Goal: Task Accomplishment & Management: Complete application form

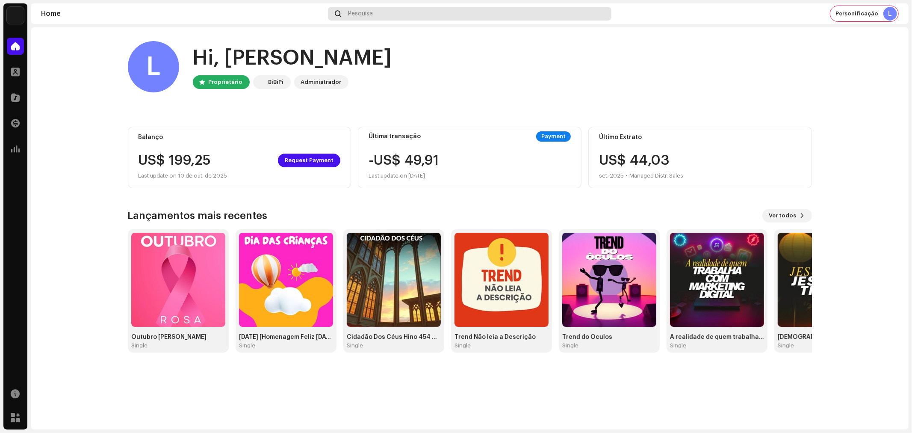
click at [409, 9] on div "Pesquisa" at bounding box center [470, 14] width 284 height 14
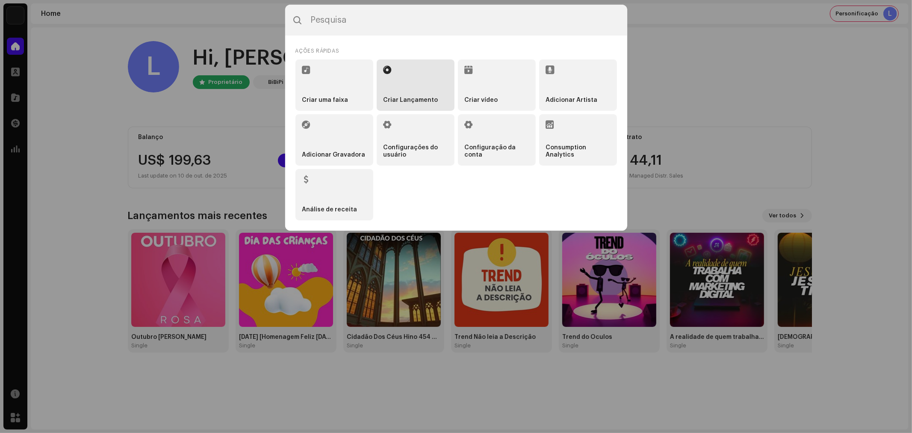
click at [410, 78] on li "Criar Lançamento" at bounding box center [416, 84] width 78 height 51
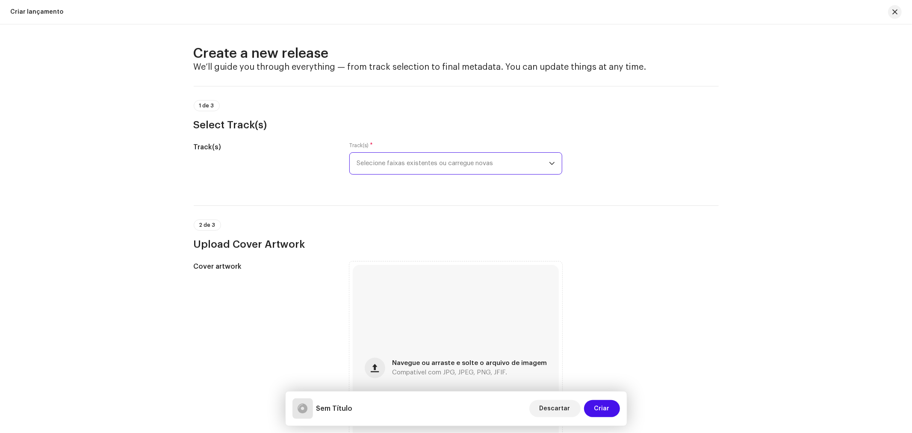
click at [486, 165] on span "Selecione faixas existentes ou carregue novas" at bounding box center [453, 163] width 192 height 21
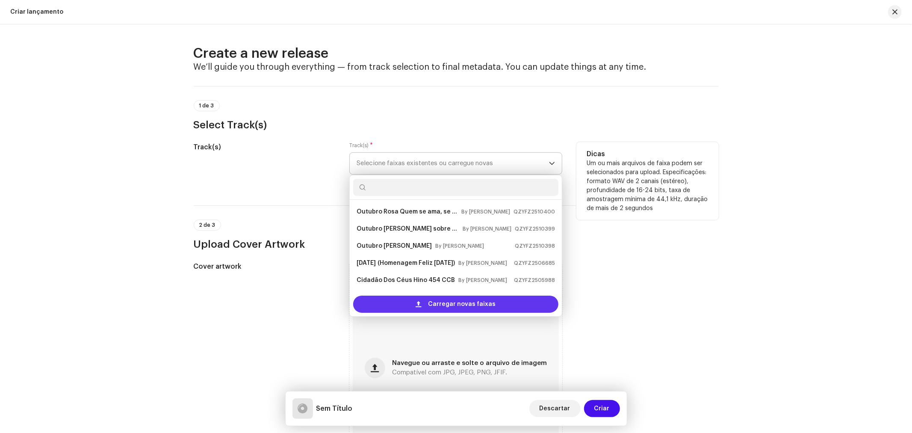
click at [465, 304] on span "Carregar novas faixas" at bounding box center [463, 304] width 68 height 17
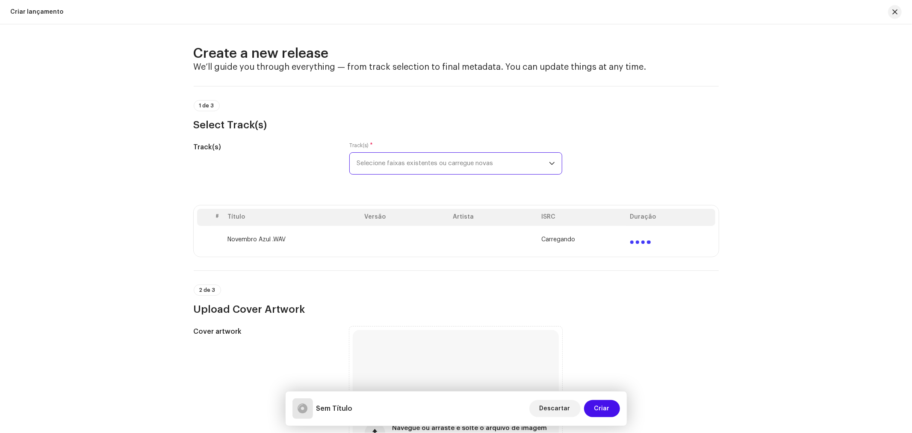
click at [500, 161] on span "Selecione faixas existentes ou carregue novas" at bounding box center [453, 163] width 192 height 21
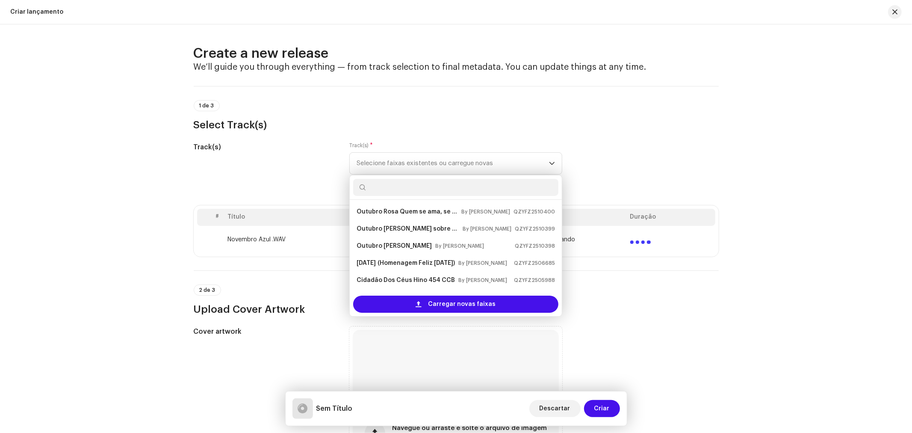
scroll to position [14, 0]
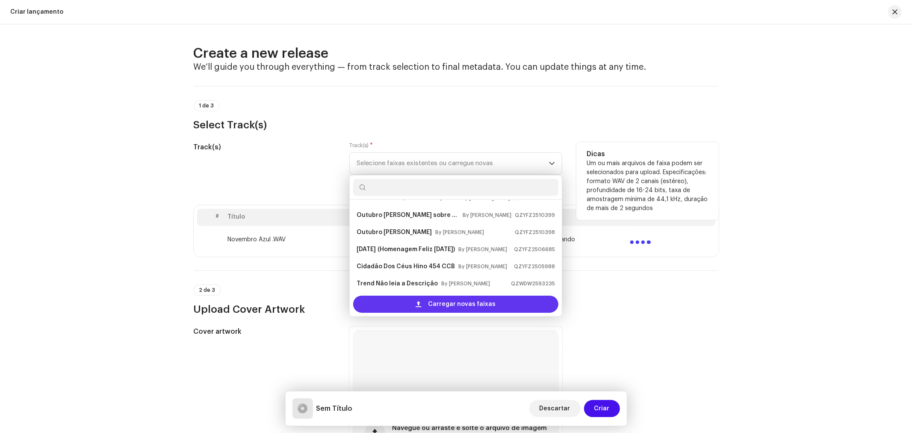
click at [447, 302] on span "Carregar novas faixas" at bounding box center [463, 304] width 68 height 17
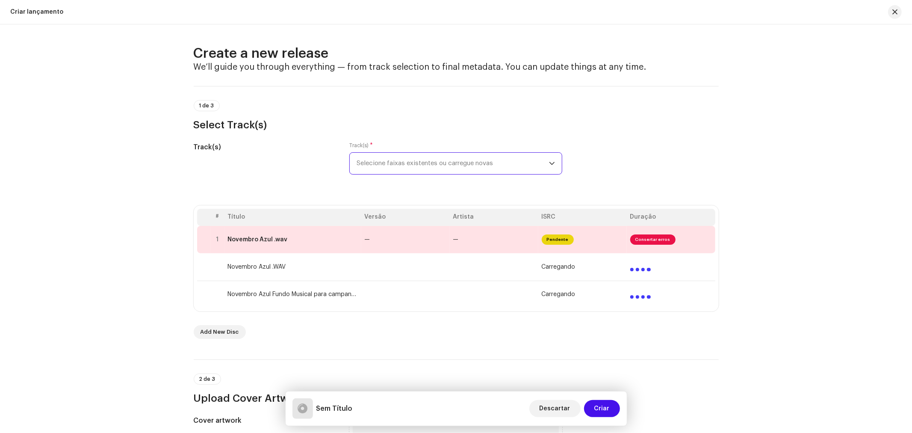
click at [494, 160] on span "Selecione faixas existentes ou carregue novas" at bounding box center [453, 163] width 192 height 21
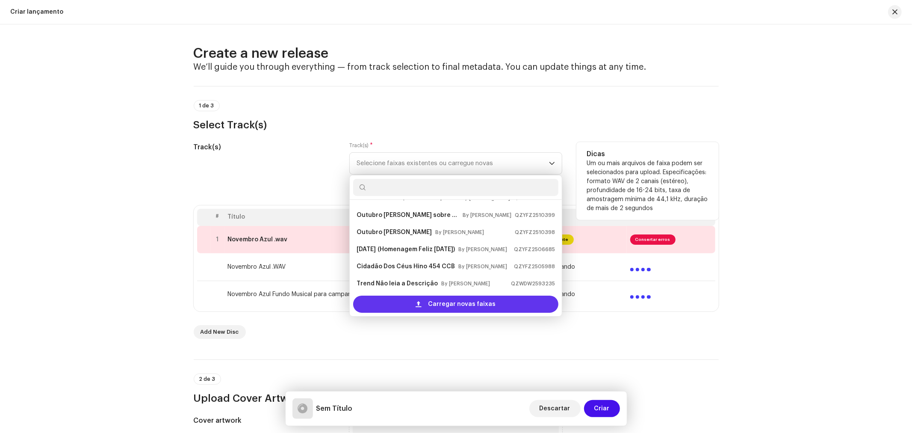
click at [434, 302] on span "Carregar novas faixas" at bounding box center [463, 304] width 68 height 17
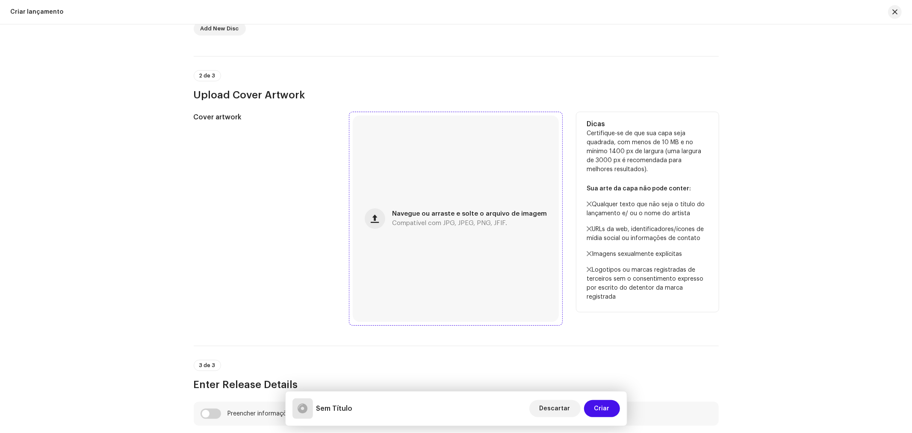
scroll to position [380, 0]
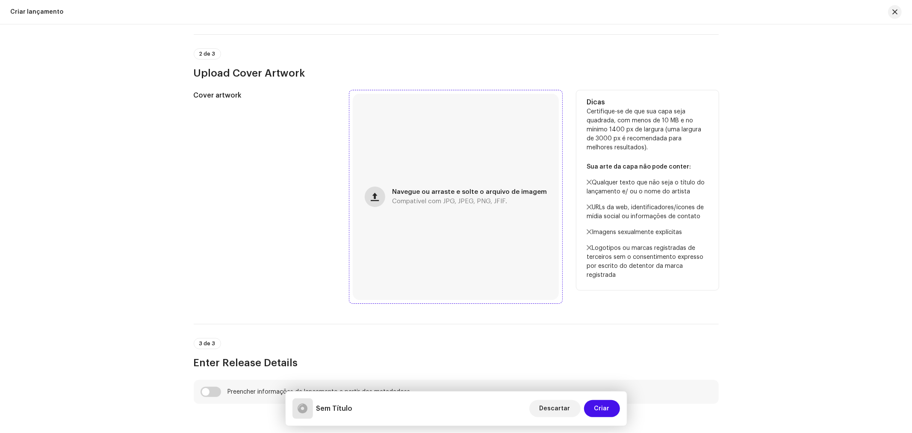
click at [379, 197] on span "button" at bounding box center [375, 196] width 8 height 7
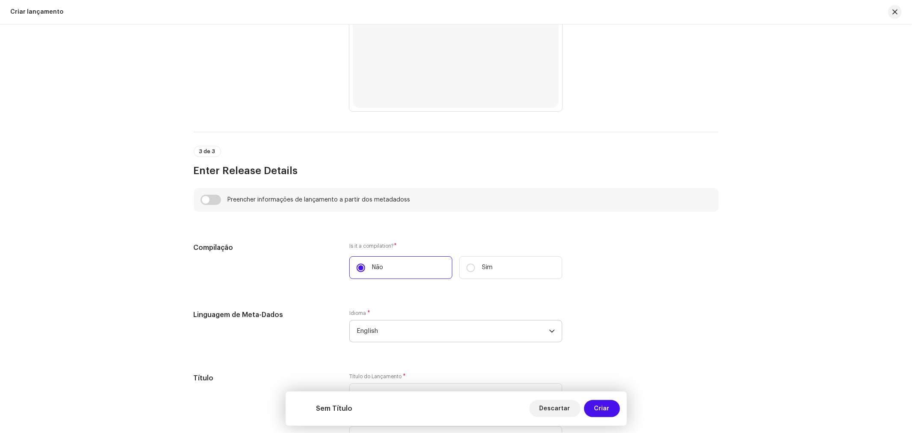
scroll to position [693, 0]
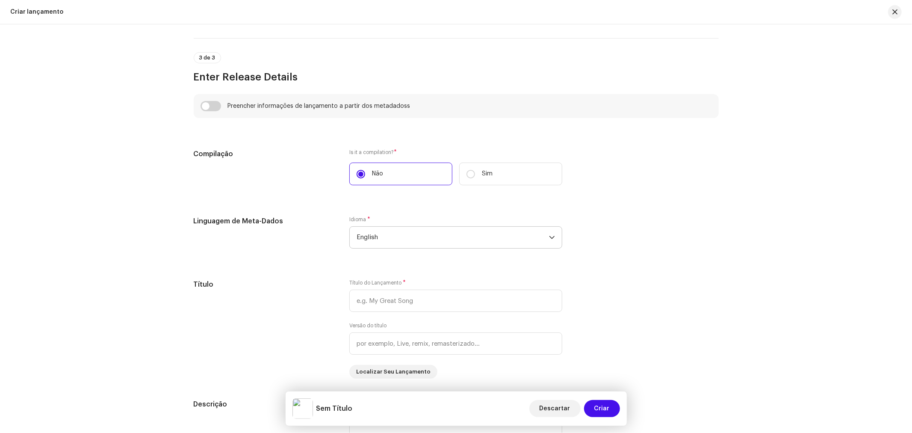
click at [394, 237] on span "English" at bounding box center [453, 237] width 192 height 21
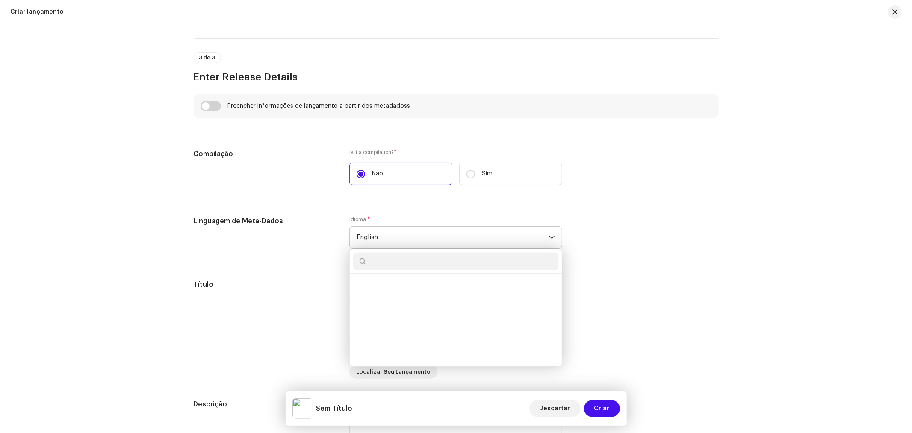
scroll to position [790, 0]
click at [713, 231] on div "Linguagem de Meta-Dados Idioma * English Danish Divehi Dutch Dzongkha English E…" at bounding box center [456, 237] width 525 height 43
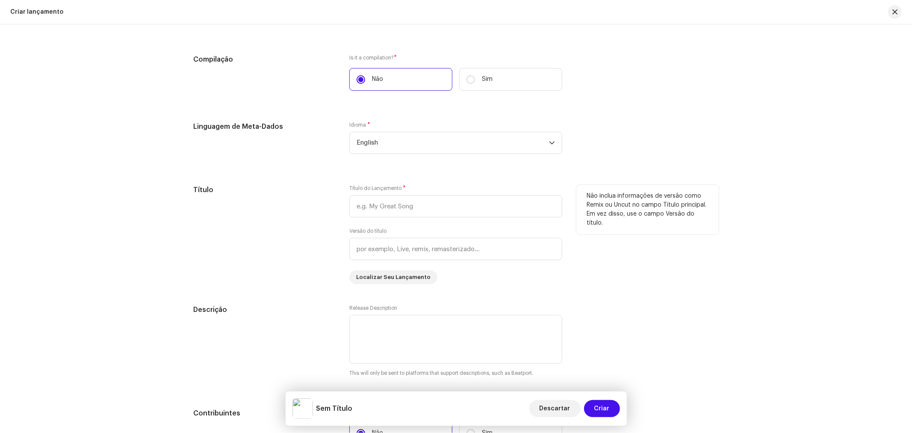
scroll to position [788, 0]
click at [404, 143] on span "English" at bounding box center [453, 142] width 192 height 21
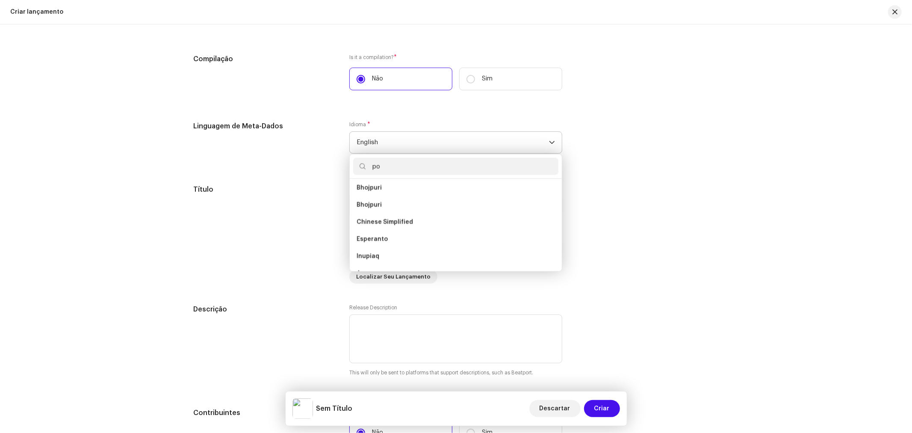
scroll to position [0, 0]
type input "por"
click at [377, 191] on span "Portuguese" at bounding box center [375, 190] width 36 height 9
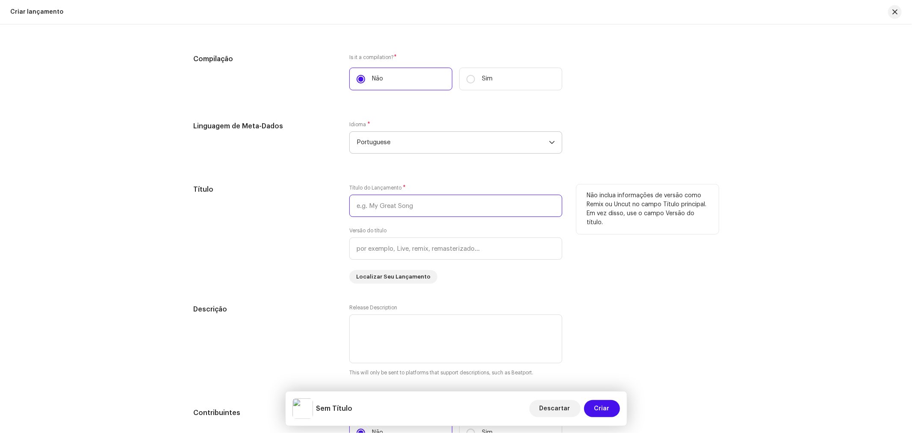
click at [445, 204] on input "text" at bounding box center [455, 206] width 213 height 22
click at [430, 208] on input "text" at bounding box center [455, 206] width 213 height 22
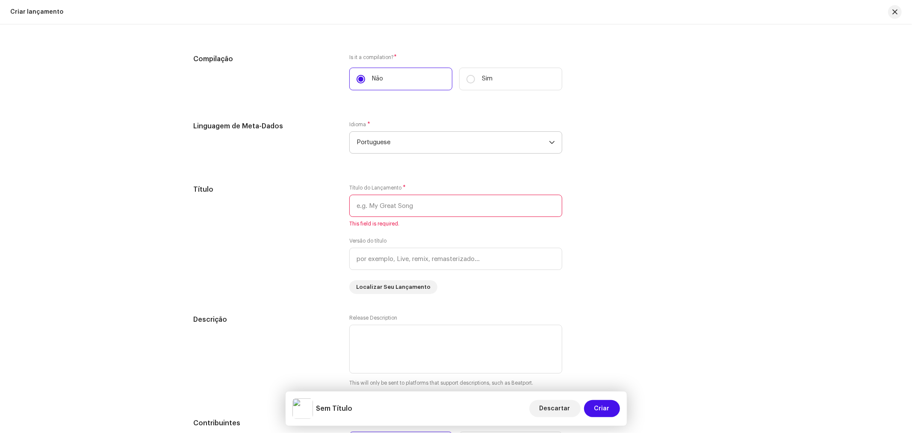
click at [490, 199] on input "text" at bounding box center [455, 206] width 213 height 22
click at [416, 203] on input "text" at bounding box center [455, 206] width 213 height 22
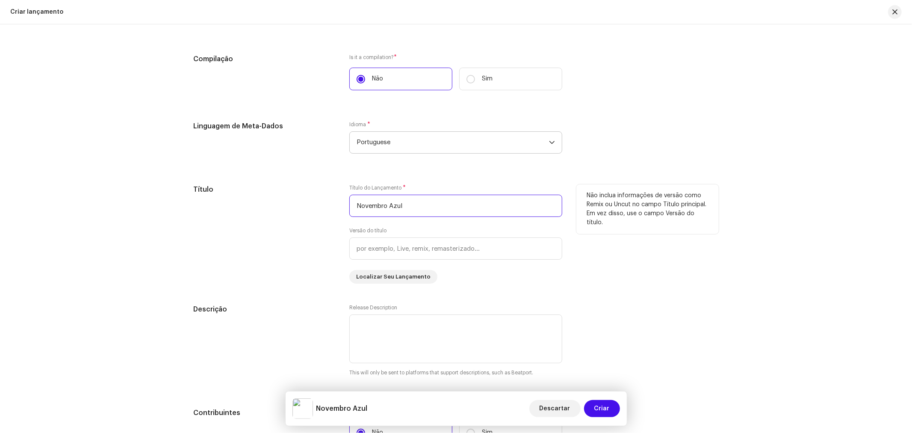
type input "Novembro Azul"
click at [592, 267] on div "Não inclua informações de versão como Remix ou Uncut no campo Título principal.…" at bounding box center [648, 233] width 142 height 99
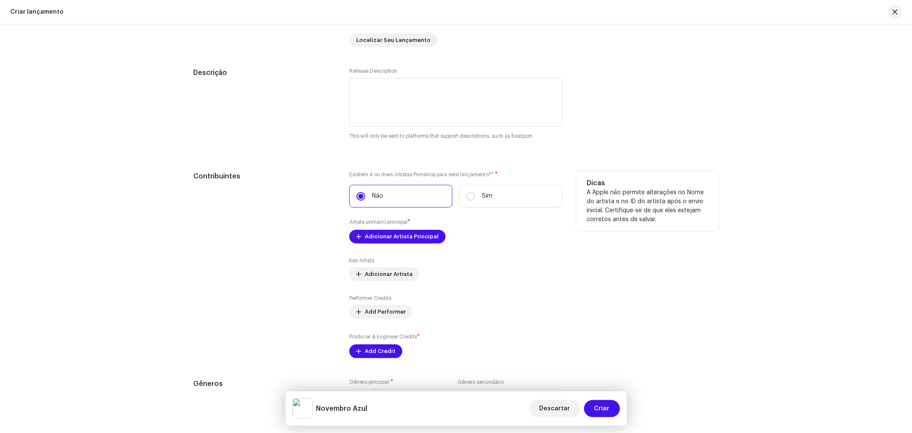
scroll to position [1025, 0]
click at [404, 237] on span "Adicionar Artista Principal" at bounding box center [402, 235] width 74 height 17
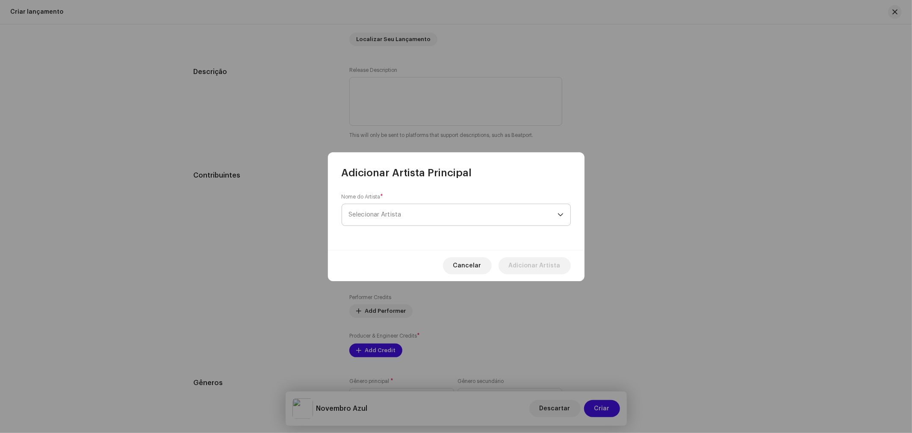
click at [391, 211] on span "Selecionar Artista" at bounding box center [375, 214] width 53 height 6
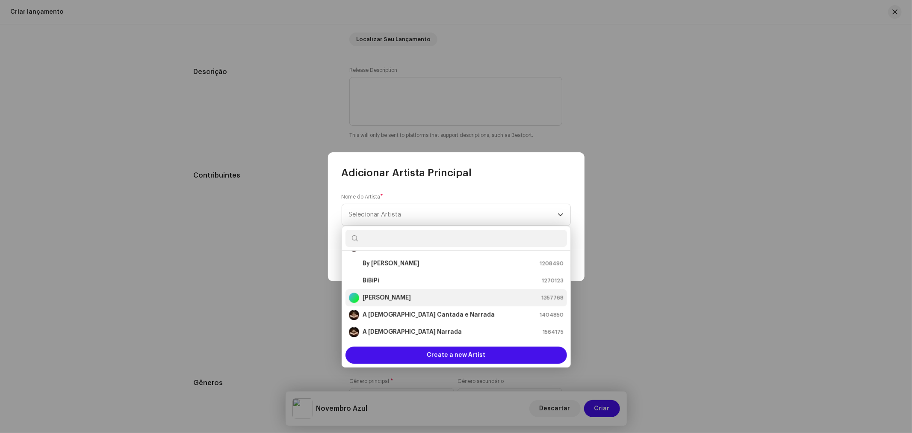
scroll to position [17, 0]
click at [401, 257] on div "By [PERSON_NAME]" at bounding box center [384, 262] width 71 height 10
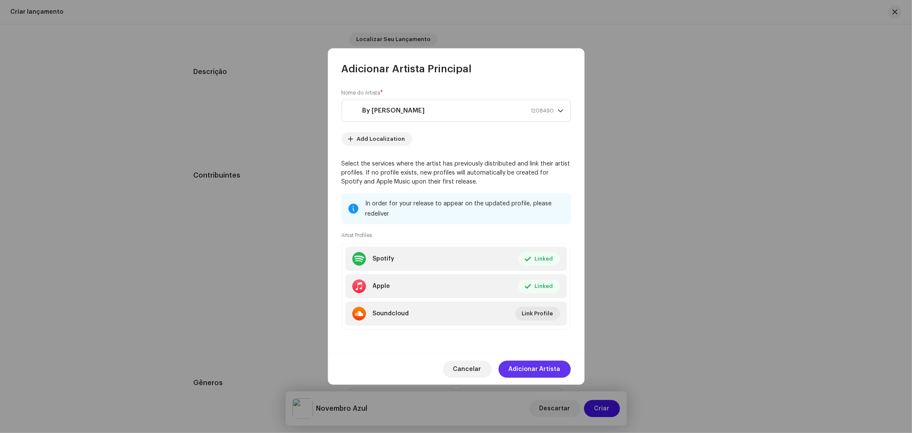
click at [547, 367] on span "Adicionar Artista" at bounding box center [535, 369] width 52 height 17
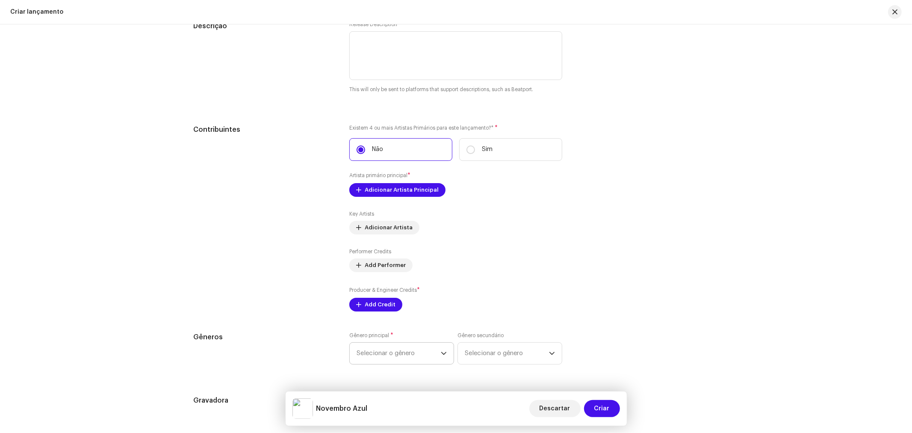
scroll to position [1168, 0]
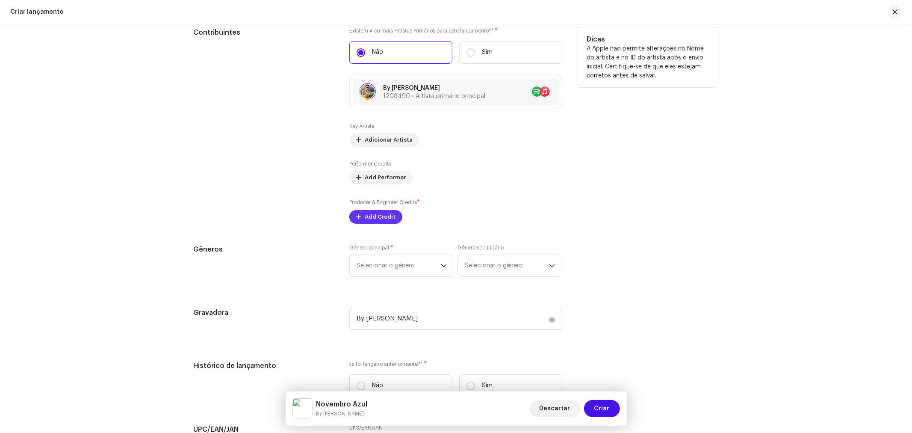
click at [384, 216] on span "Add Credit" at bounding box center [380, 216] width 31 height 17
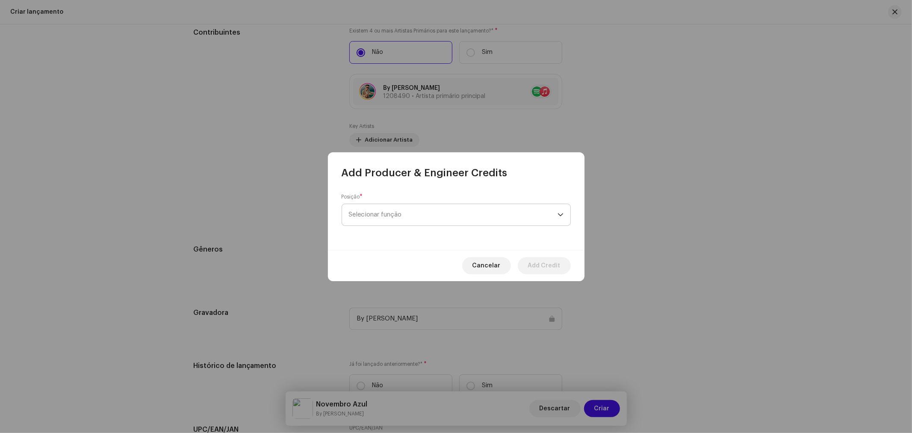
drag, startPoint x: 404, startPoint y: 214, endPoint x: 405, endPoint y: 206, distance: 8.3
click at [404, 215] on span "Selecionar função" at bounding box center [453, 214] width 209 height 21
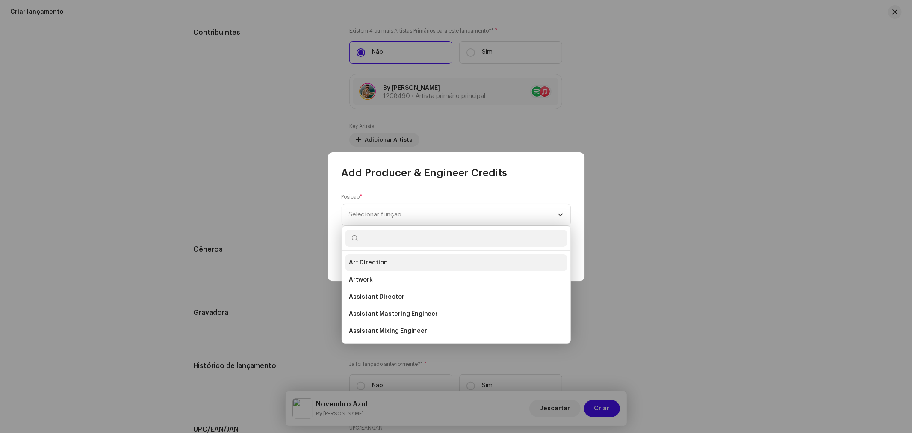
click at [364, 267] on li "Art Direction" at bounding box center [457, 262] width 222 height 17
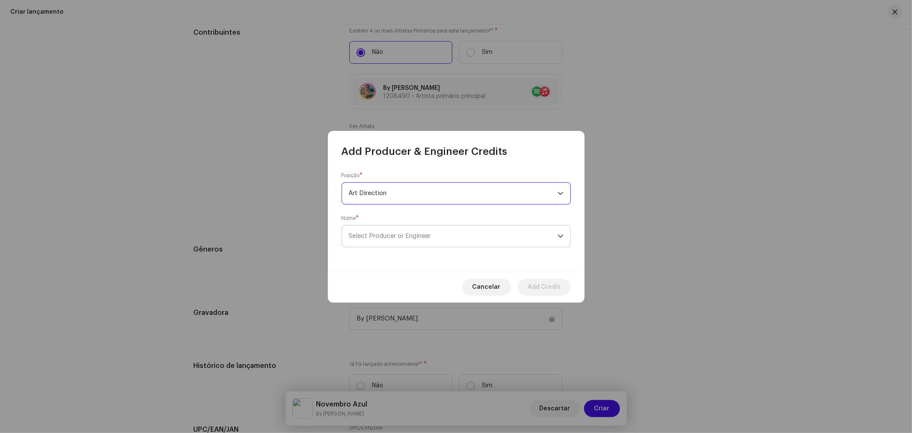
click at [402, 237] on span "Select Producer or Engineer" at bounding box center [390, 236] width 82 height 6
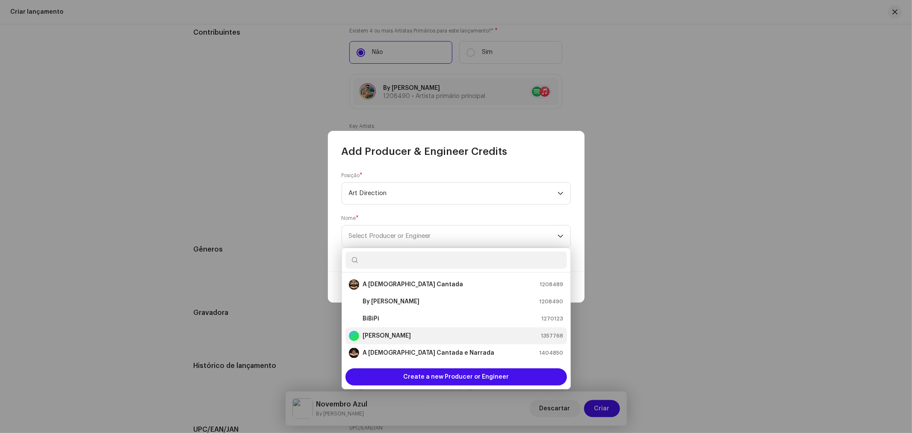
scroll to position [17, 0]
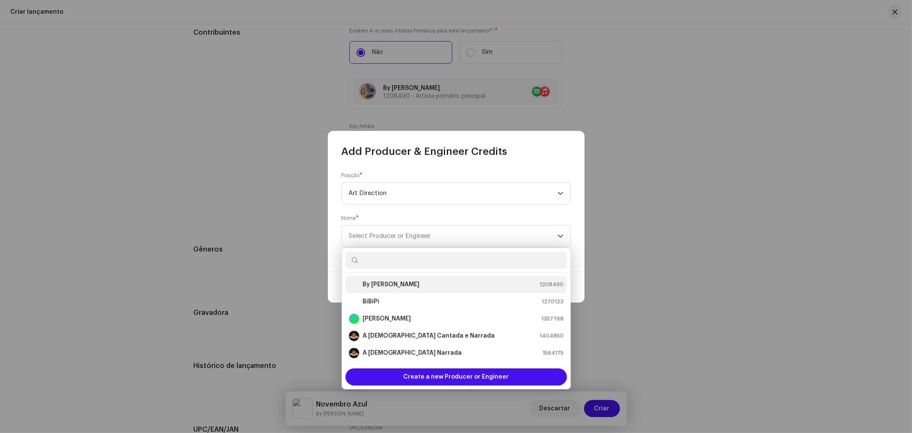
click at [387, 284] on strong "By [PERSON_NAME]" at bounding box center [391, 284] width 57 height 9
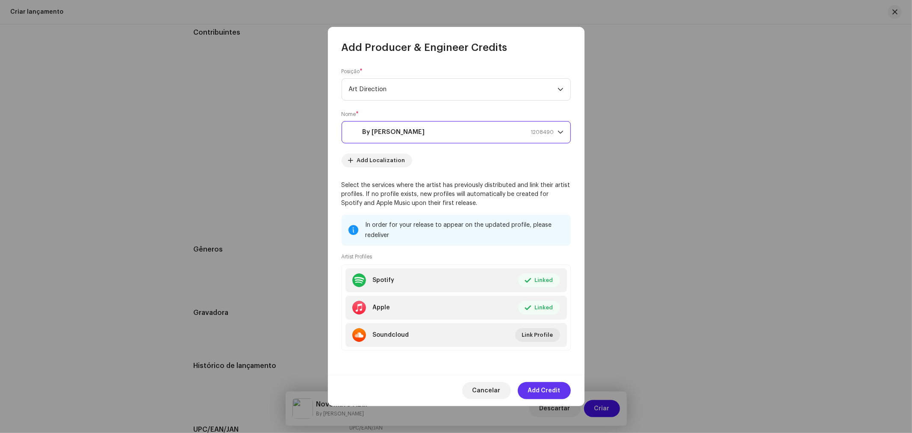
click at [554, 389] on span "Add Credit" at bounding box center [544, 390] width 33 height 17
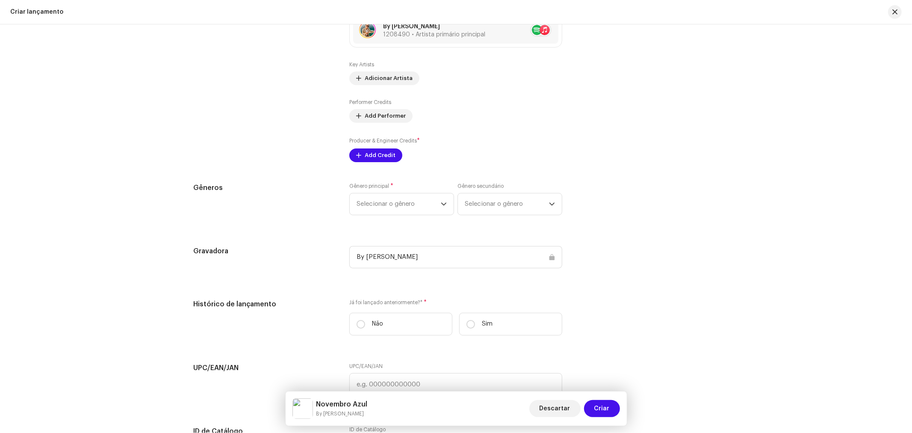
scroll to position [1311, 0]
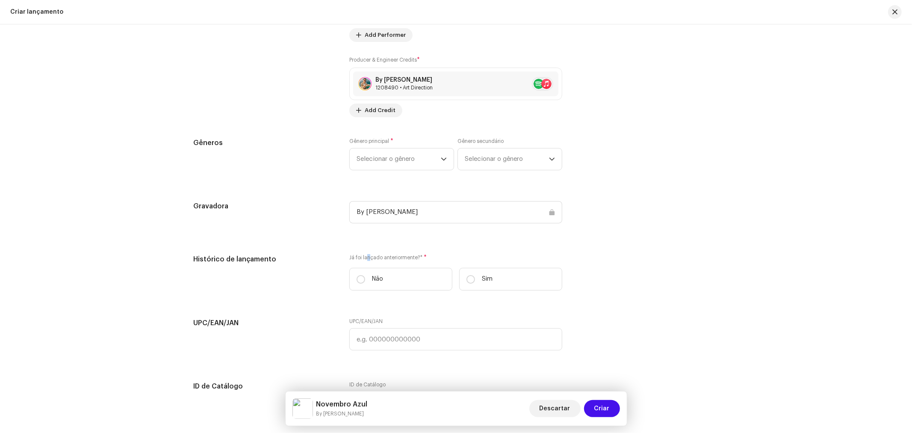
click at [367, 249] on div "Preencher informações de lançamento a partir dos metadadoss Compilação Is it a …" at bounding box center [456, 2] width 525 height 1053
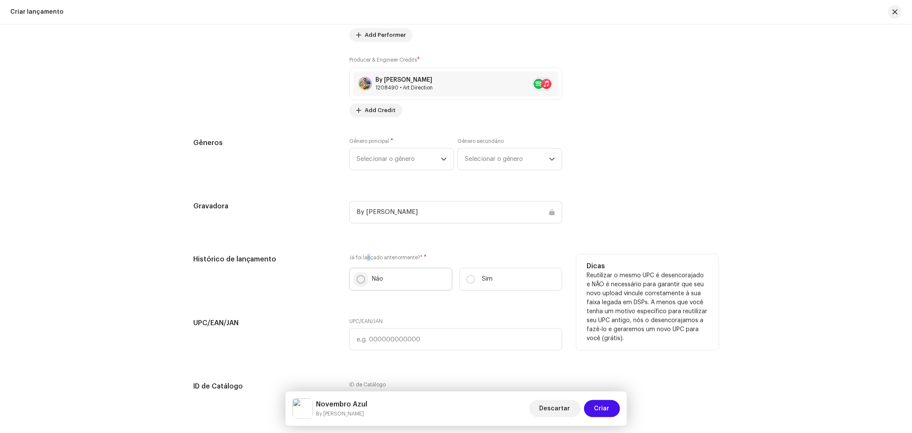
click at [358, 279] on input "Não" at bounding box center [361, 279] width 9 height 9
radio input "true"
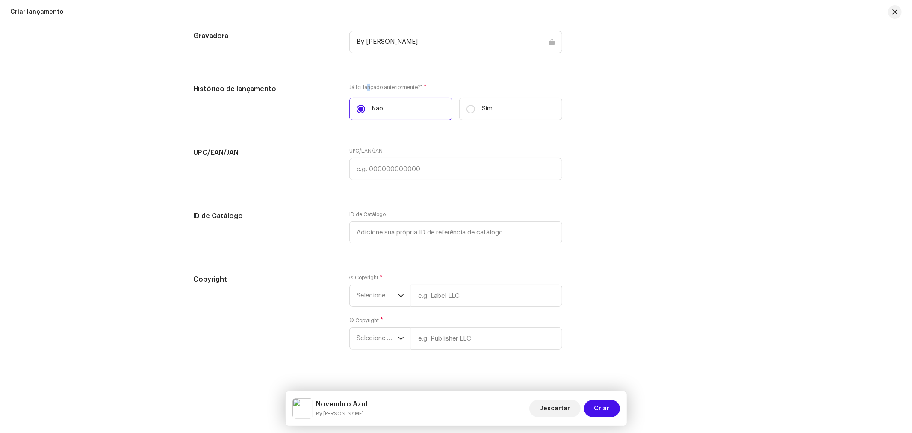
scroll to position [1496, 0]
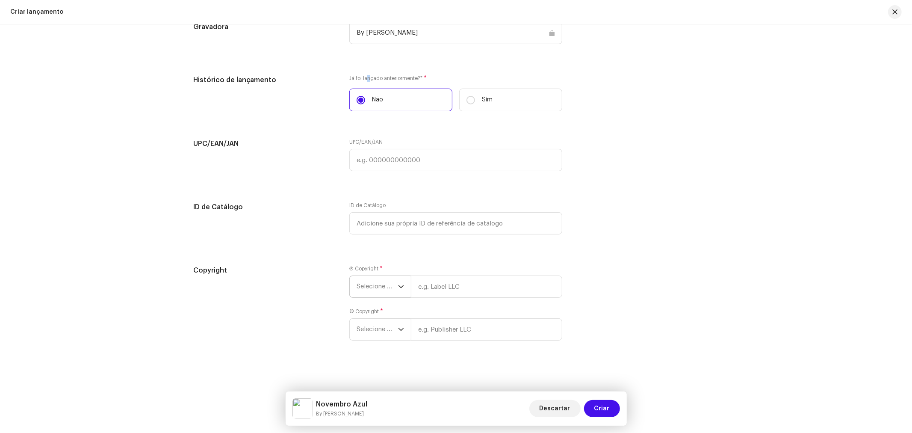
click at [399, 291] on div "dropdown trigger" at bounding box center [401, 286] width 6 height 21
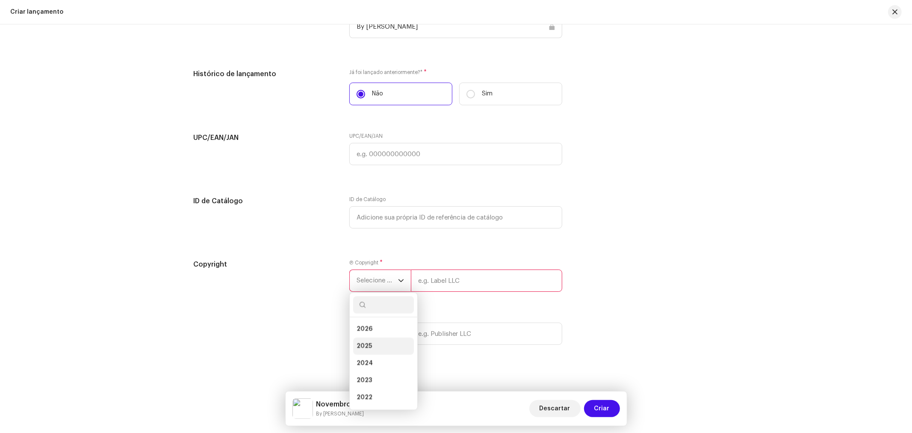
click at [378, 349] on li "2025" at bounding box center [383, 345] width 61 height 17
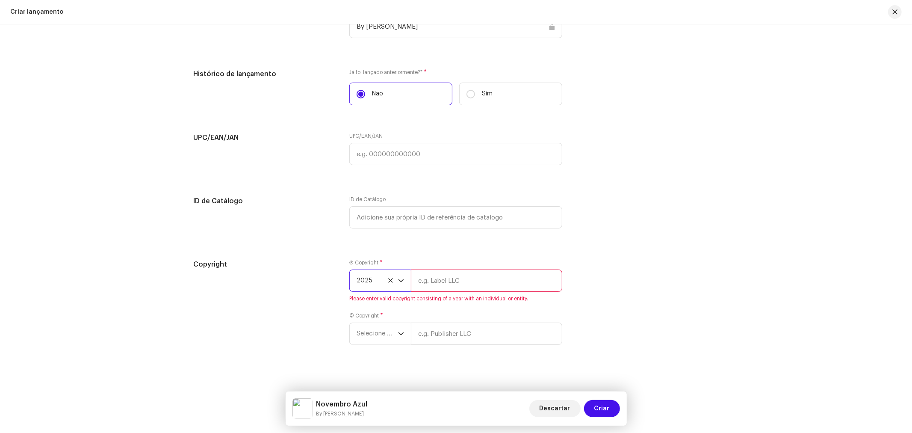
click at [454, 287] on input "text" at bounding box center [486, 280] width 151 height 22
type input "By [PERSON_NAME], Licenciada por BiBiPi"
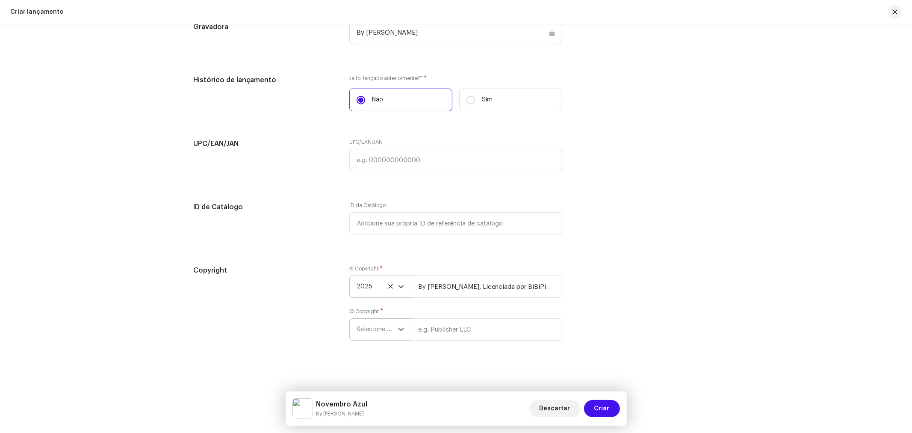
click at [381, 331] on span "Selecione o ano" at bounding box center [377, 329] width 41 height 21
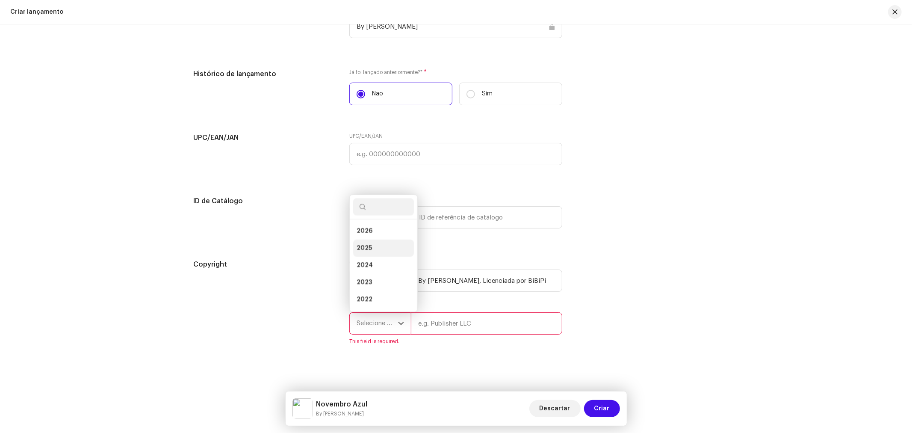
click at [373, 254] on li "2025" at bounding box center [383, 248] width 61 height 17
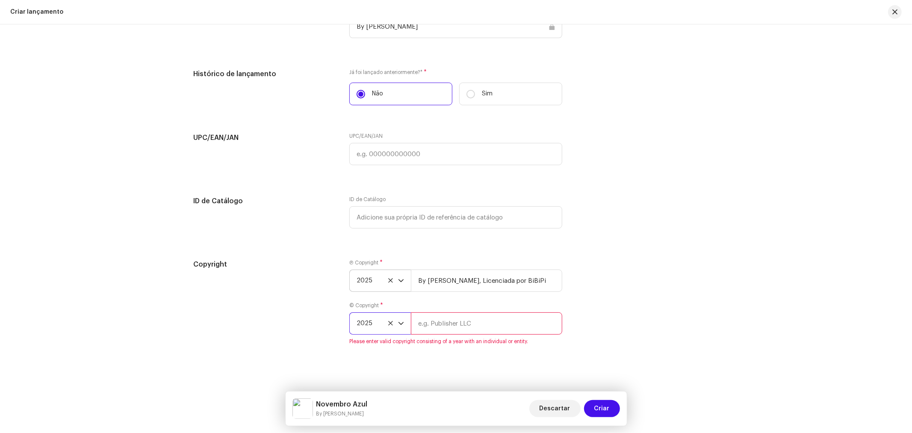
click at [460, 327] on input "text" at bounding box center [486, 323] width 151 height 22
type input "By [PERSON_NAME], Licenciada por BiBiPi"
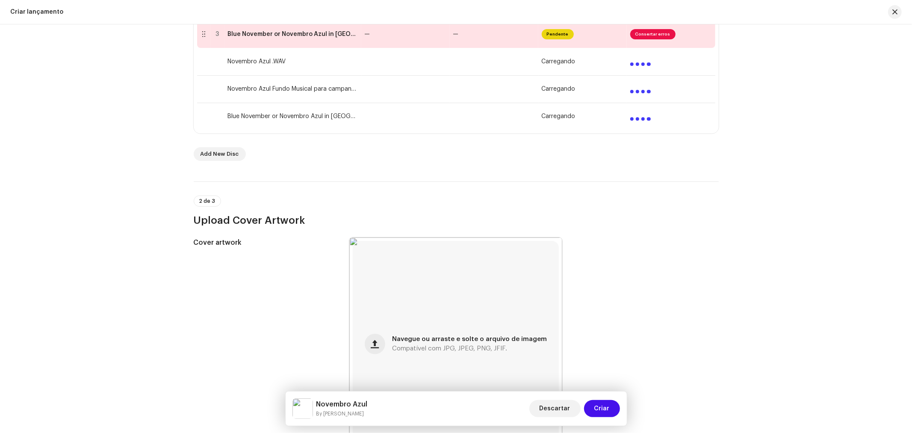
scroll to position [70, 0]
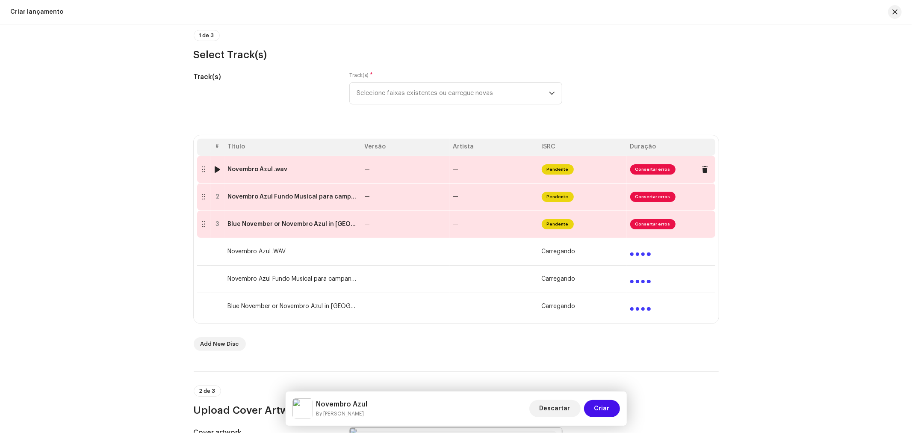
click at [633, 170] on span "Consertar erros" at bounding box center [652, 169] width 45 height 10
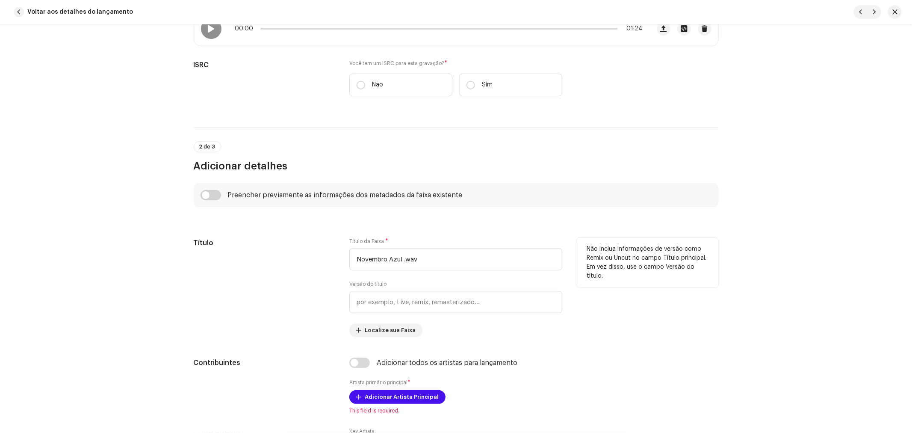
scroll to position [190, 0]
drag, startPoint x: 400, startPoint y: 257, endPoint x: 438, endPoint y: 257, distance: 38.1
click at [438, 257] on input "Novembro Azul .wav" at bounding box center [455, 258] width 213 height 22
click at [441, 258] on input "Novembro Azul .wav" at bounding box center [455, 258] width 213 height 22
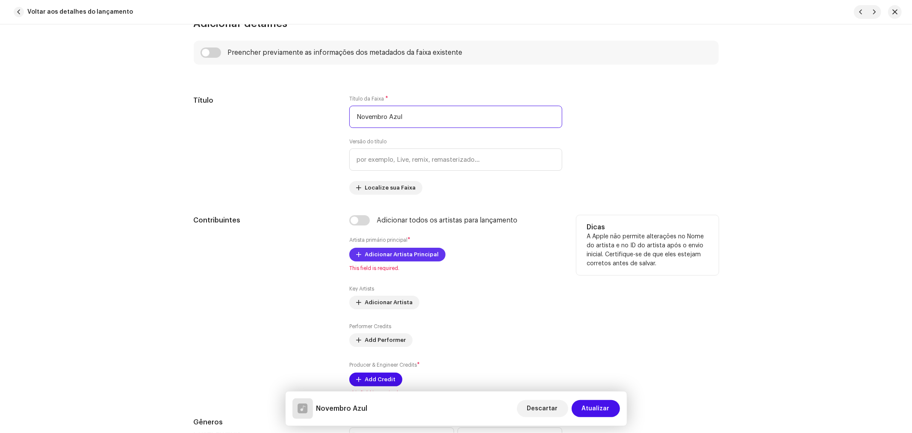
scroll to position [332, 0]
type input "Novembro Azul"
click at [352, 220] on input "checkbox" at bounding box center [359, 219] width 21 height 10
checkbox input "true"
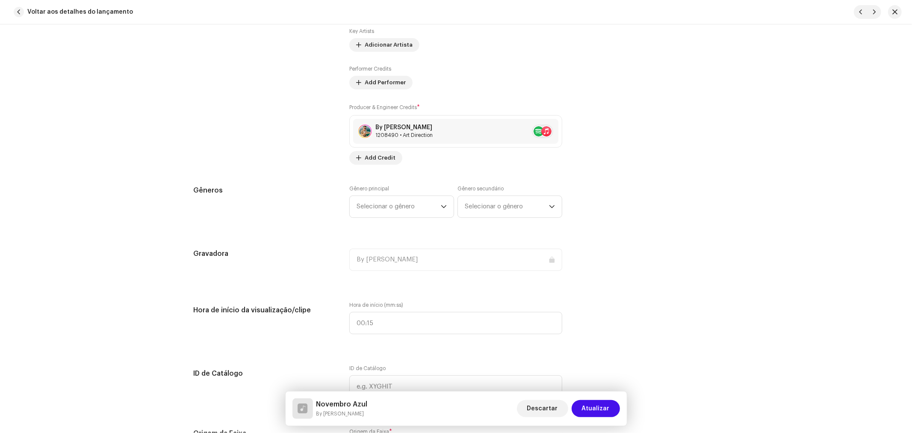
scroll to position [618, 0]
click at [426, 210] on span "Selecionar o gênero" at bounding box center [399, 204] width 84 height 21
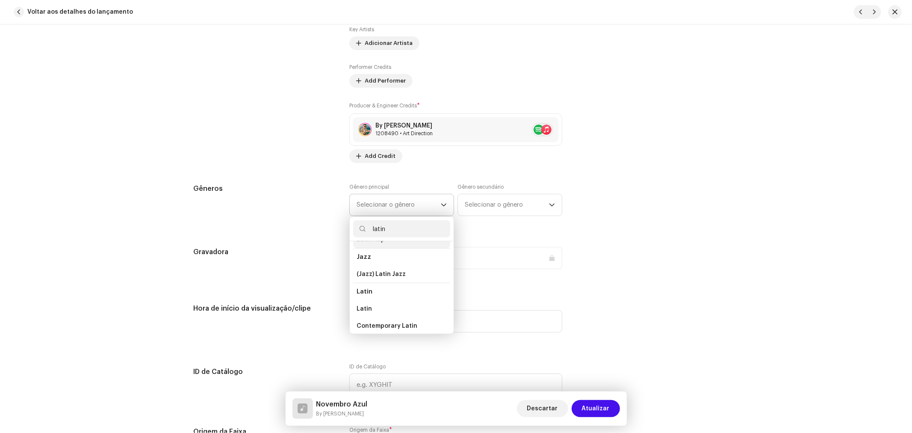
scroll to position [47, 0]
type input "latin"
click at [368, 289] on span "Latin" at bounding box center [364, 292] width 15 height 9
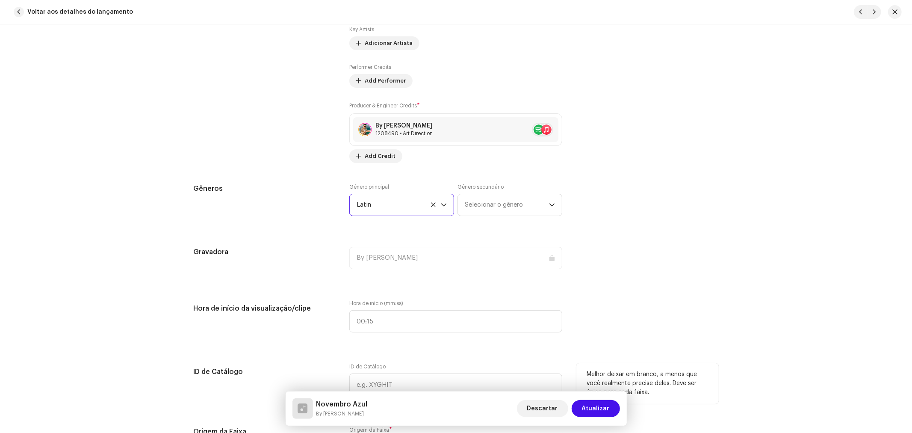
scroll to position [713, 0]
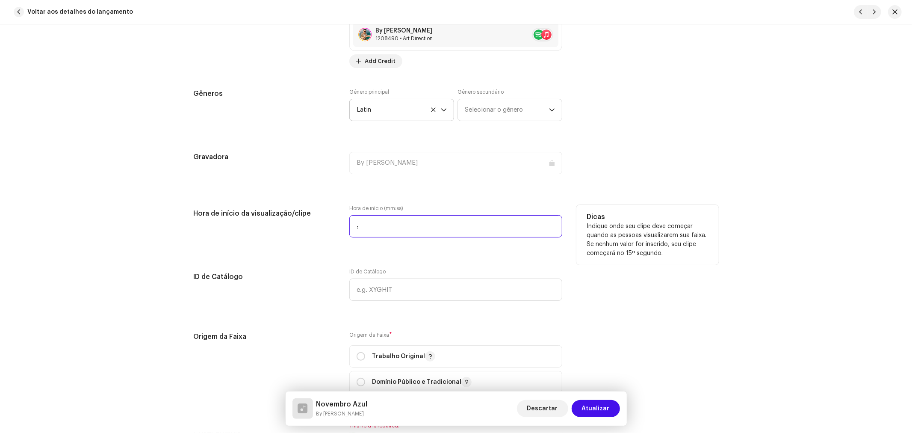
click at [390, 228] on input ":" at bounding box center [455, 226] width 213 height 22
type input "00:00"
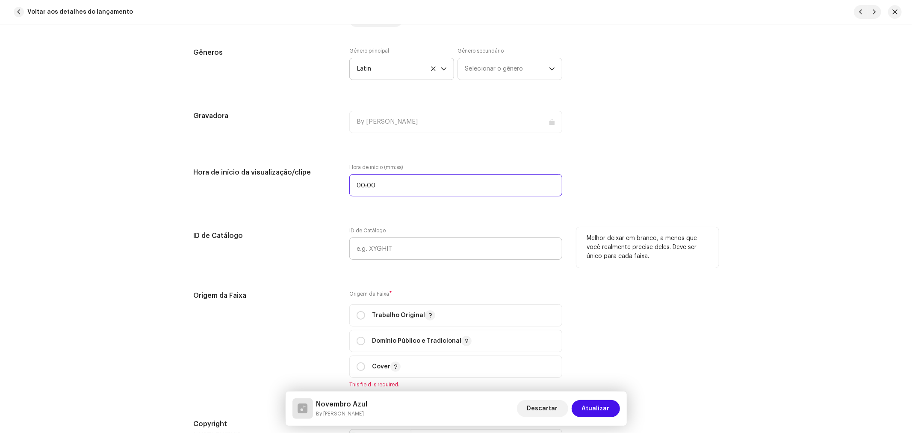
scroll to position [808, 0]
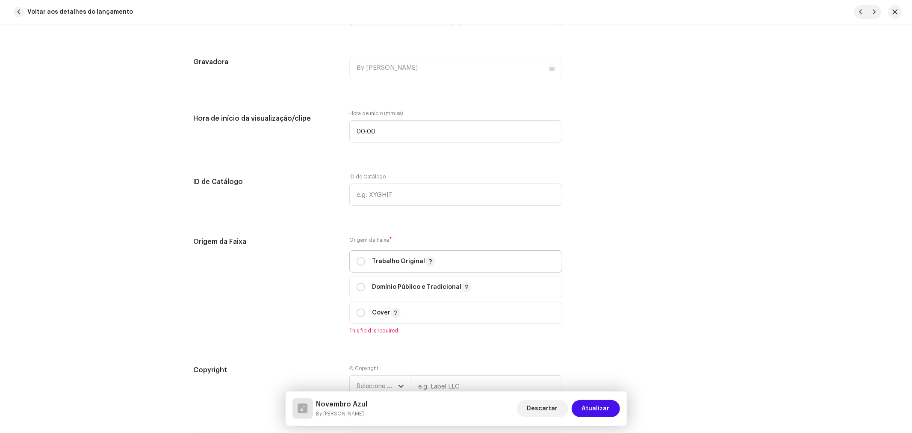
click at [354, 261] on p-togglebutton "Trabalho Original" at bounding box center [455, 261] width 213 height 22
radio input "true"
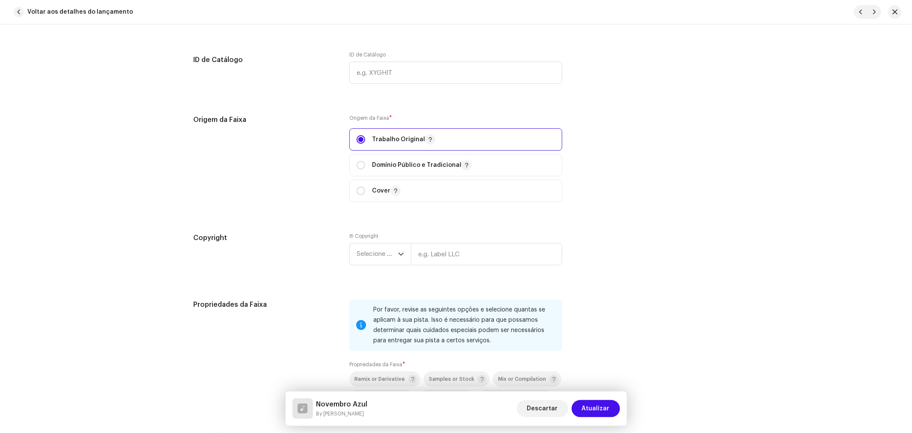
scroll to position [950, 0]
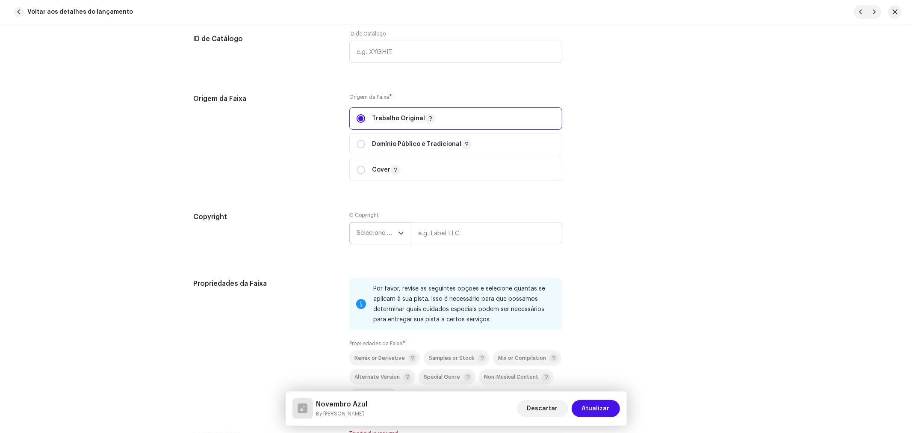
click at [390, 238] on span "Selecione o ano" at bounding box center [377, 232] width 41 height 21
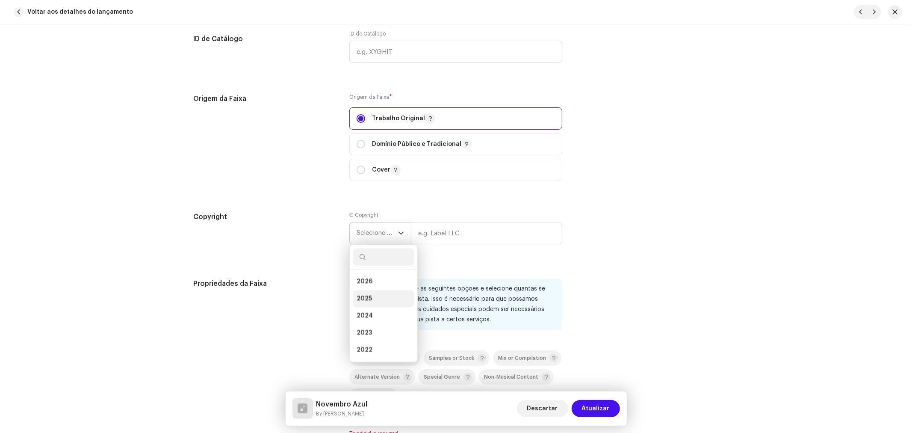
click at [372, 300] on li "2025" at bounding box center [383, 298] width 61 height 17
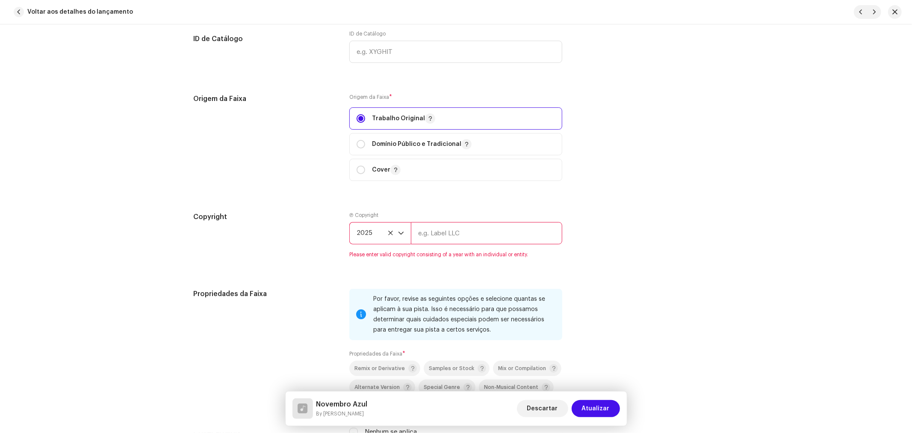
click at [450, 239] on input "text" at bounding box center [486, 233] width 151 height 22
type input "By [PERSON_NAME], Licenciada por BiBiPi"
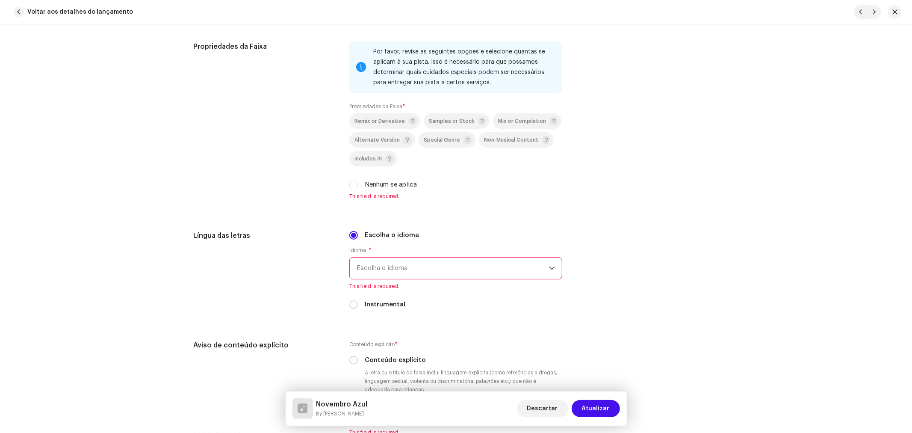
scroll to position [1188, 0]
click at [355, 186] on input "Nenhum se aplica" at bounding box center [353, 184] width 9 height 9
checkbox input "true"
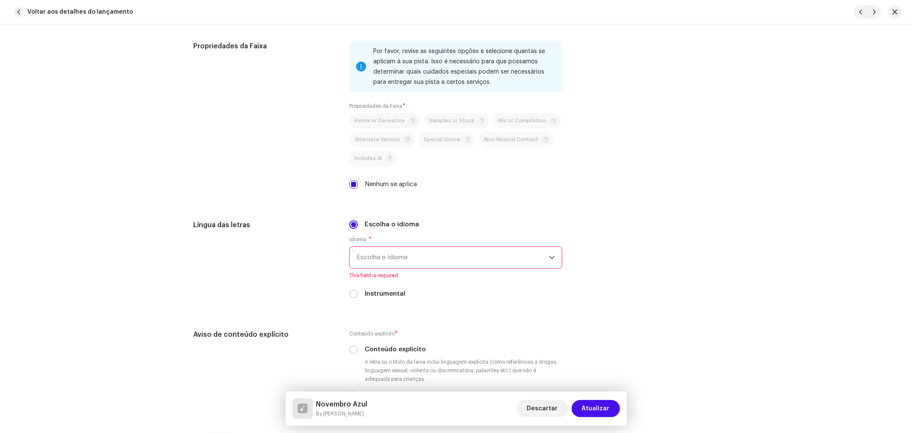
drag, startPoint x: 374, startPoint y: 258, endPoint x: 388, endPoint y: 263, distance: 14.6
click at [374, 257] on span "Escolha o idioma" at bounding box center [453, 257] width 192 height 21
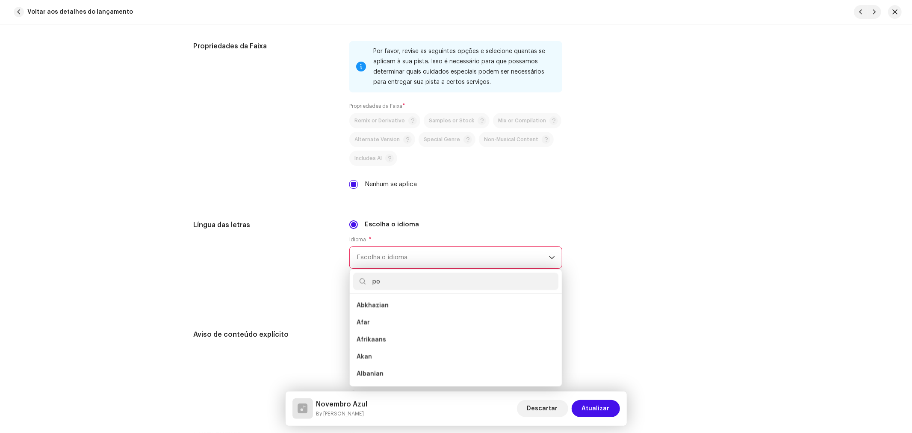
scroll to position [0, 0]
type input "por"
click at [388, 308] on li "Portuguese" at bounding box center [455, 305] width 205 height 17
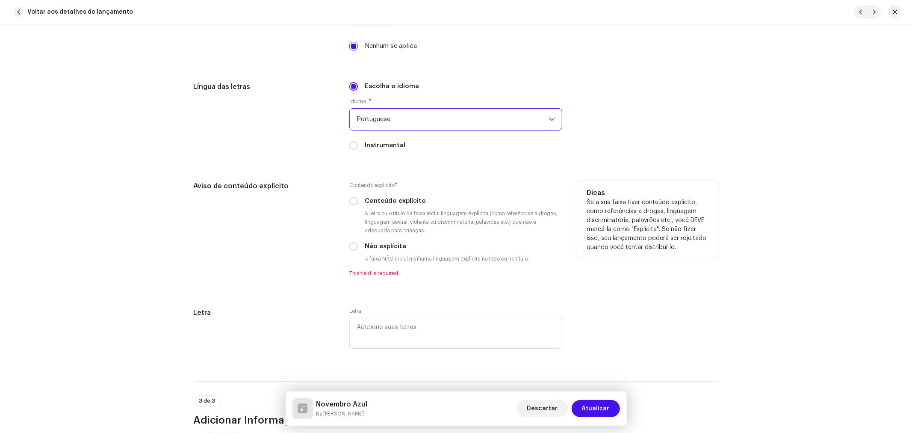
scroll to position [1331, 0]
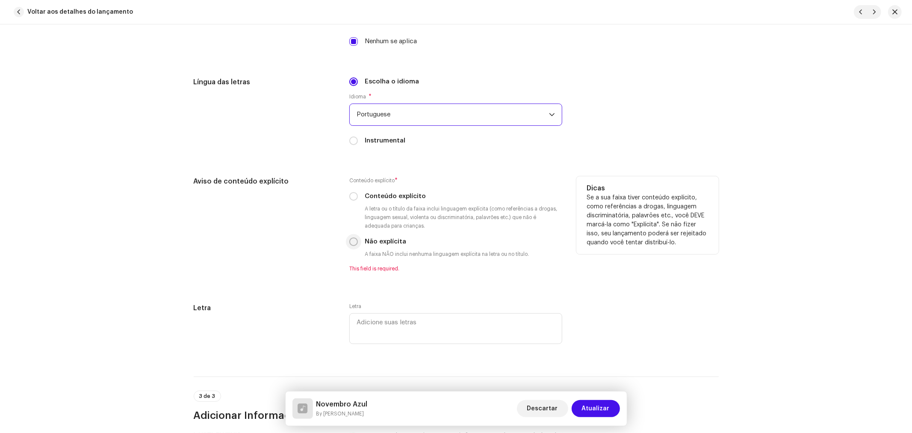
click at [353, 246] on input "Não explícita" at bounding box center [353, 241] width 9 height 9
radio input "true"
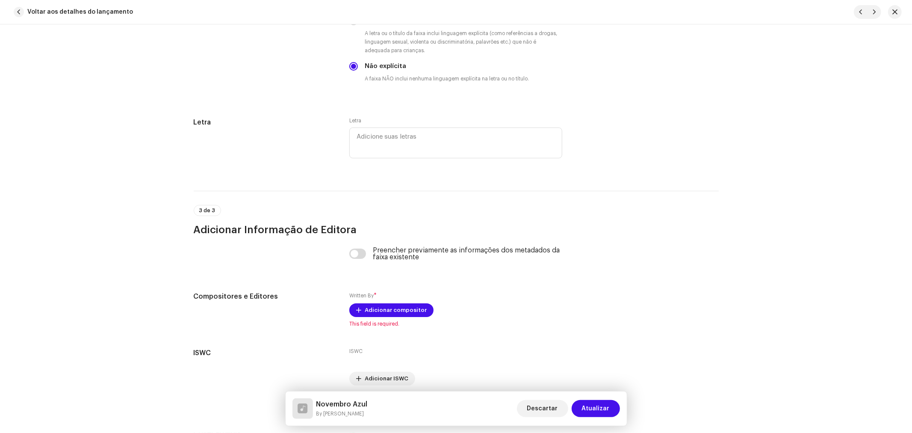
scroll to position [1544, 0]
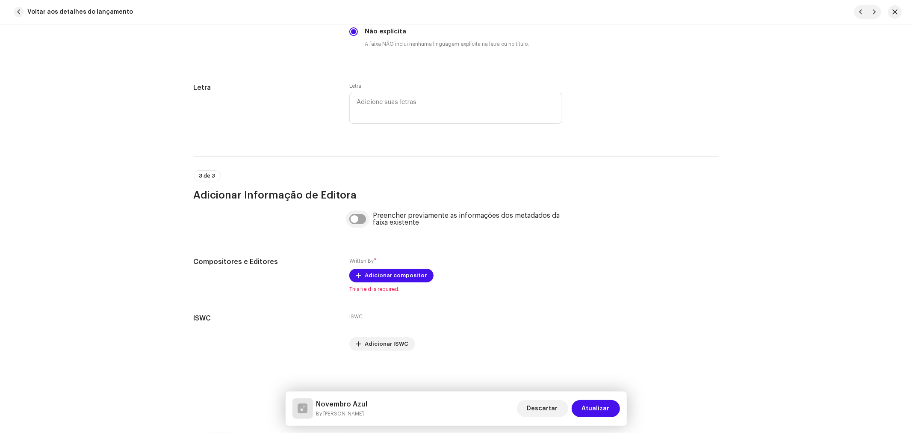
click at [355, 219] on input "checkbox" at bounding box center [357, 219] width 17 height 10
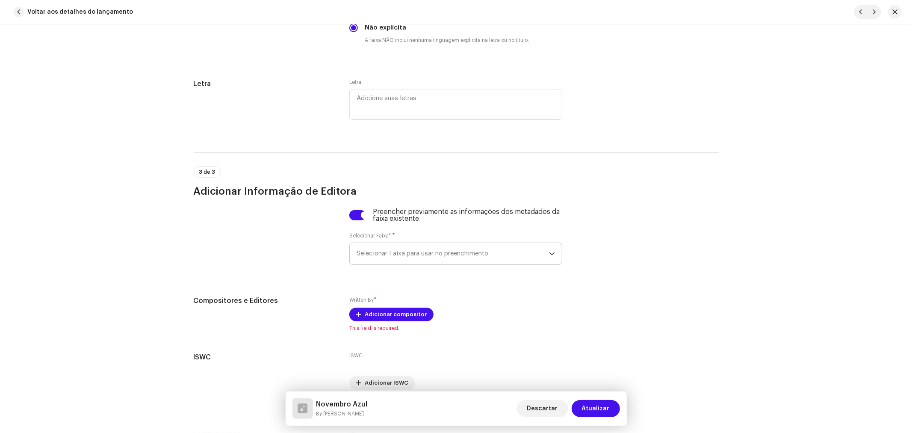
click at [404, 257] on span "Selecionar Faixa para usar no preenchimento" at bounding box center [453, 253] width 192 height 21
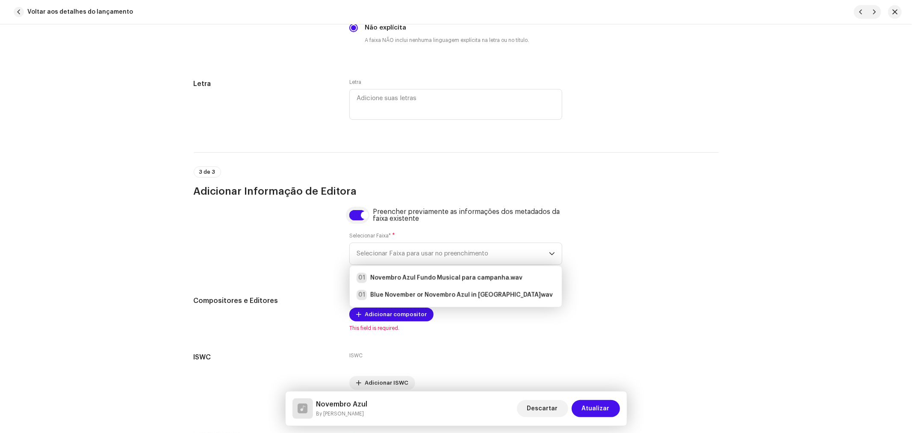
click at [361, 217] on input "checkbox" at bounding box center [357, 215] width 17 height 10
checkbox input "false"
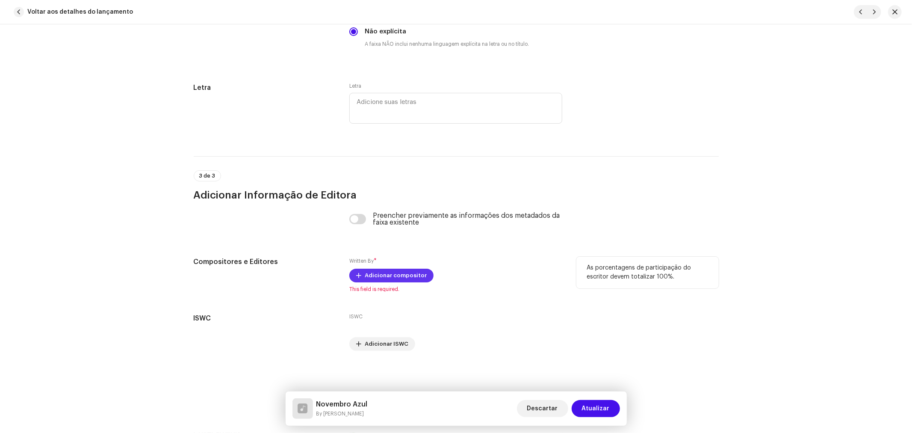
click at [385, 275] on span "Adicionar compositor" at bounding box center [396, 275] width 62 height 17
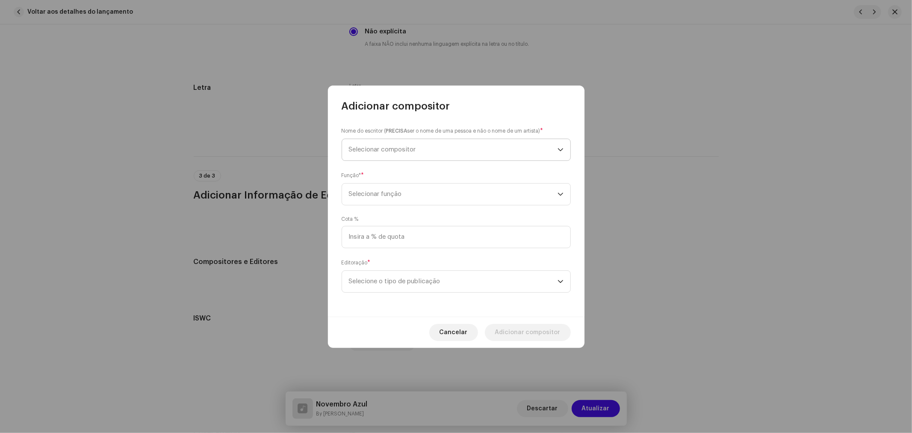
click at [405, 148] on span "Selecionar compositor" at bounding box center [382, 149] width 67 height 6
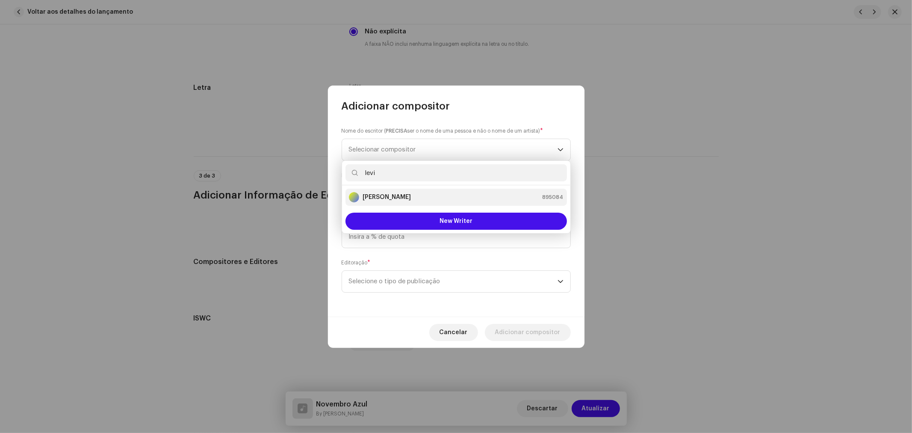
type input "levi"
click at [411, 198] on strong "[PERSON_NAME]" at bounding box center [387, 197] width 48 height 9
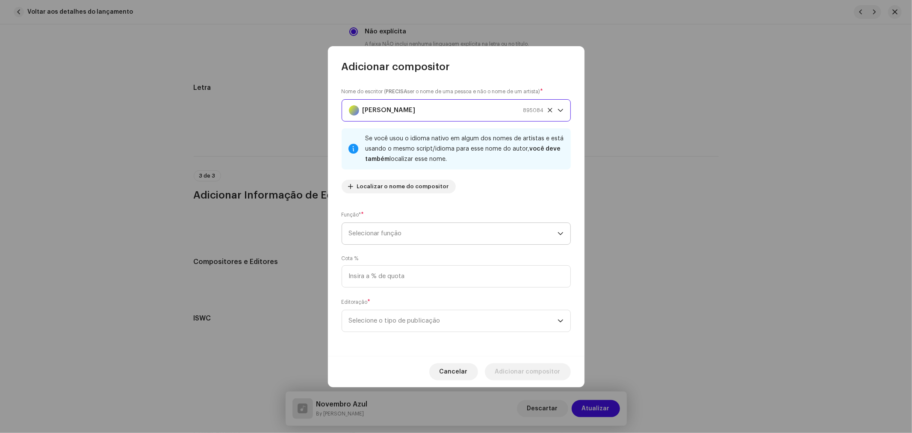
click at [399, 232] on span "Selecionar função" at bounding box center [453, 233] width 209 height 21
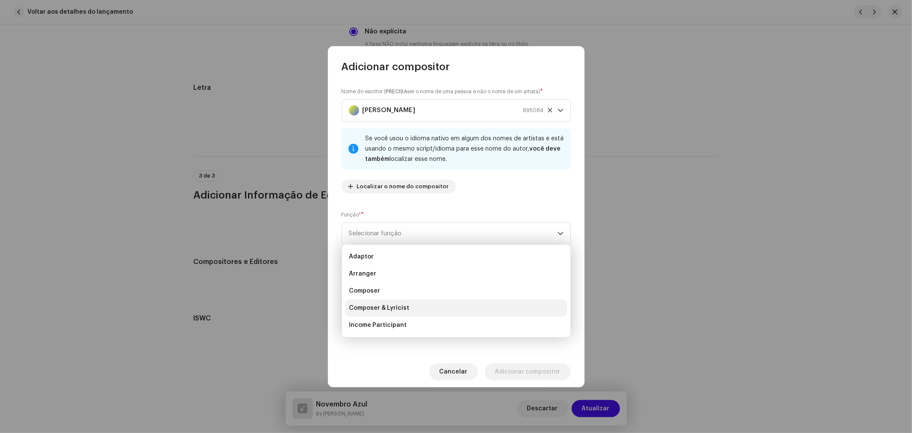
click at [383, 306] on span "Composer & Lyricist" at bounding box center [379, 308] width 60 height 9
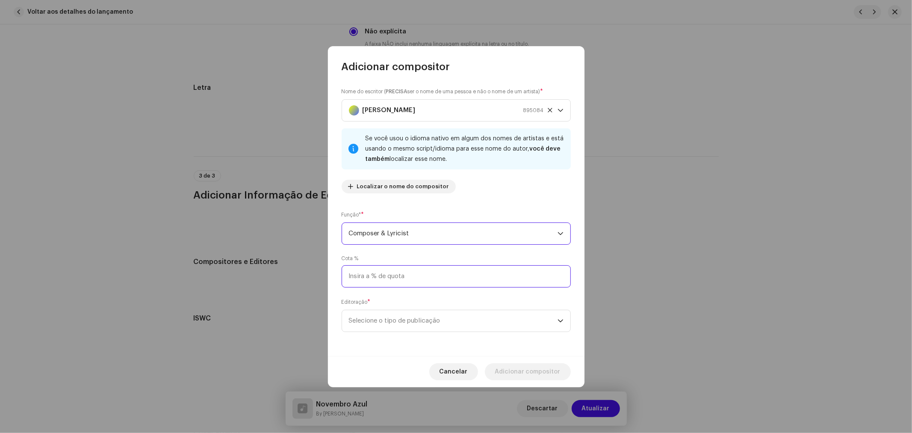
click at [390, 275] on input at bounding box center [456, 276] width 229 height 22
type input "100,00"
click at [441, 322] on span "Selecione o tipo de publicação" at bounding box center [453, 320] width 209 height 21
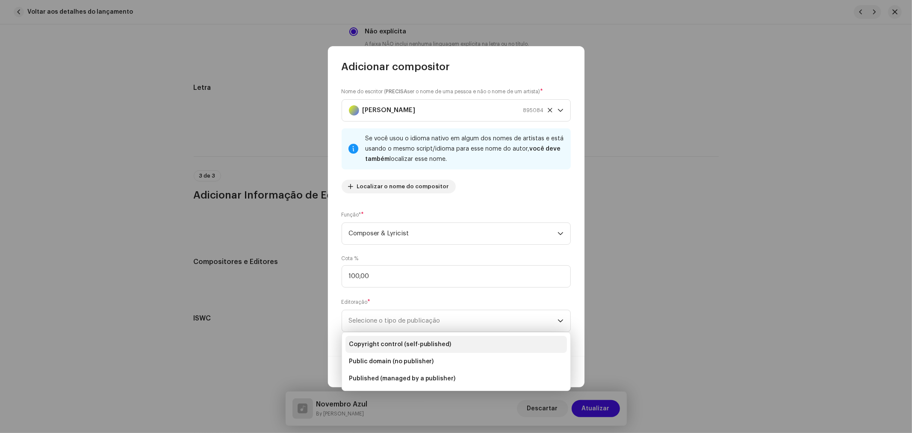
click at [420, 336] on li "Copyright control (self-published)" at bounding box center [457, 344] width 222 height 17
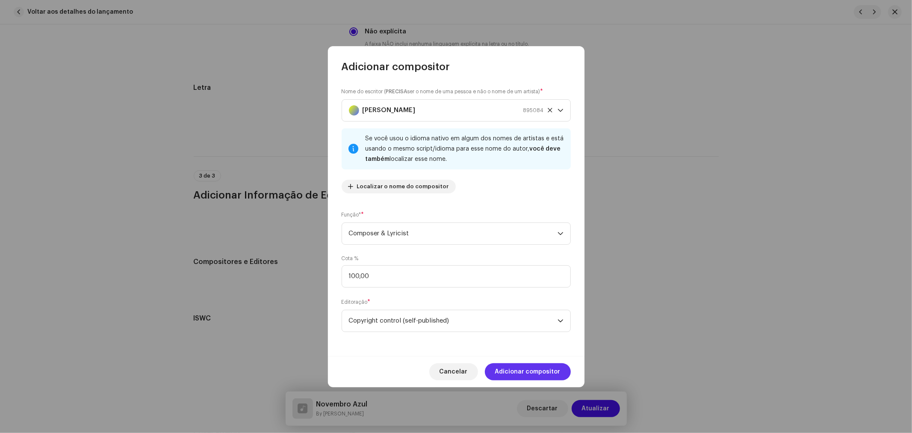
click at [545, 374] on span "Adicionar compositor" at bounding box center [527, 371] width 65 height 17
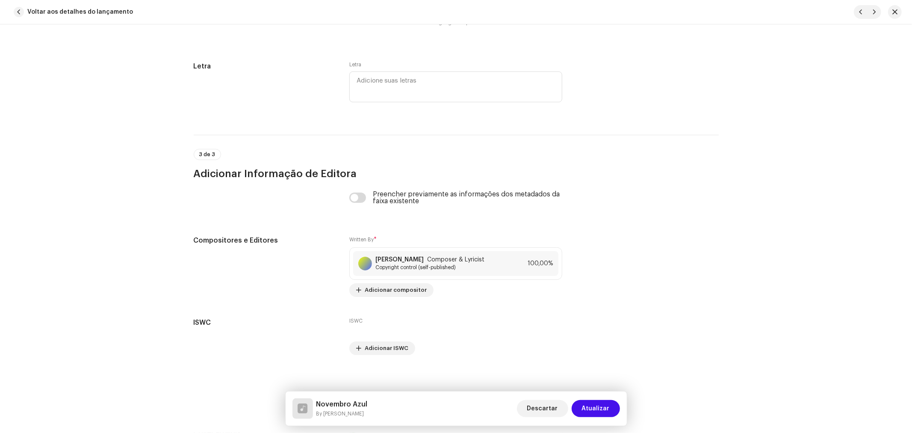
scroll to position [1570, 0]
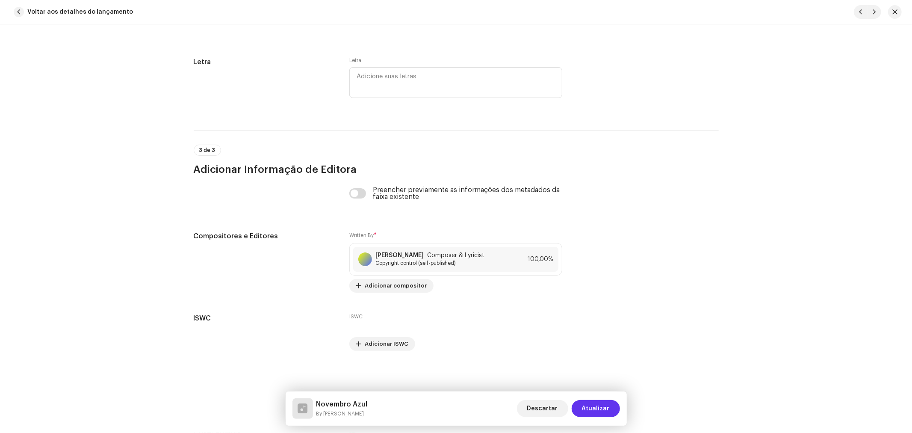
click at [599, 403] on span "Atualizar" at bounding box center [596, 408] width 28 height 17
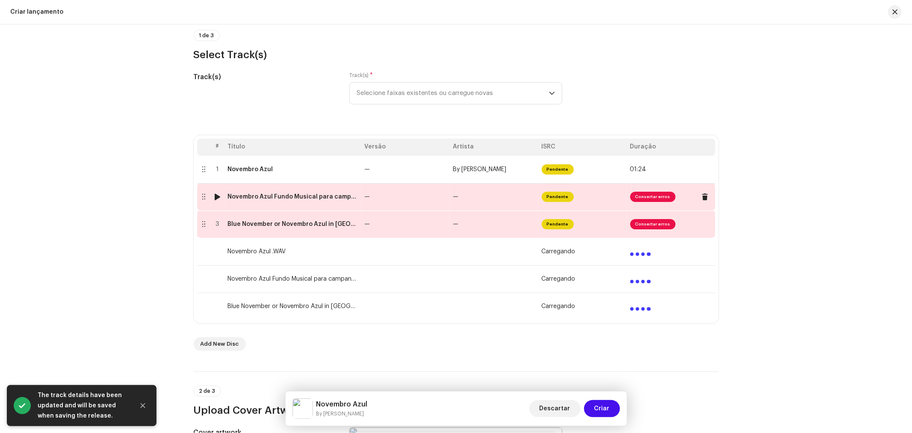
click at [341, 197] on div "Novembro Azul Fundo Musical para campanha.wav" at bounding box center [293, 196] width 130 height 7
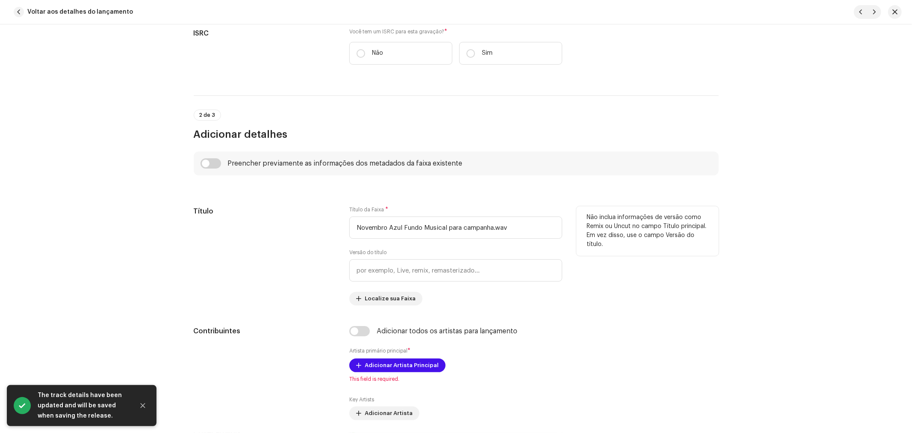
scroll to position [237, 0]
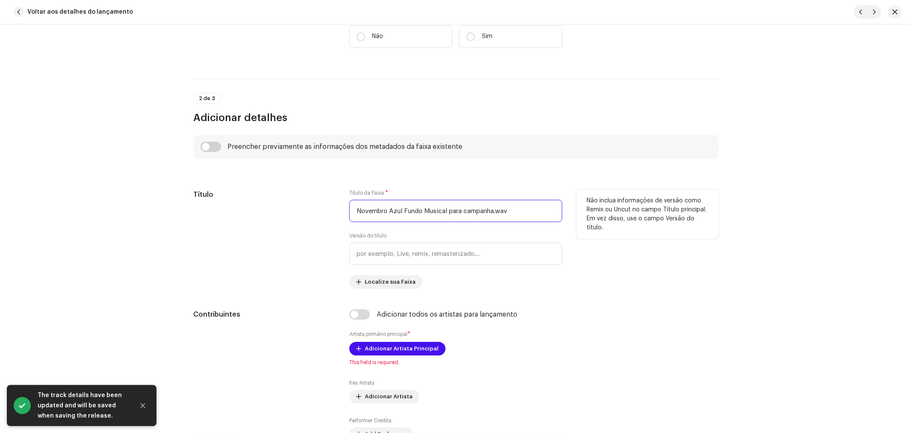
drag, startPoint x: 494, startPoint y: 214, endPoint x: 527, endPoint y: 212, distance: 32.6
click at [527, 212] on input "Novembro Azul Fundo Musical para campanha.wav" at bounding box center [455, 211] width 213 height 22
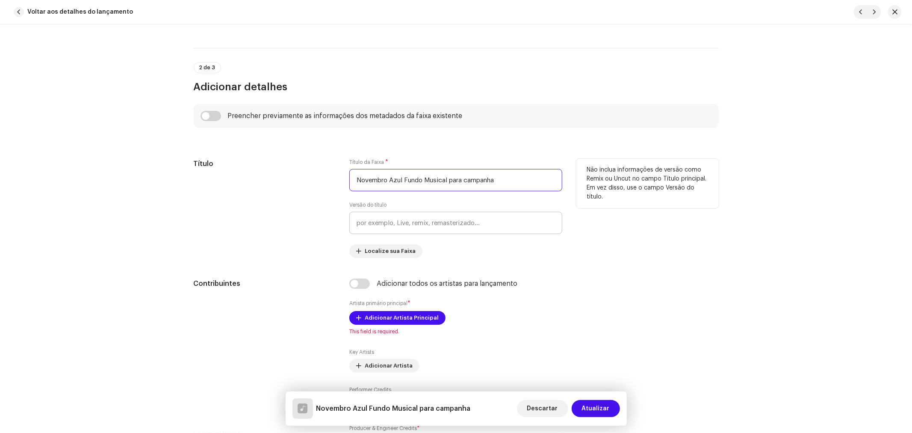
scroll to position [285, 0]
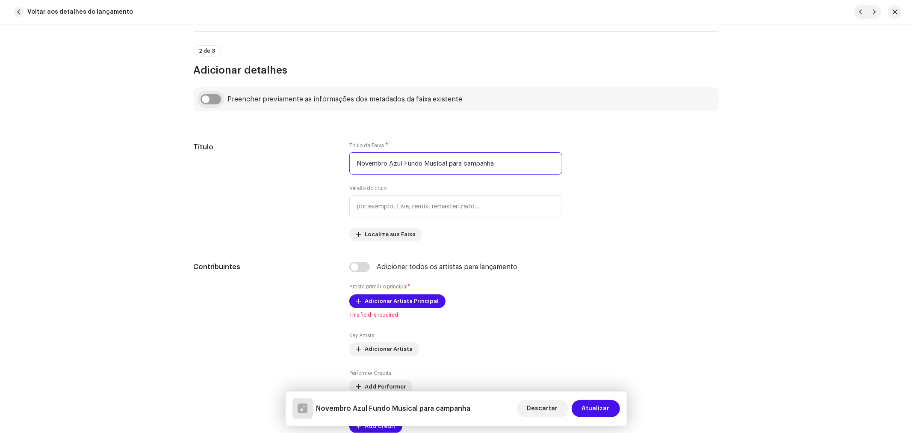
type input "Novembro Azul Fundo Musical para campanha"
click at [207, 99] on input "checkbox" at bounding box center [211, 99] width 21 height 10
checkbox input "true"
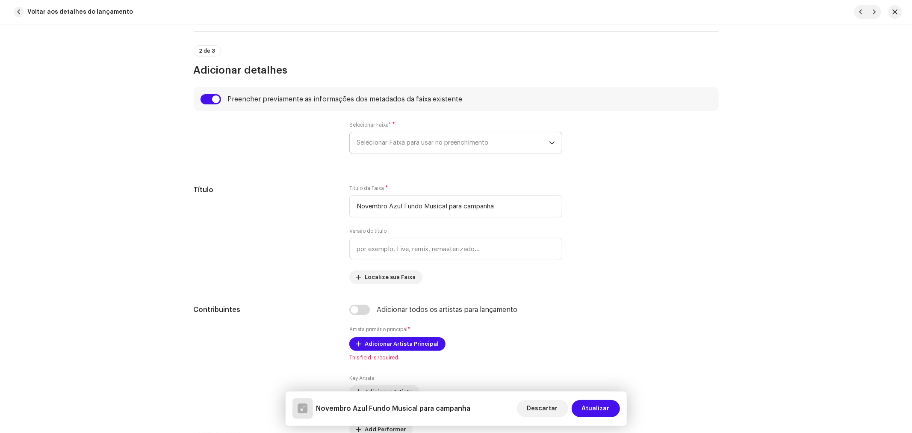
click at [455, 140] on span "Selecionar Faixa para usar no preenchimento" at bounding box center [453, 142] width 192 height 21
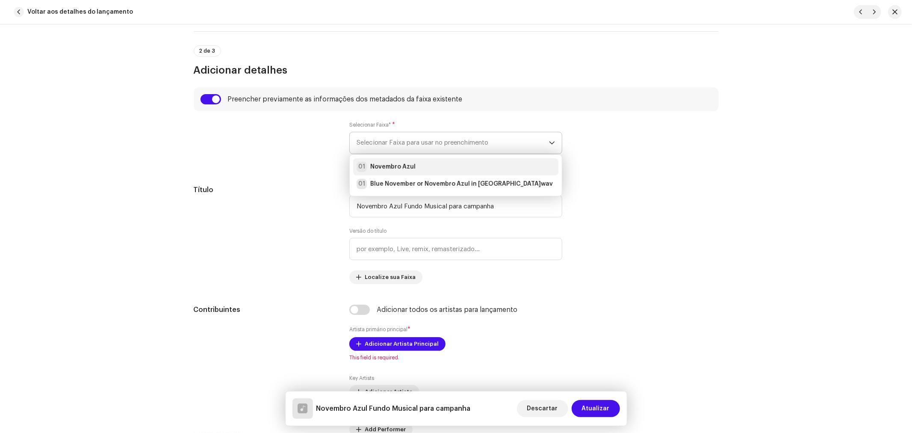
click at [411, 167] on strong "Novembro Azul" at bounding box center [392, 167] width 45 height 9
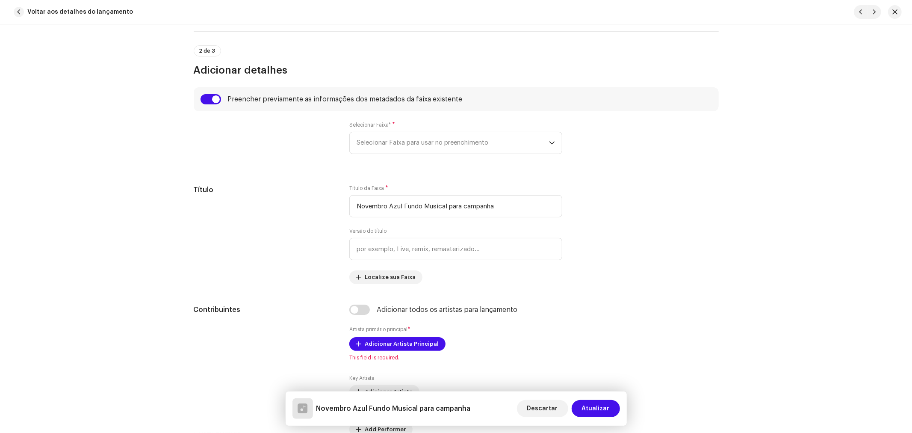
type input "00:00"
radio input "true"
type input "By [PERSON_NAME], Licenciada por BiBiPi"
checkbox input "true"
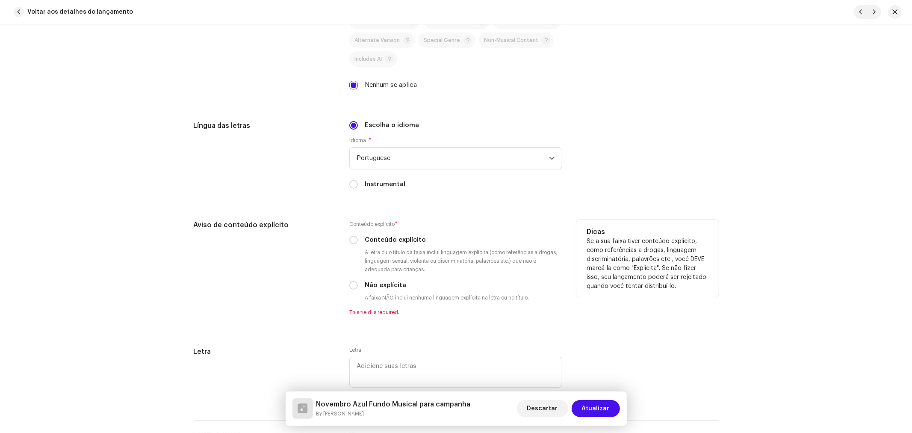
scroll to position [1331, 0]
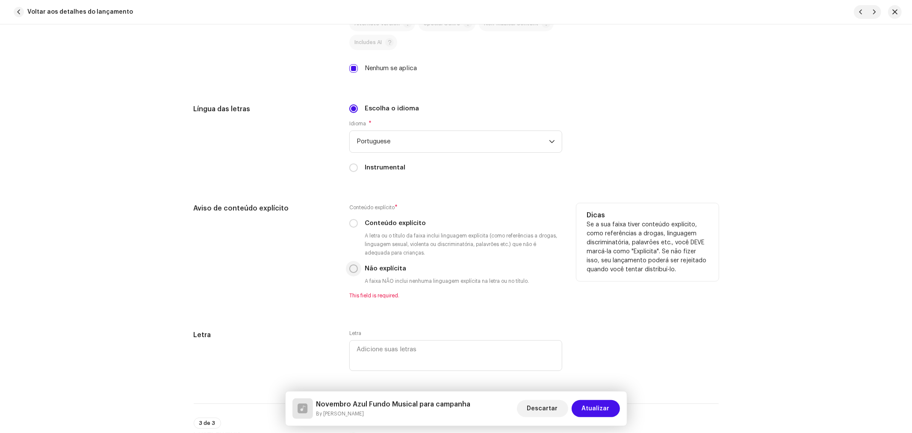
click at [352, 270] on input "Não explícita" at bounding box center [353, 268] width 9 height 9
radio input "true"
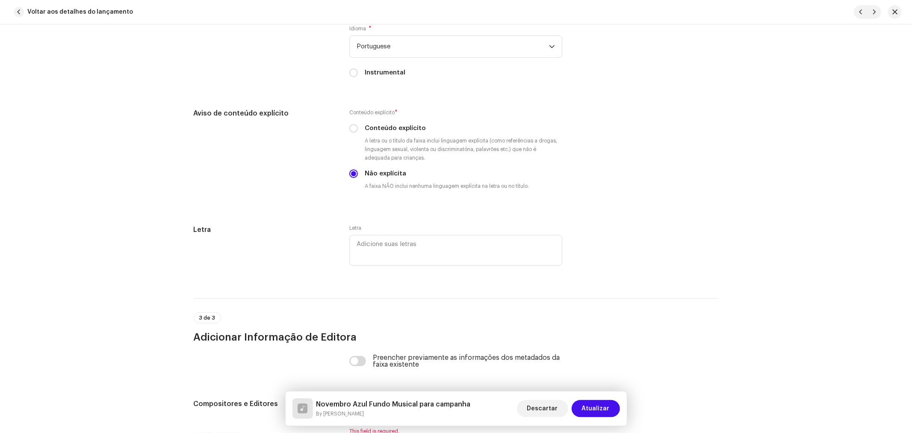
scroll to position [1568, 0]
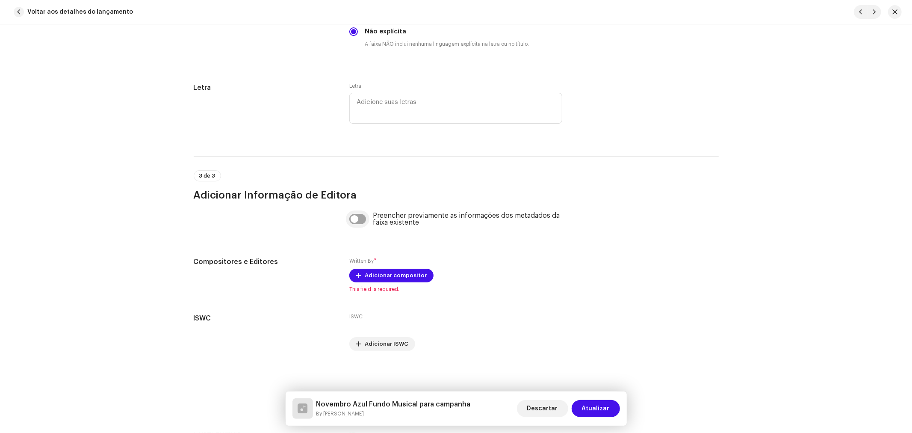
click at [354, 224] on input "checkbox" at bounding box center [357, 219] width 17 height 10
checkbox input "true"
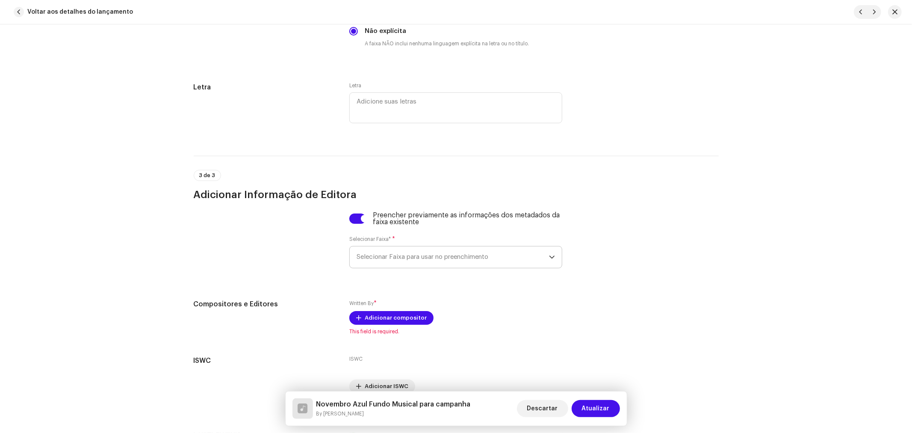
drag, startPoint x: 428, startPoint y: 252, endPoint x: 435, endPoint y: 254, distance: 7.6
click at [429, 253] on span "Selecionar Faixa para usar no preenchimento" at bounding box center [453, 256] width 192 height 21
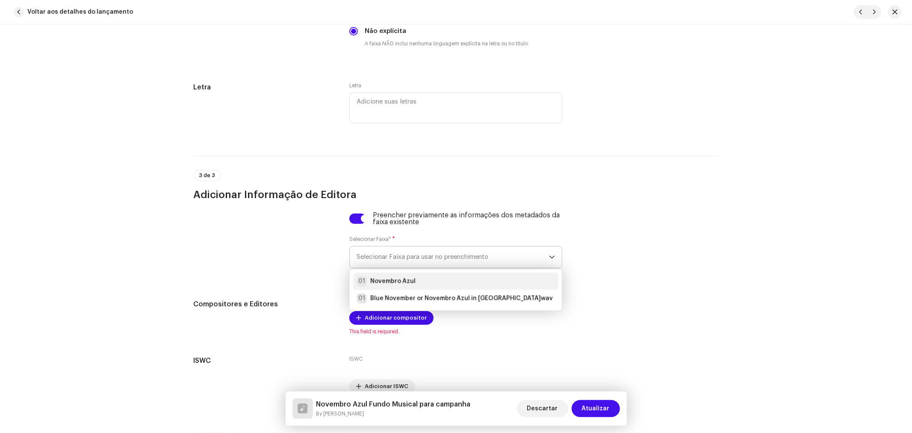
click at [419, 281] on div "[DATE] Azul" at bounding box center [456, 281] width 198 height 10
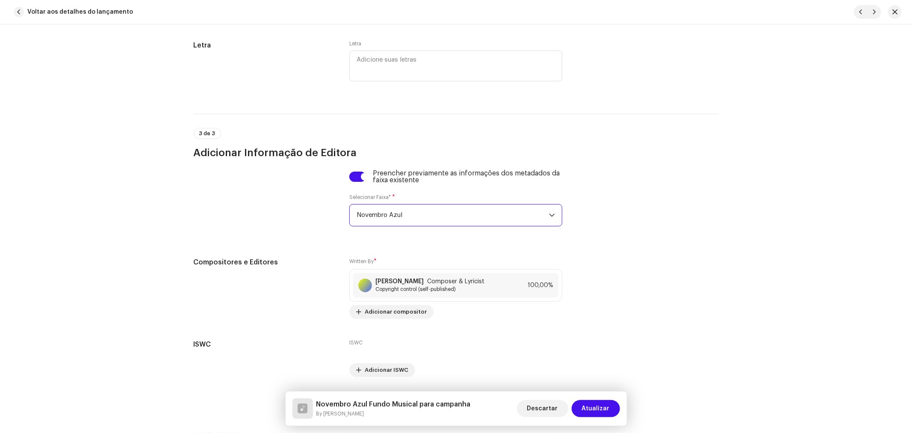
scroll to position [1641, 0]
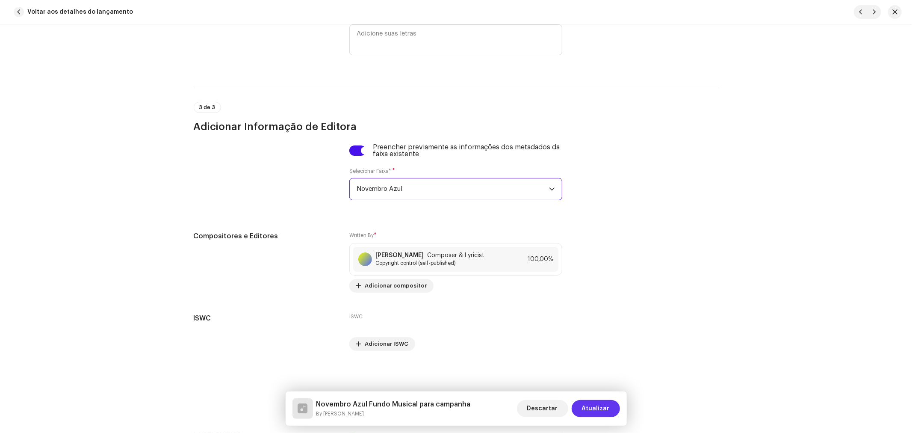
click at [597, 410] on span "Atualizar" at bounding box center [596, 408] width 28 height 17
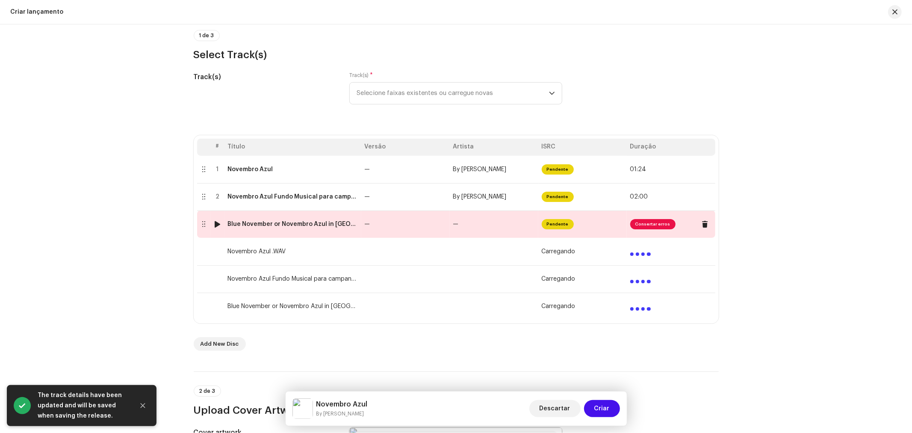
click at [339, 228] on div "Blue November or Novembro Azul in [GEOGRAPHIC_DATA]wav" at bounding box center [293, 224] width 130 height 7
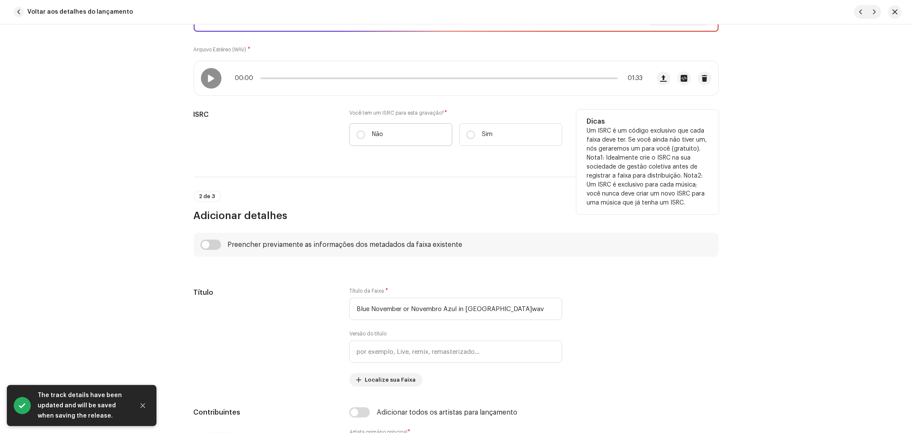
scroll to position [142, 0]
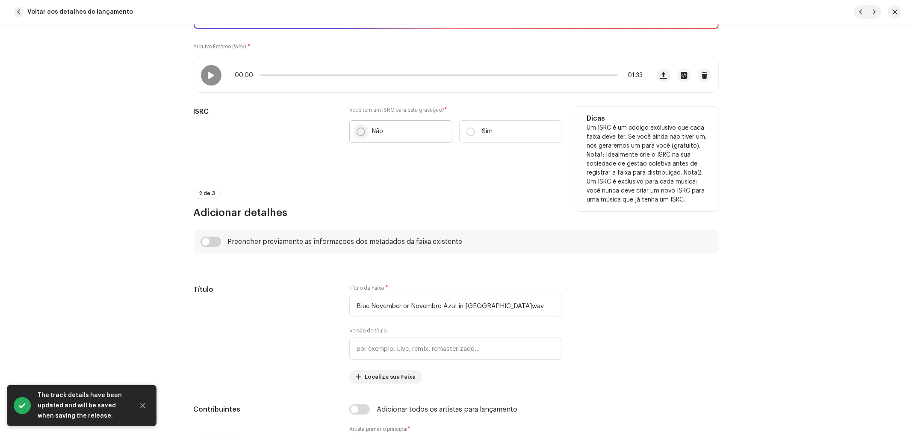
click at [357, 127] on input "Não" at bounding box center [361, 131] width 9 height 9
radio input "true"
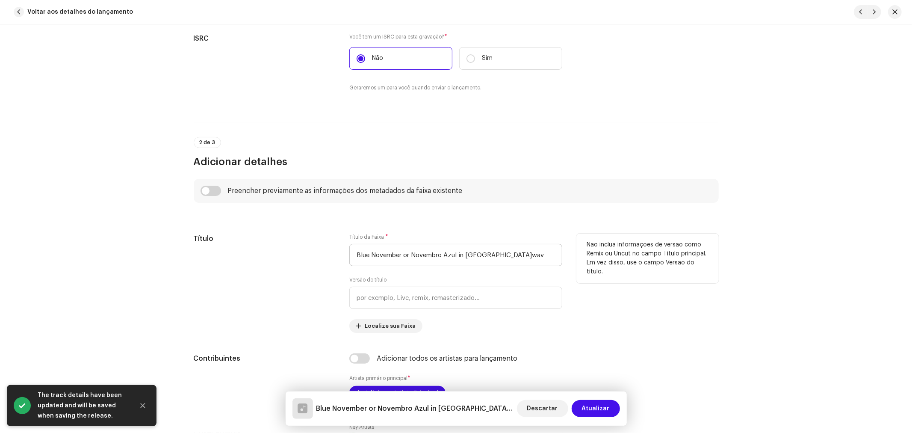
scroll to position [285, 0]
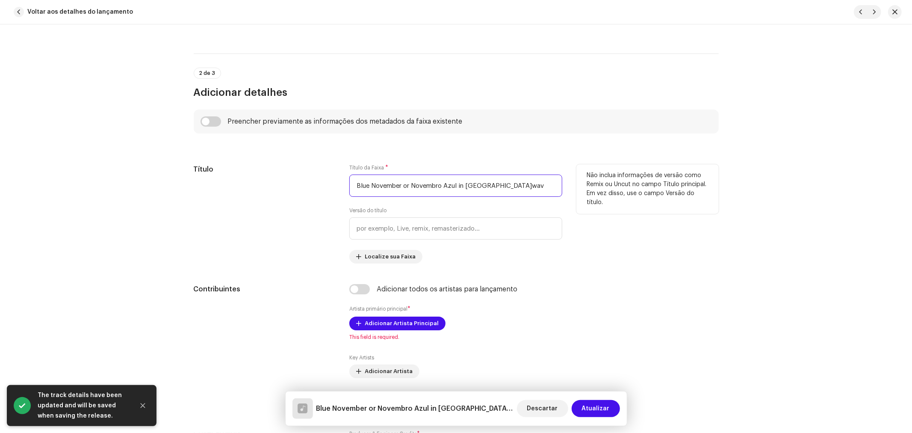
drag, startPoint x: 486, startPoint y: 184, endPoint x: 512, endPoint y: 186, distance: 26.1
click at [512, 186] on input "Blue November or Novembro Azul in [GEOGRAPHIC_DATA]wav" at bounding box center [455, 186] width 213 height 22
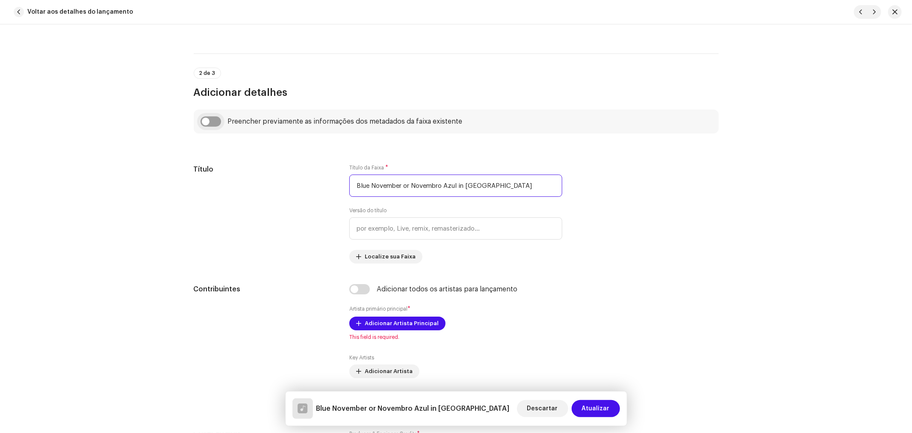
type input "Blue November or Novembro Azul in [GEOGRAPHIC_DATA]"
click at [214, 121] on input "checkbox" at bounding box center [211, 121] width 21 height 10
checkbox input "true"
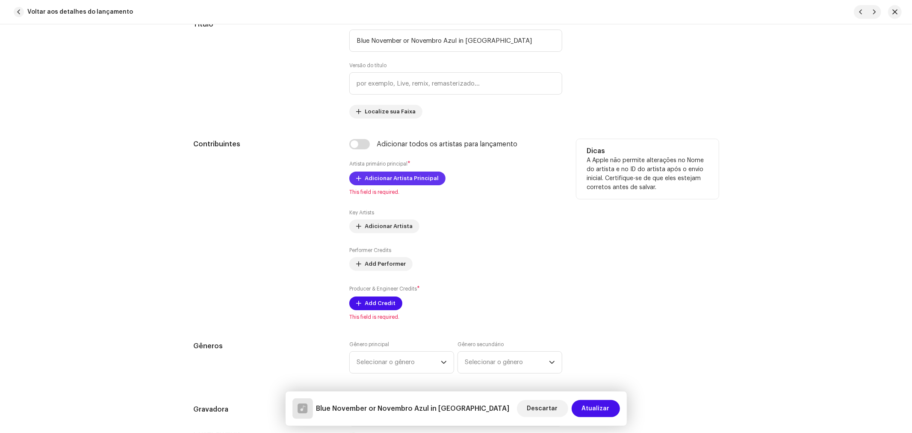
scroll to position [475, 0]
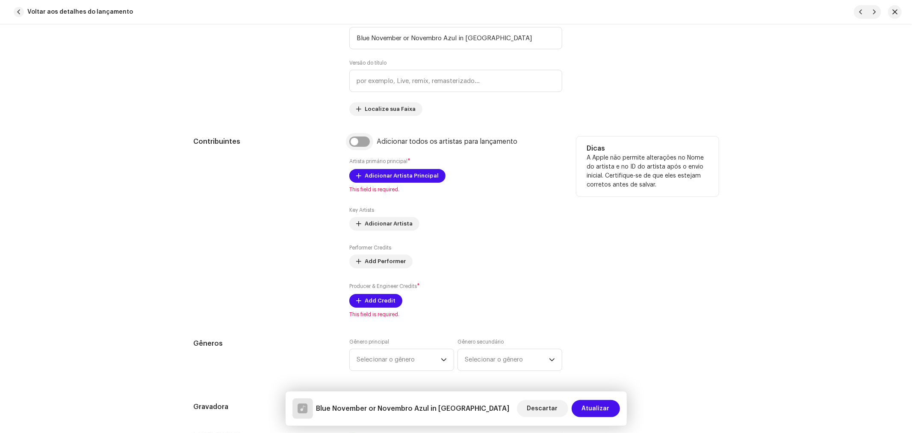
click at [356, 143] on input "checkbox" at bounding box center [359, 141] width 21 height 10
checkbox input "true"
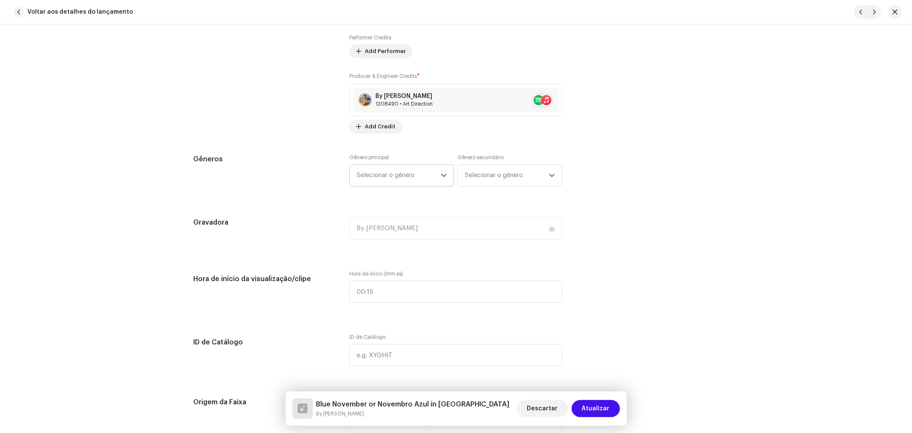
scroll to position [713, 0]
click at [423, 175] on span "Selecionar o gênero" at bounding box center [399, 174] width 84 height 21
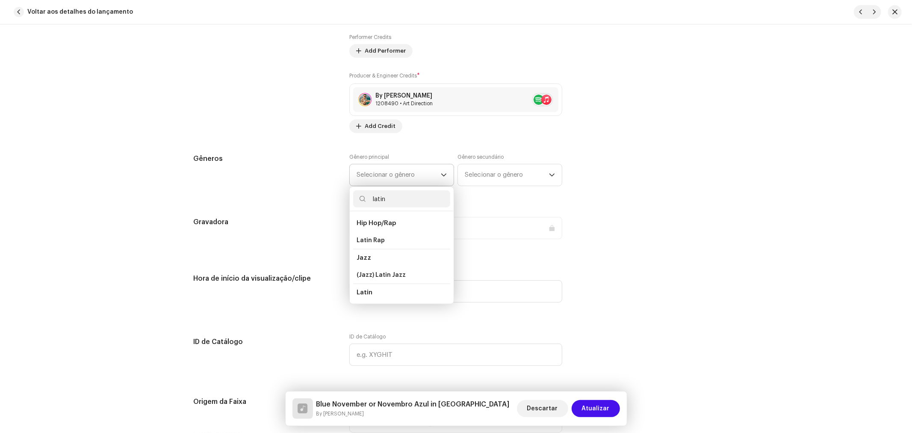
scroll to position [47, 0]
type input "latin"
click at [377, 264] on li "Latin" at bounding box center [401, 262] width 97 height 17
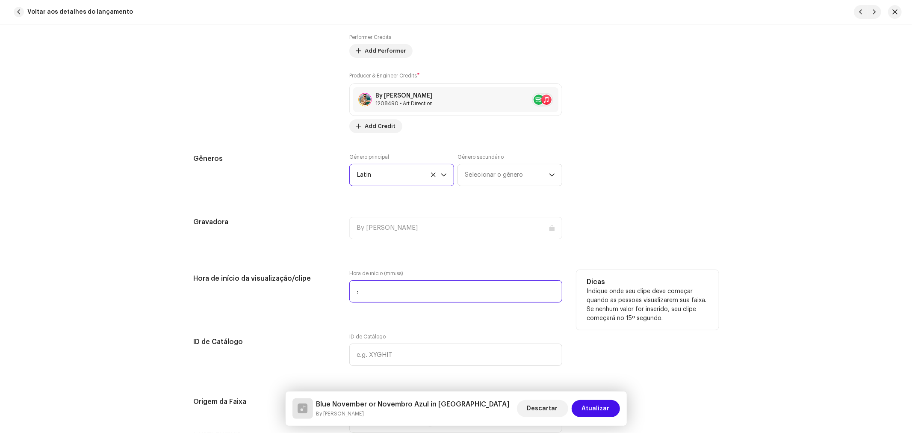
click at [411, 284] on input ":" at bounding box center [455, 291] width 213 height 22
type input "00:00"
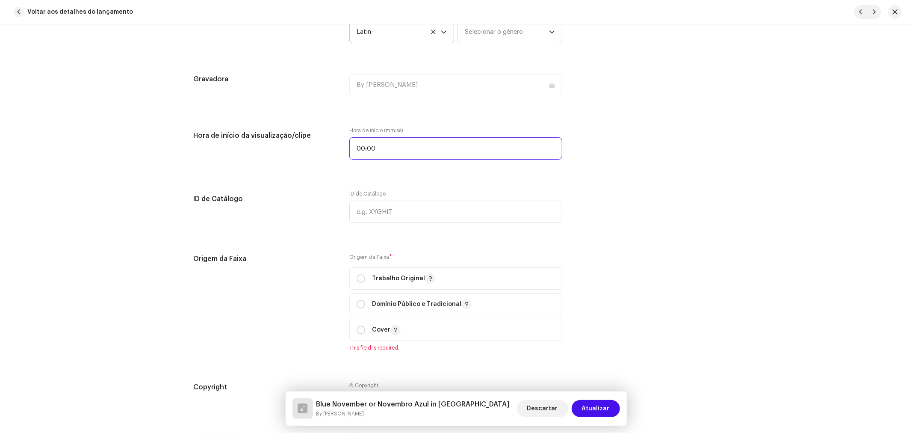
scroll to position [950, 0]
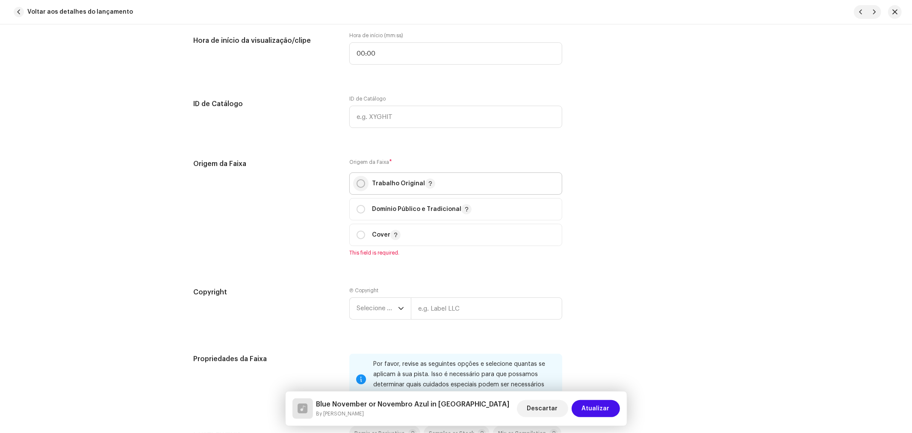
click at [357, 187] on input "radio" at bounding box center [361, 183] width 9 height 9
radio input "true"
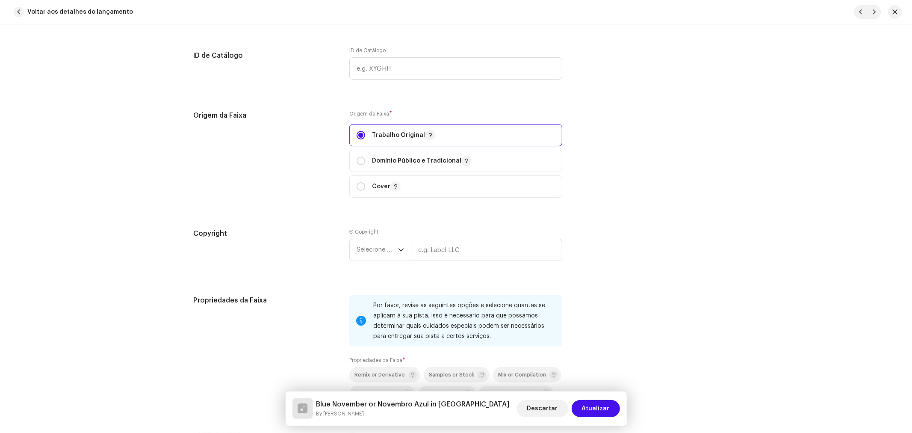
scroll to position [1093, 0]
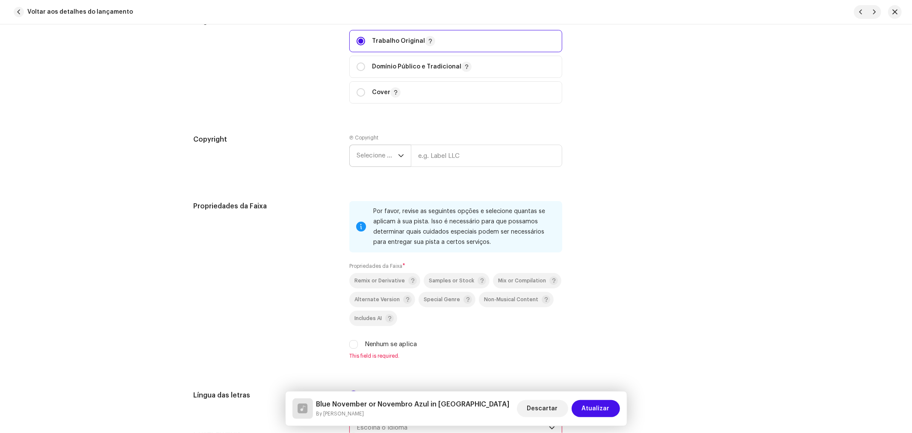
click at [388, 157] on span "Selecione o ano" at bounding box center [377, 155] width 41 height 21
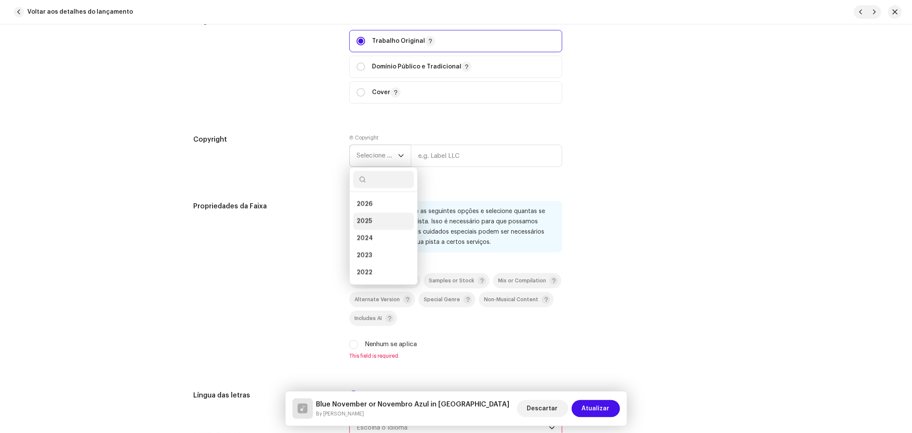
click at [370, 220] on li "2025" at bounding box center [383, 221] width 61 height 17
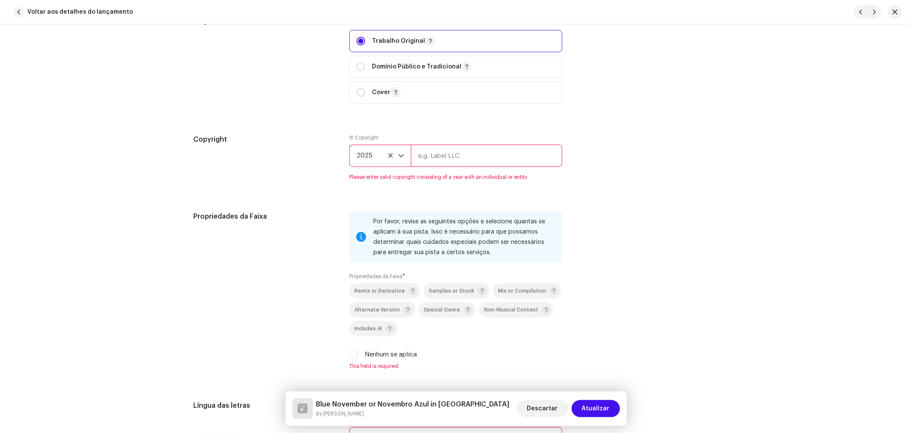
click at [469, 158] on input "text" at bounding box center [486, 156] width 151 height 22
type input "By [PERSON_NAME], Licenciada por BiBiPi"
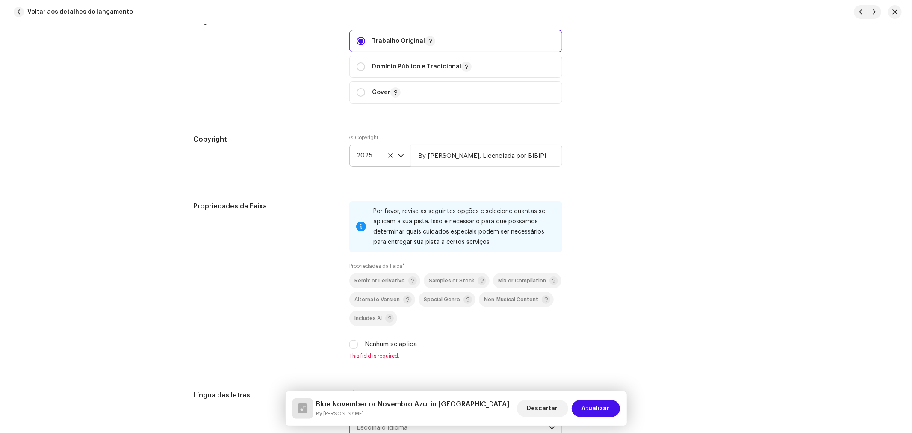
click at [653, 168] on div "Copyright Ⓟ Copyright 2025 By [PERSON_NAME], Licenciada por BiBiPi" at bounding box center [456, 157] width 525 height 46
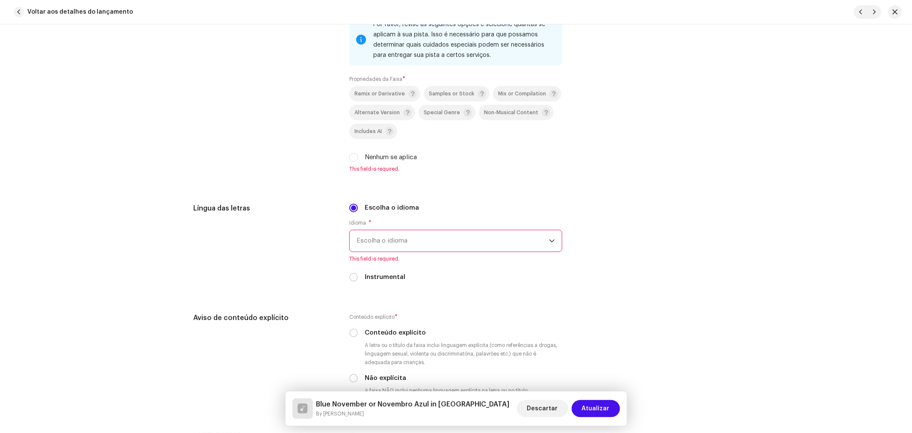
scroll to position [1283, 0]
click at [366, 159] on label "Nenhum se aplica" at bounding box center [391, 153] width 52 height 9
click at [358, 158] on input "Nenhum se aplica" at bounding box center [353, 154] width 9 height 9
checkbox input "true"
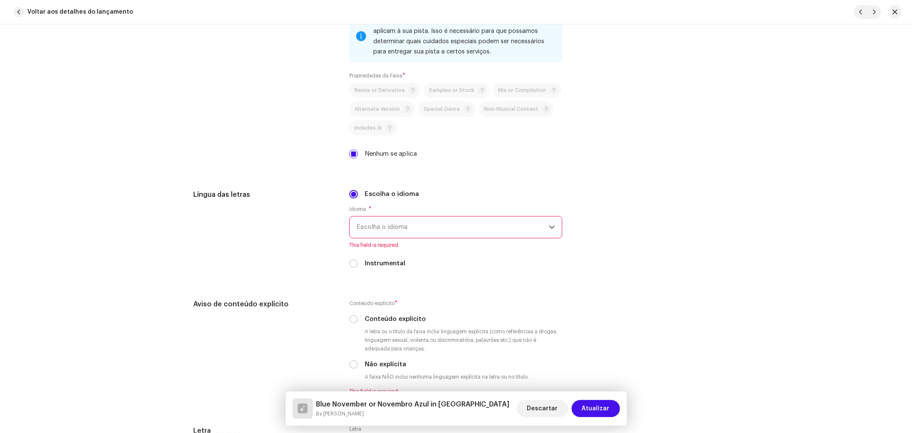
click at [389, 225] on span "Escolha o idioma" at bounding box center [453, 226] width 192 height 21
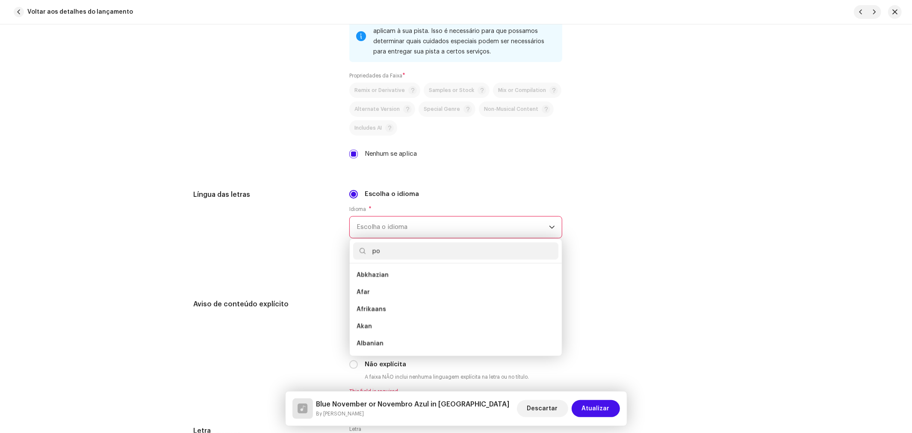
scroll to position [0, 0]
type input "por"
click at [372, 278] on span "Portuguese" at bounding box center [375, 275] width 36 height 9
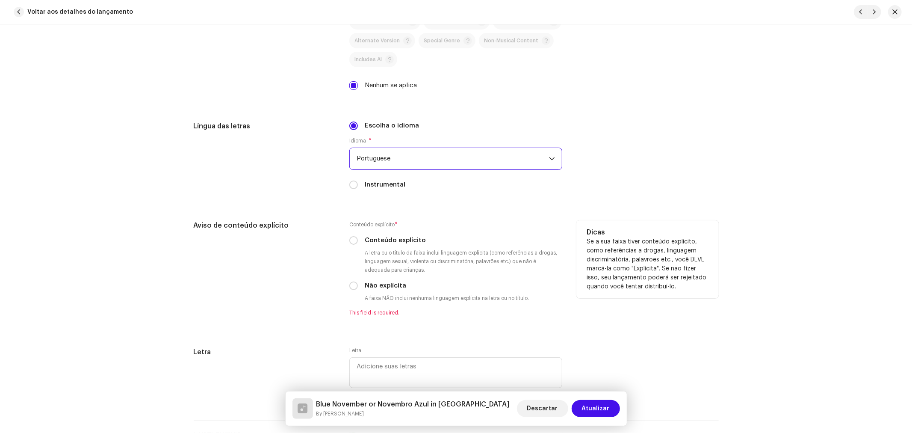
scroll to position [1473, 0]
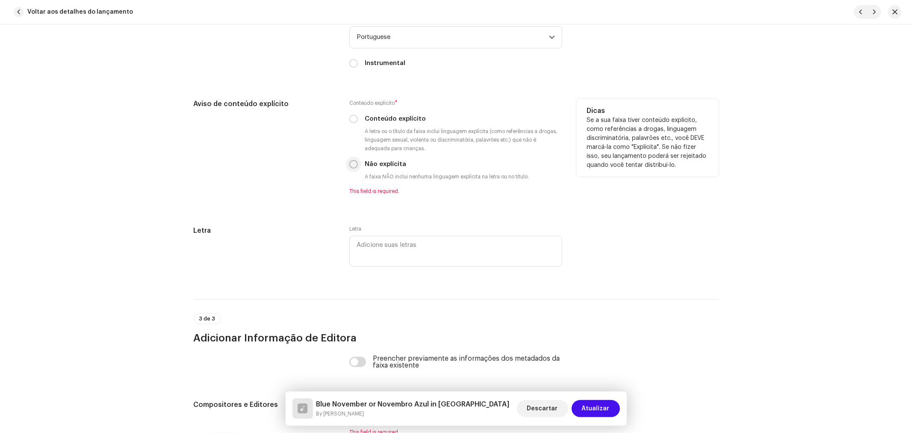
click at [351, 163] on p-radiobutton at bounding box center [353, 164] width 9 height 9
click at [351, 165] on input "Não explícita" at bounding box center [353, 164] width 9 height 9
radio input "true"
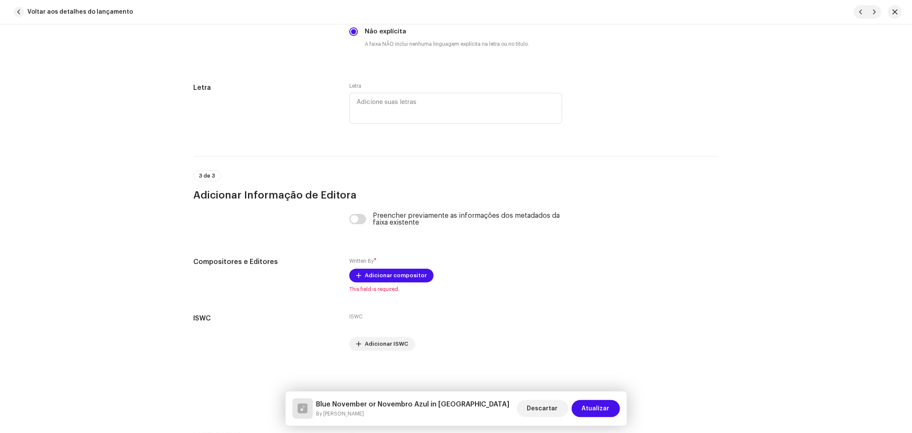
scroll to position [1610, 0]
click at [355, 217] on input "checkbox" at bounding box center [357, 219] width 17 height 10
checkbox input "true"
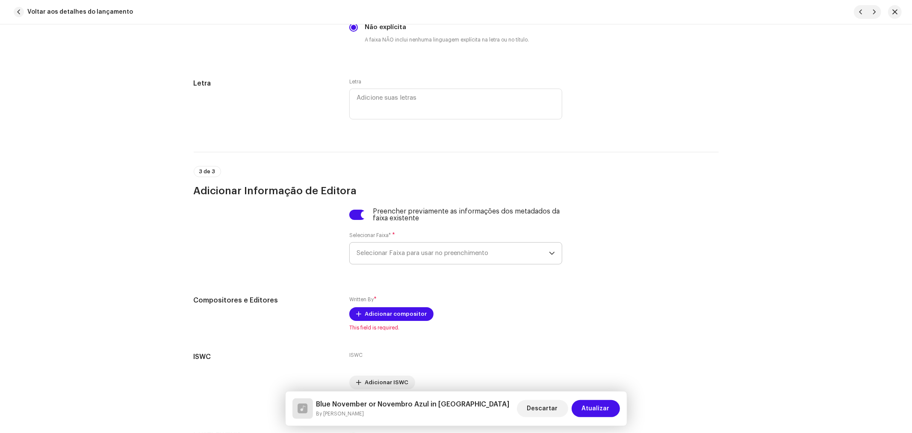
click at [440, 251] on span "Selecionar Faixa para usar no preenchimento" at bounding box center [453, 253] width 192 height 21
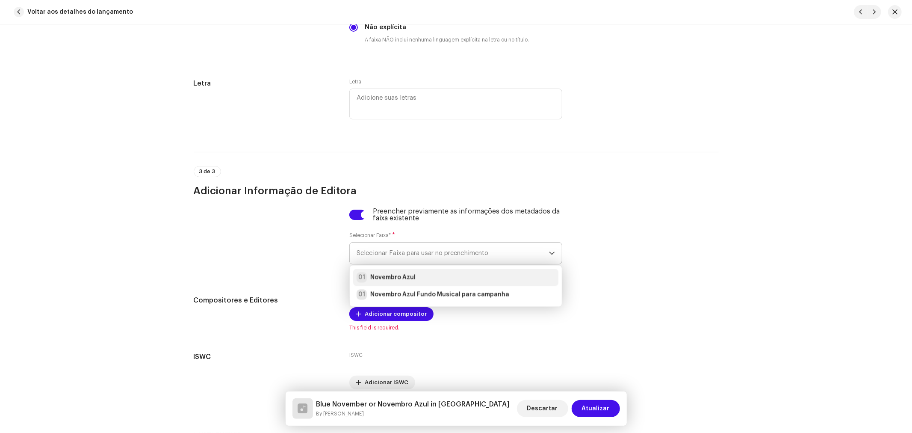
click at [409, 279] on strong "Novembro Azul" at bounding box center [392, 277] width 45 height 9
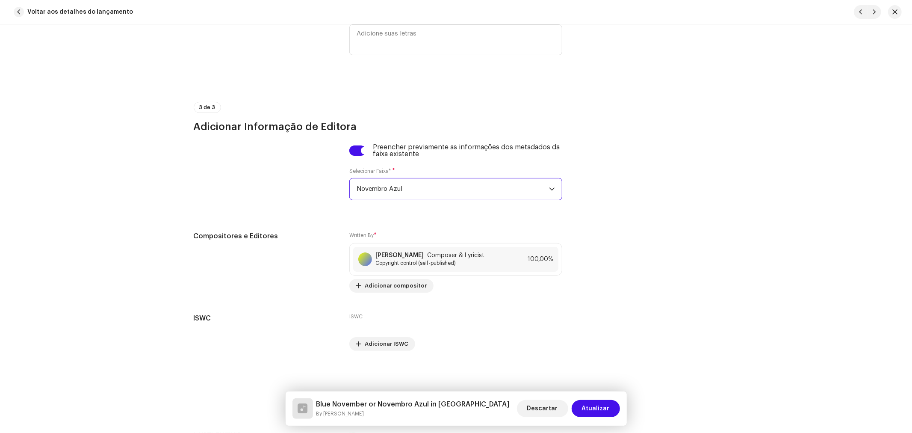
scroll to position [1679, 0]
click at [598, 405] on span "Atualizar" at bounding box center [596, 408] width 28 height 17
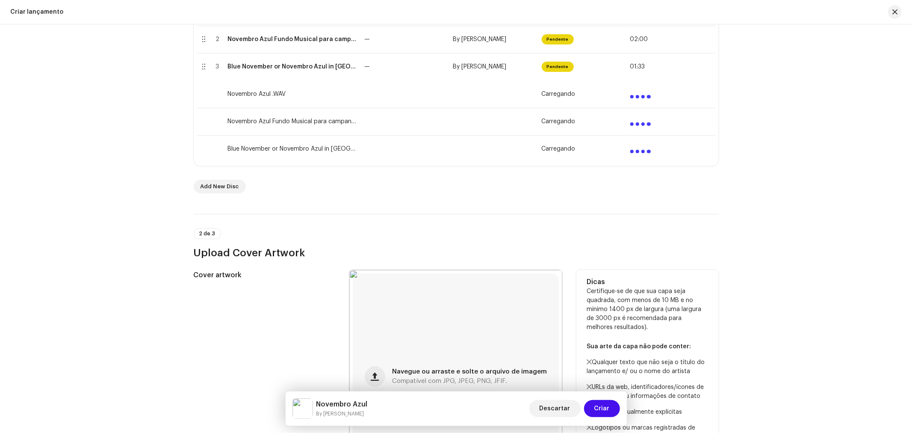
scroll to position [260, 0]
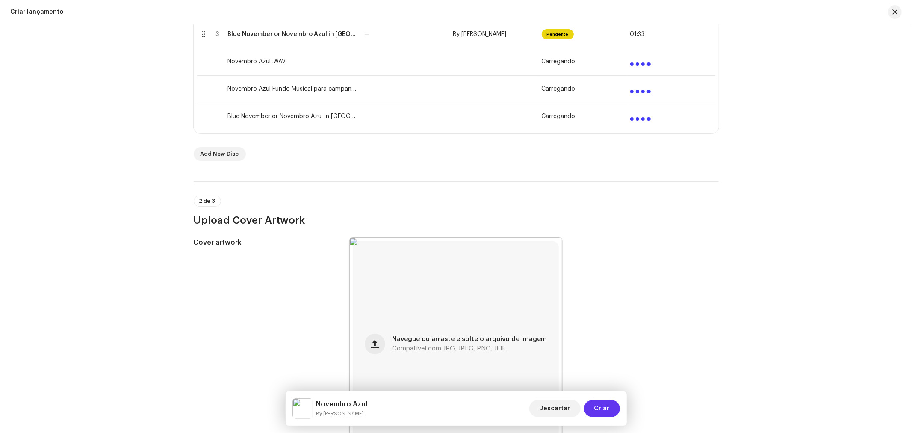
click at [604, 407] on span "Criar" at bounding box center [602, 408] width 15 height 17
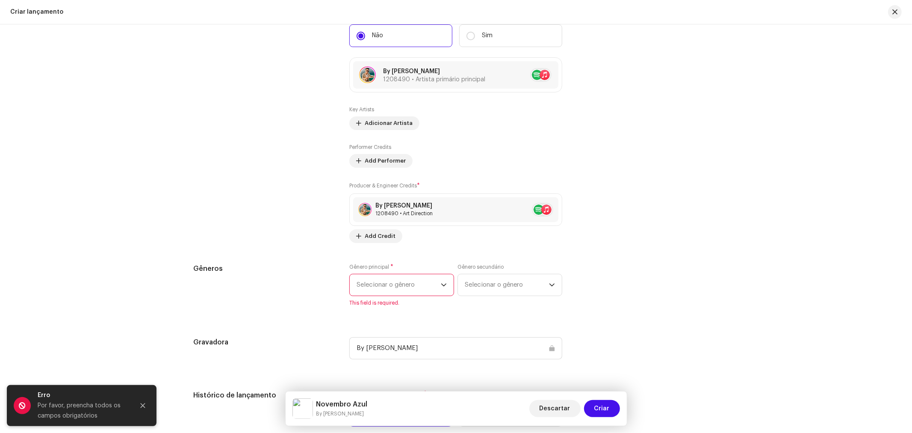
scroll to position [1235, 0]
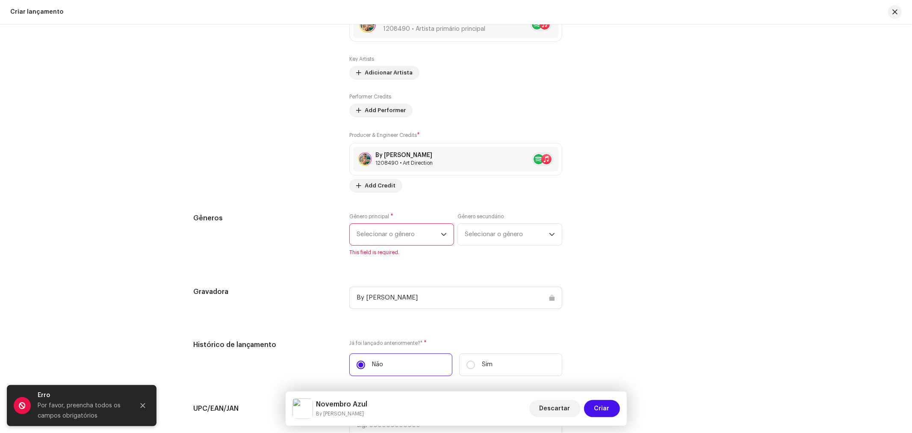
click at [423, 241] on span "Selecionar o gênero" at bounding box center [399, 234] width 84 height 21
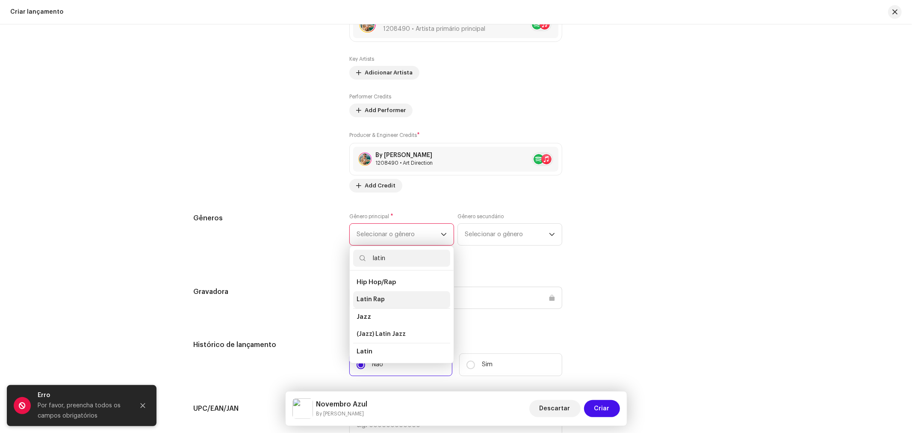
scroll to position [47, 0]
type input "latin"
click at [366, 326] on span "Latin" at bounding box center [364, 321] width 15 height 9
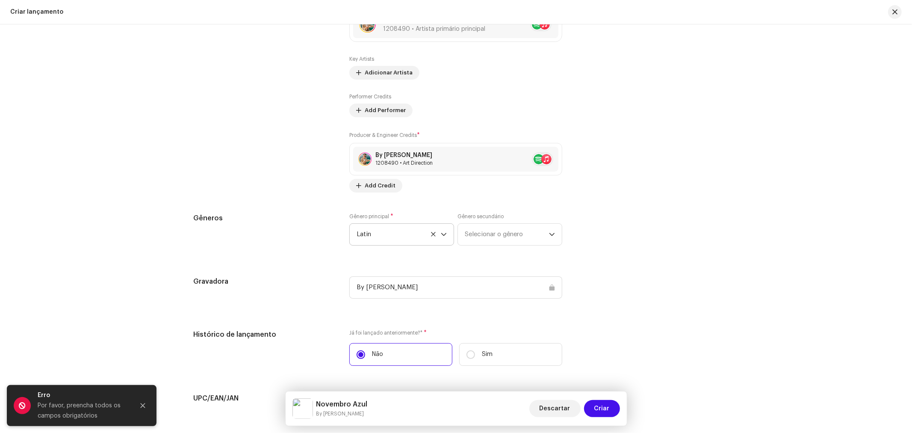
click at [601, 271] on div "Preencher informações de lançamento a partir dos metadadoss Compilação Is it a …" at bounding box center [456, 78] width 525 height 1053
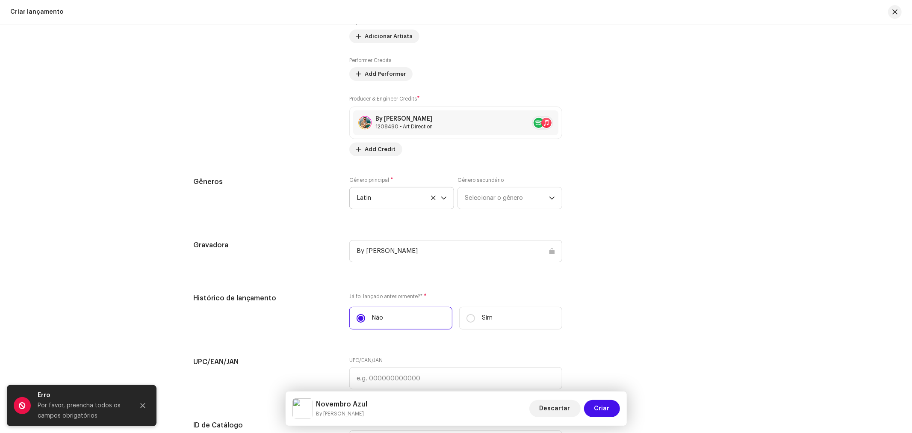
scroll to position [1331, 0]
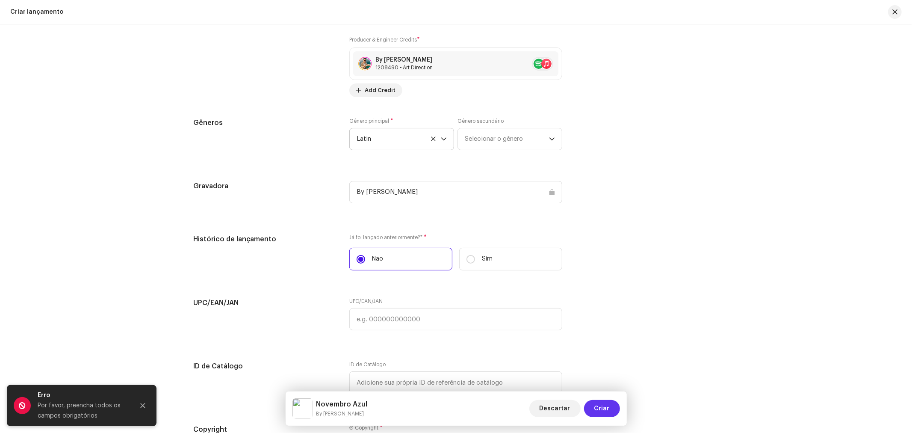
click at [604, 408] on span "Criar" at bounding box center [602, 408] width 15 height 17
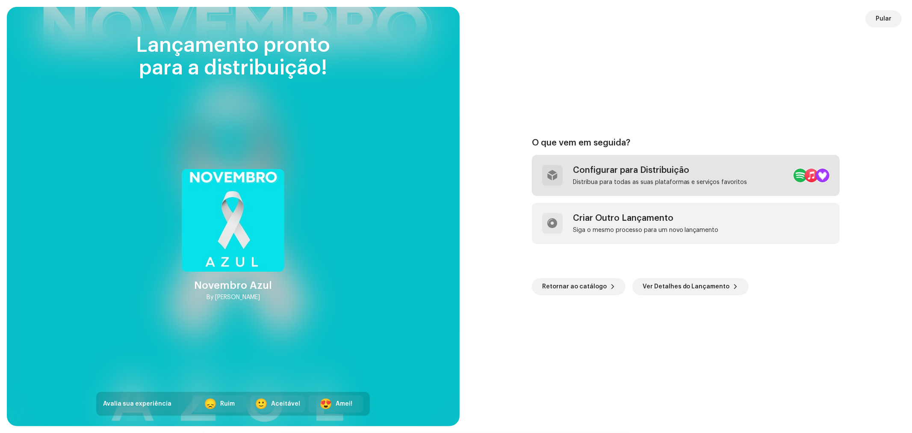
click at [620, 169] on div "Configurar para Distribuição" at bounding box center [660, 170] width 175 height 10
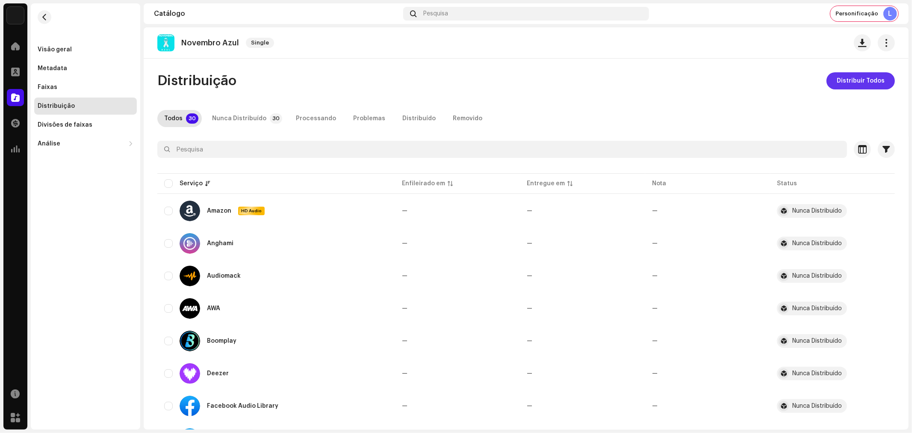
click at [856, 77] on span "Distribuir Todos" at bounding box center [861, 80] width 48 height 17
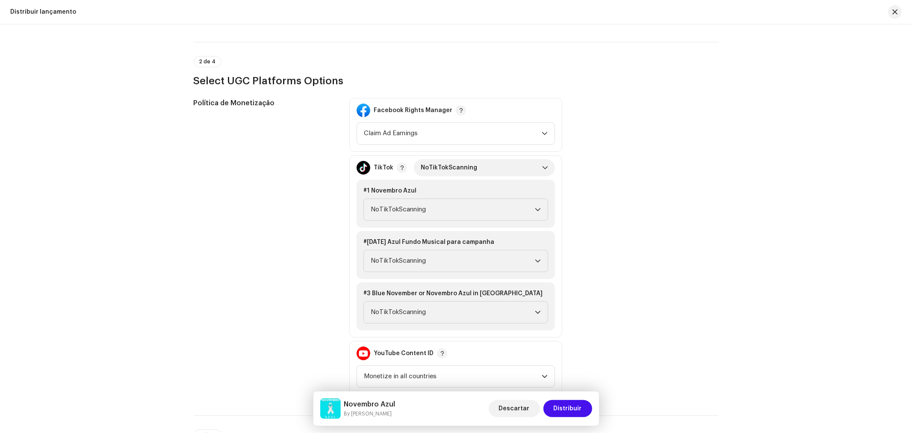
scroll to position [998, 0]
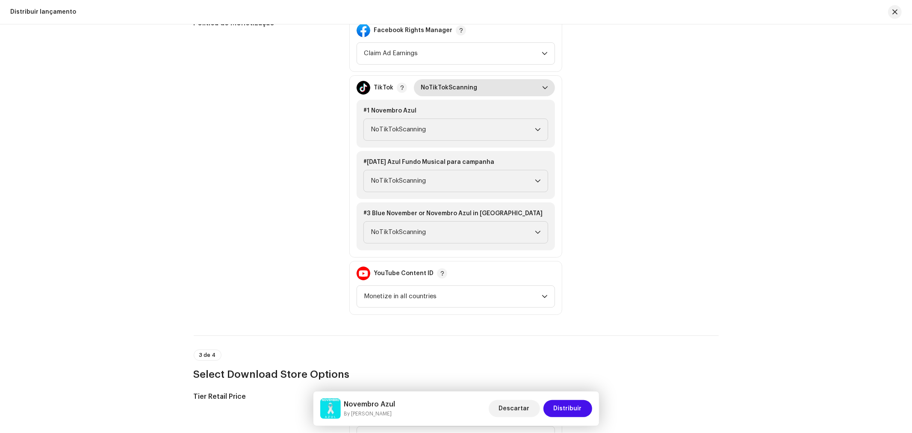
click at [445, 80] on span "NoTikTokScanning" at bounding box center [481, 87] width 121 height 17
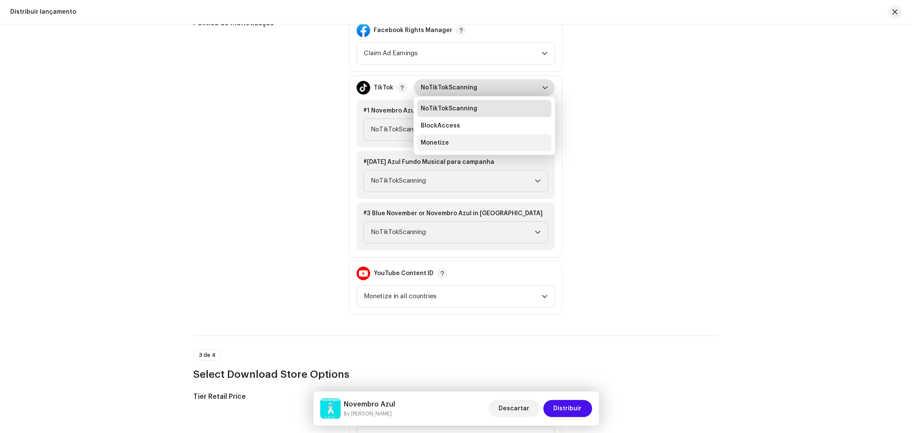
click at [434, 139] on span "Monetize" at bounding box center [435, 143] width 28 height 9
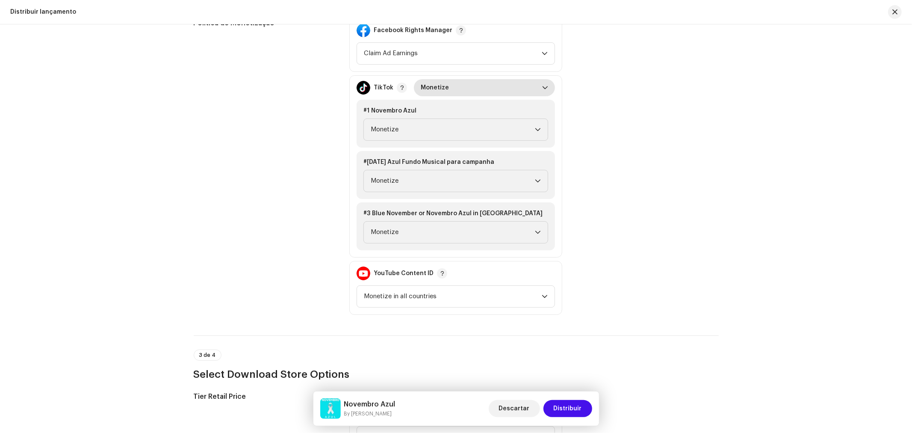
scroll to position [950, 0]
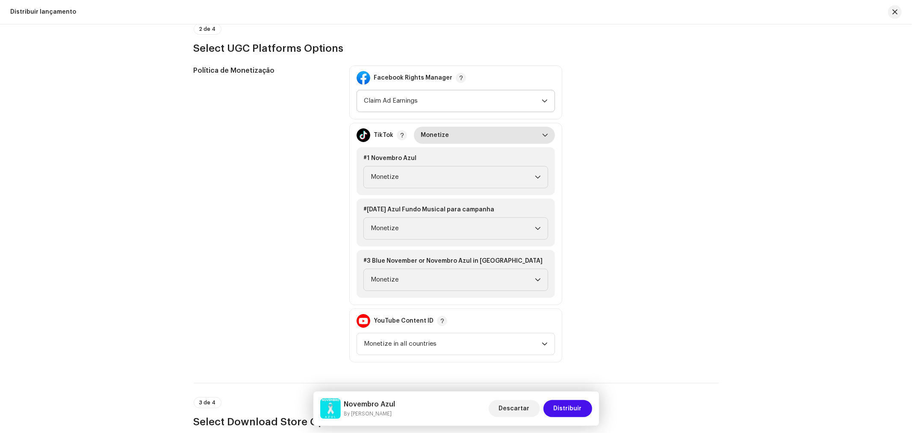
click at [404, 90] on span "Claim Ad Earnings" at bounding box center [453, 100] width 178 height 21
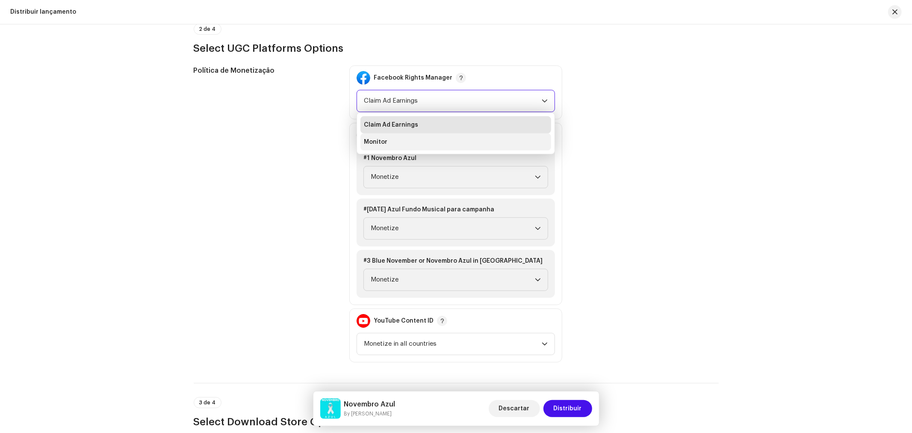
click at [391, 133] on li "Monitor" at bounding box center [456, 141] width 191 height 17
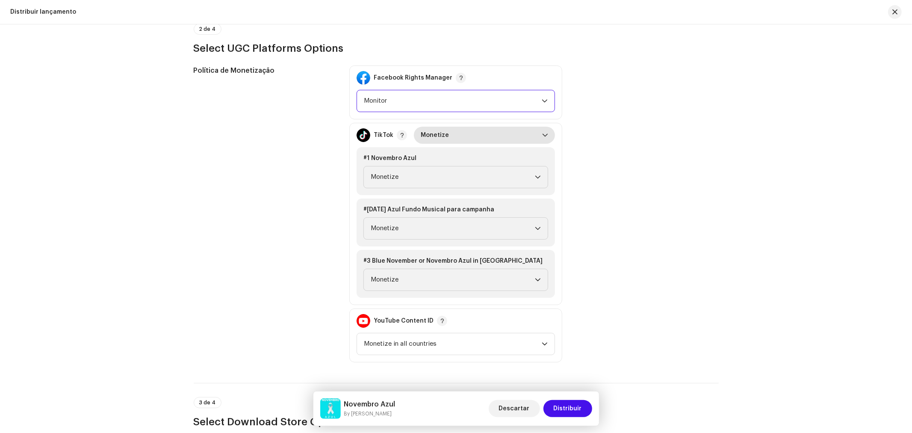
click at [662, 161] on div "Política de Monetização Facebook Rights Manager Monitor TikTok Monetize #[DATE]…" at bounding box center [456, 213] width 525 height 297
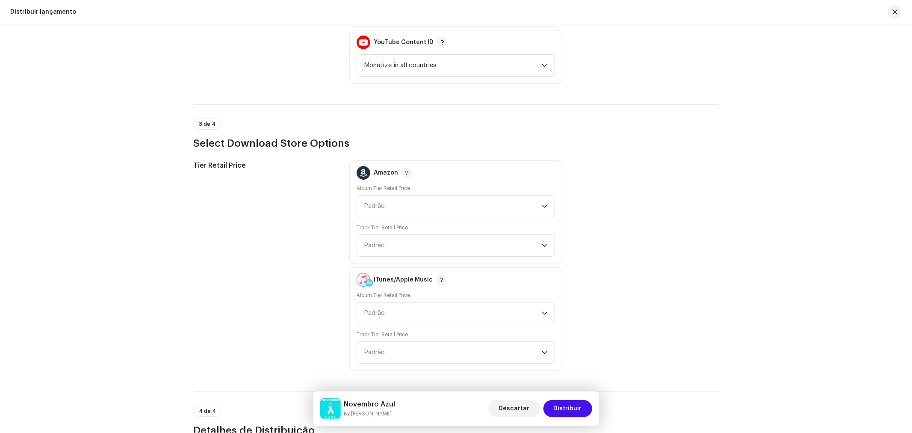
scroll to position [1235, 0]
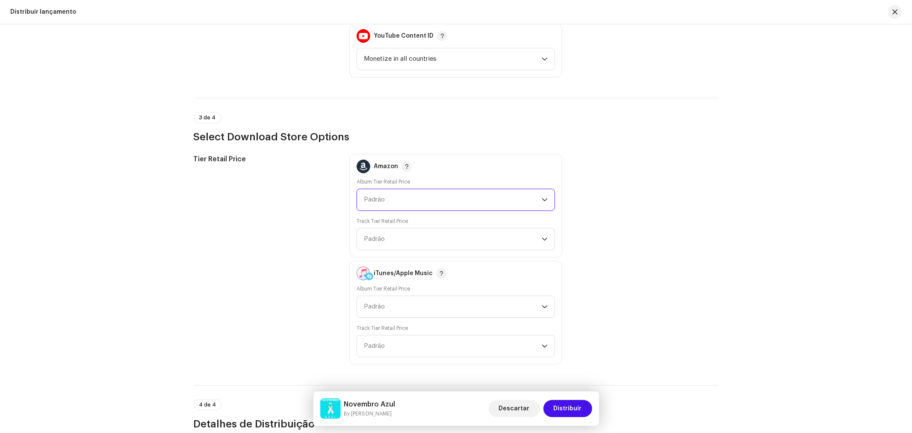
click at [381, 196] on span "Padrão" at bounding box center [374, 199] width 21 height 6
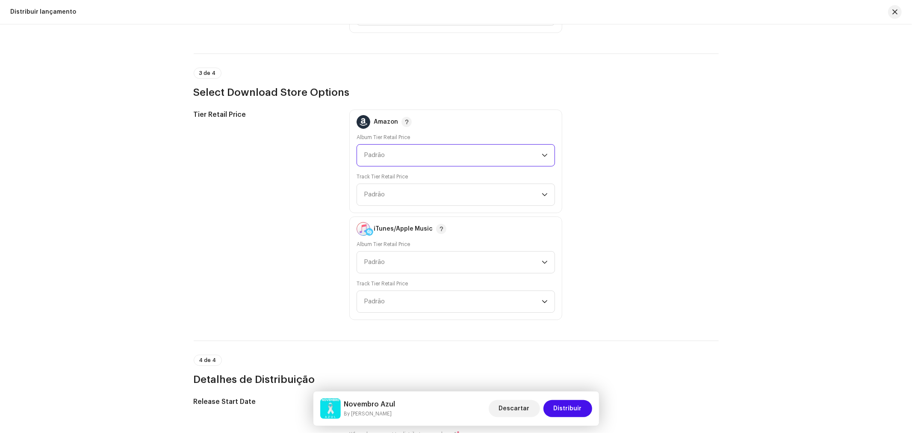
scroll to position [1331, 0]
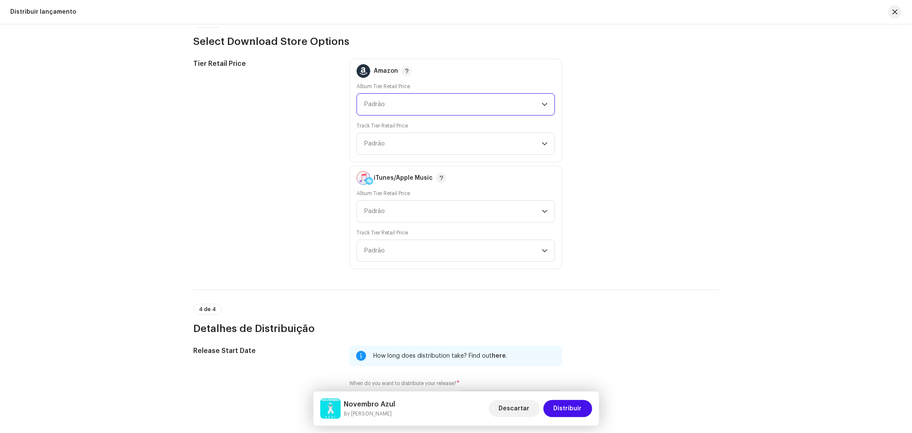
click at [388, 96] on span "Padrão" at bounding box center [453, 104] width 178 height 21
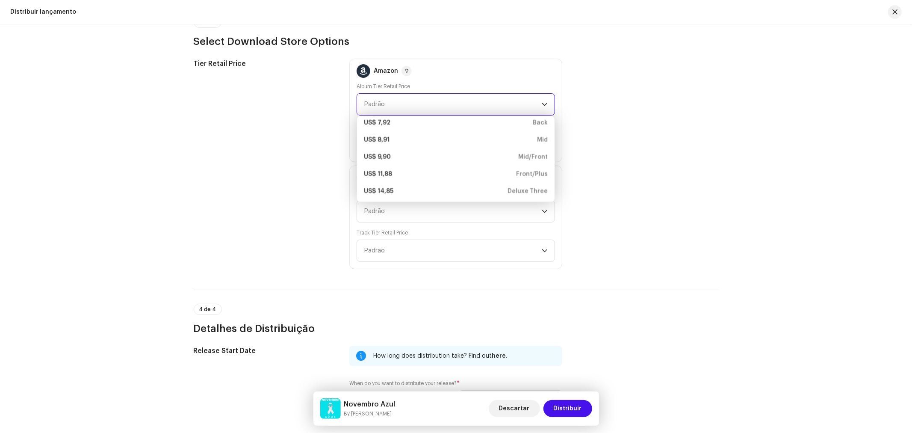
scroll to position [143, 0]
click at [389, 186] on div "US$ 14,85" at bounding box center [379, 190] width 30 height 9
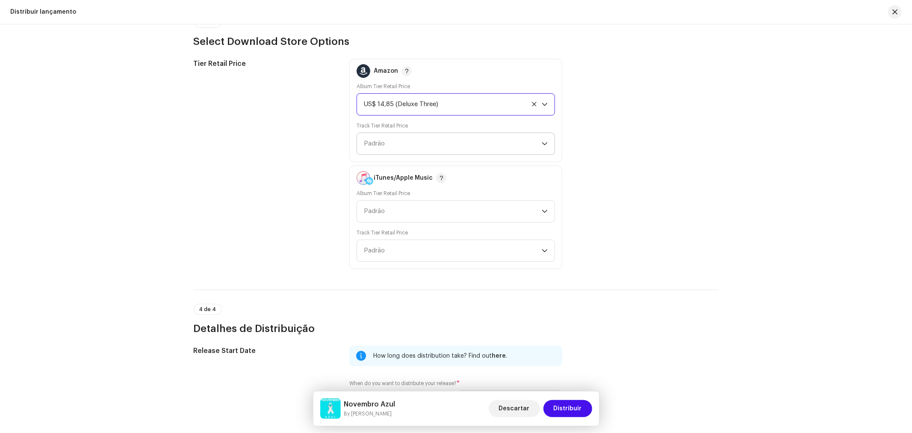
click at [396, 134] on span "Padrão" at bounding box center [453, 143] width 178 height 21
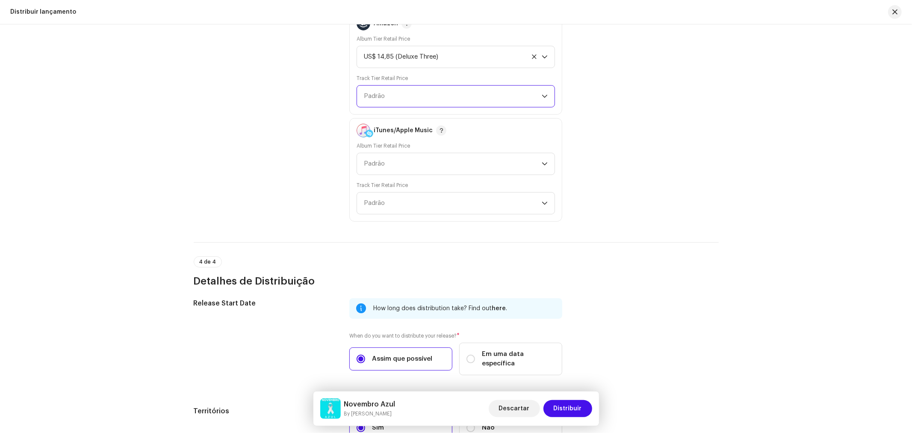
click at [388, 91] on span "Padrão" at bounding box center [453, 96] width 178 height 21
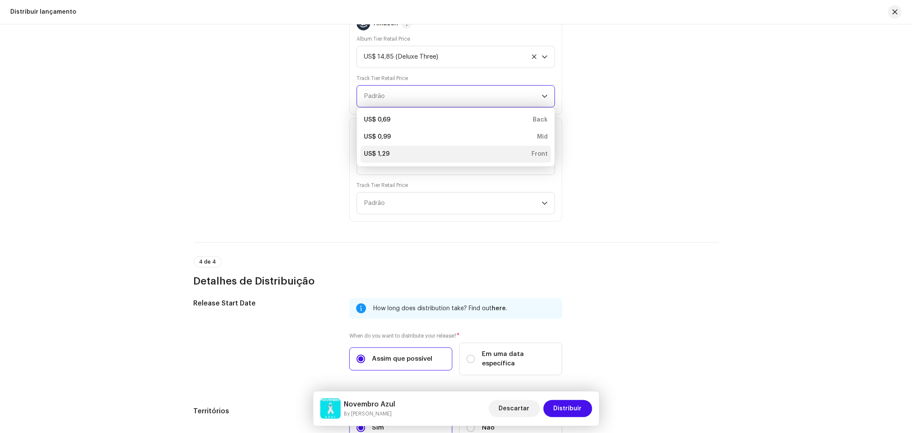
click at [391, 150] on div "US$ 1,29 Front" at bounding box center [456, 154] width 184 height 9
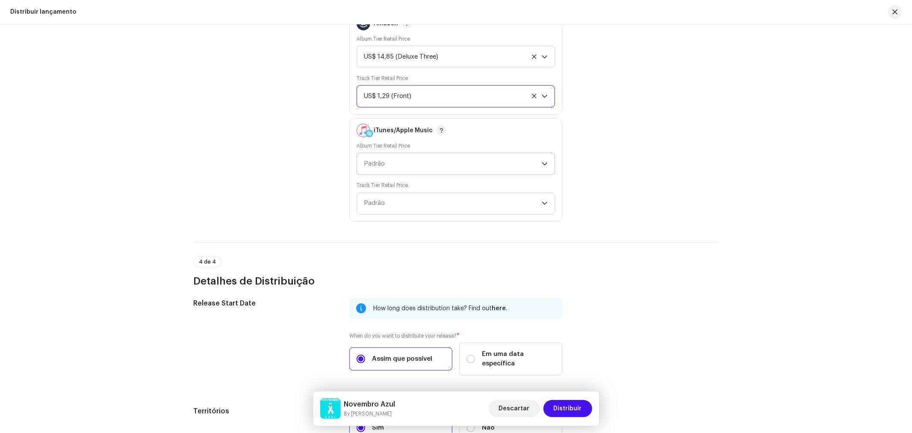
click at [399, 159] on span "Padrão" at bounding box center [453, 163] width 178 height 21
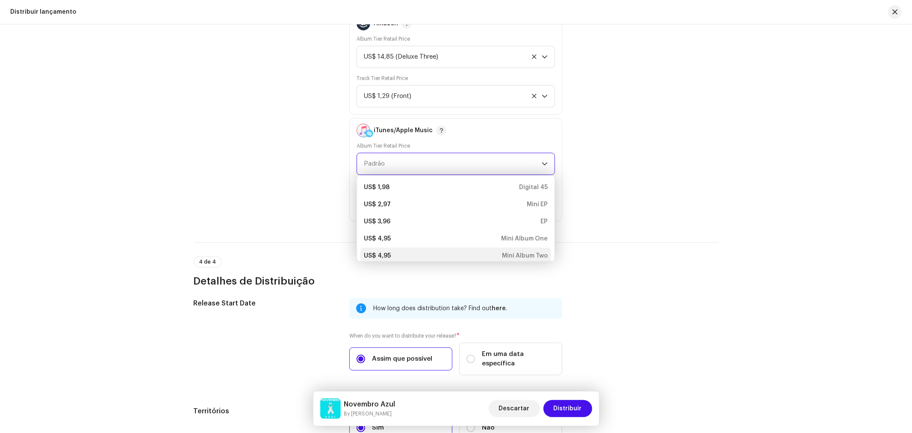
scroll to position [3, 0]
click at [391, 249] on div "US$ 4,95 Mini Album Two" at bounding box center [456, 253] width 184 height 9
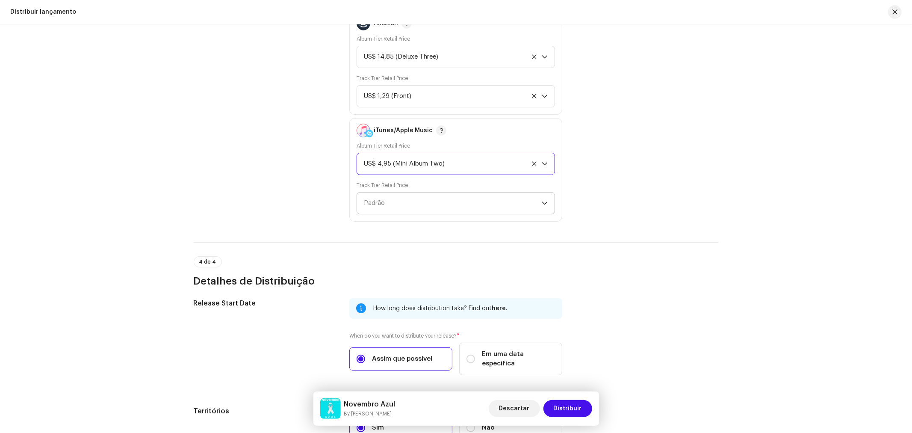
click at [382, 200] on span "Padrão" at bounding box center [374, 203] width 21 height 6
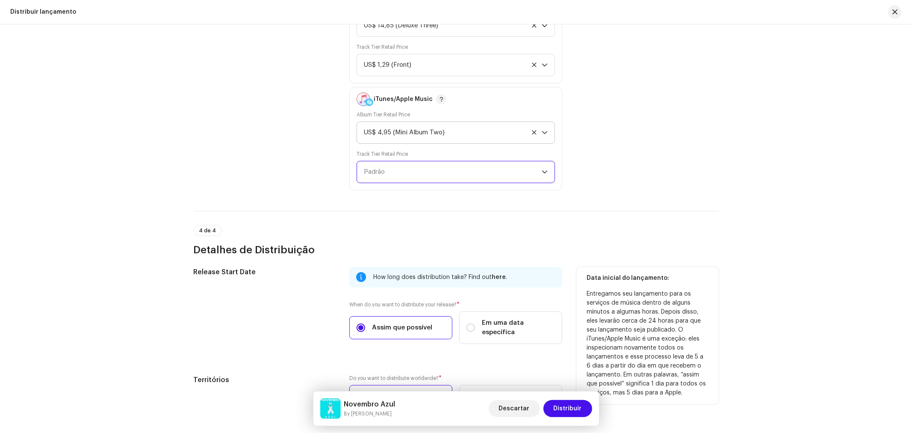
scroll to position [1426, 0]
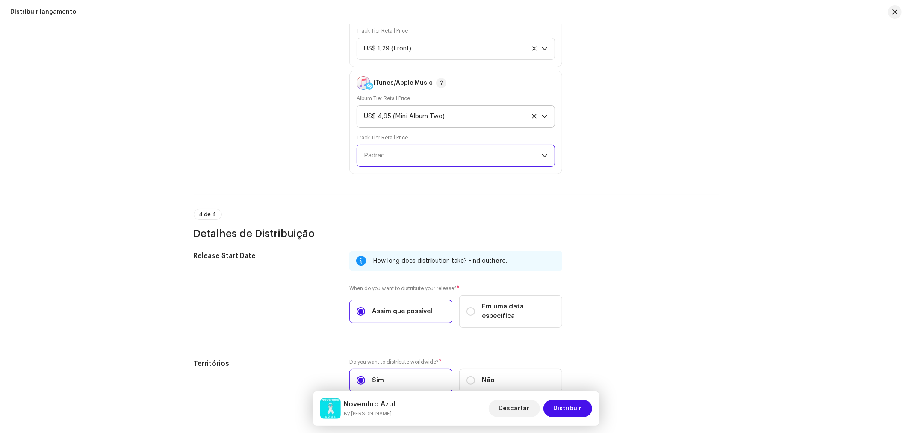
click at [384, 153] on span "Padrão" at bounding box center [453, 155] width 178 height 21
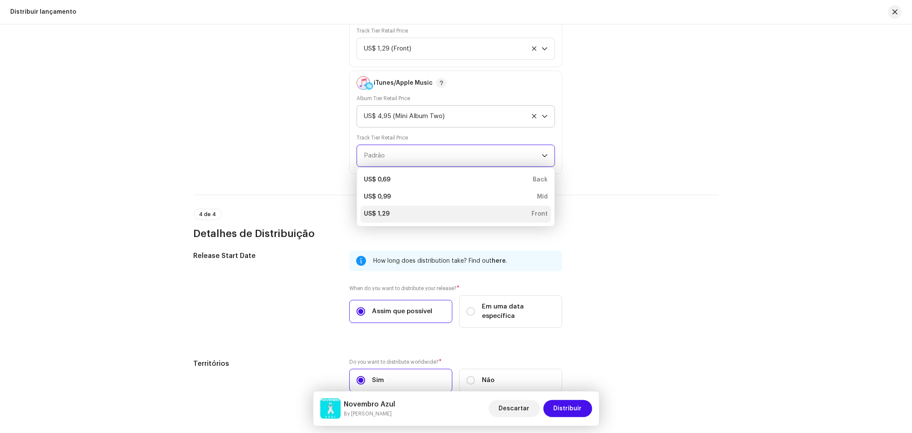
click at [382, 205] on li "US$ 1,29 Front" at bounding box center [456, 213] width 191 height 17
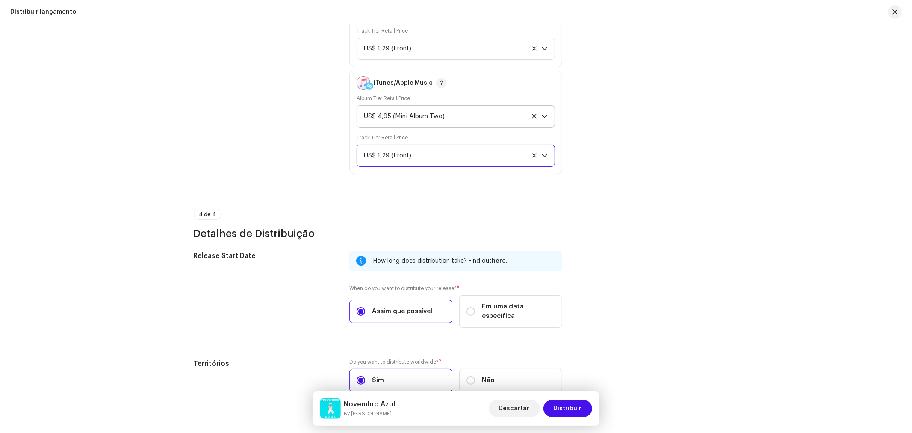
click at [613, 216] on div "4 de 4 Detalhes de Distribuição" at bounding box center [456, 225] width 525 height 32
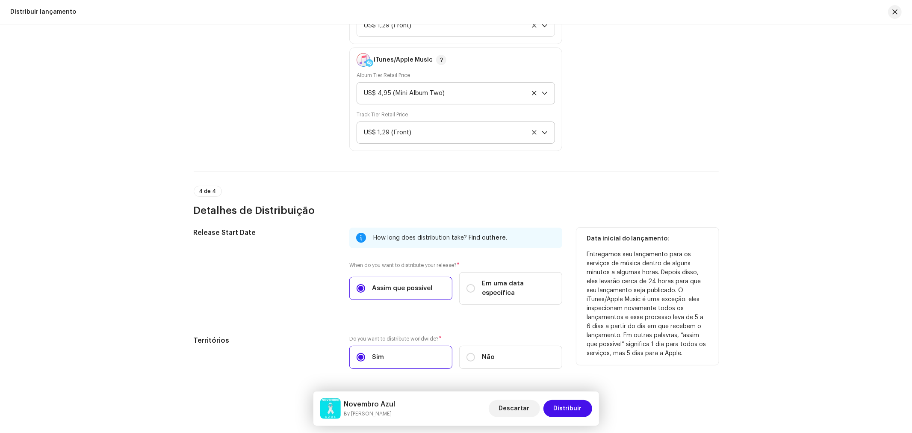
scroll to position [1462, 0]
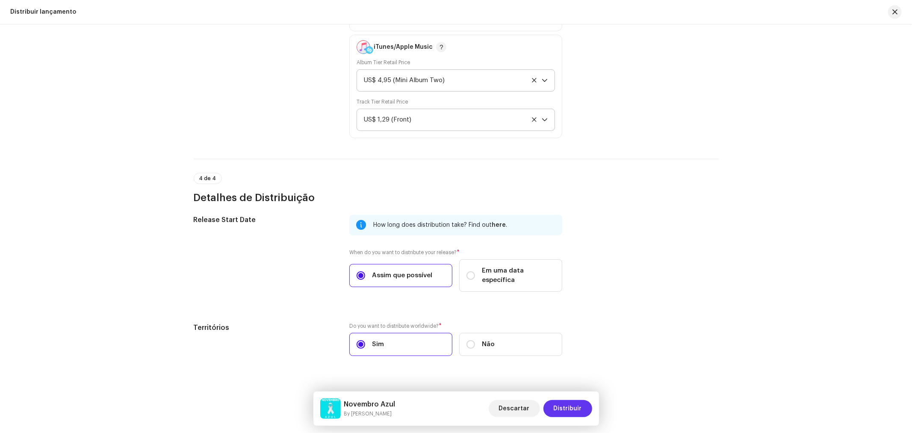
click at [574, 408] on span "Distribuir" at bounding box center [568, 408] width 28 height 17
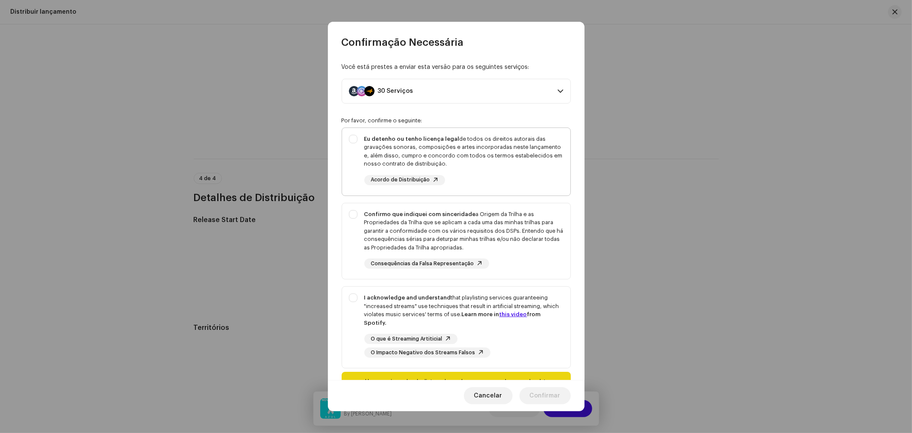
click at [351, 139] on div "Eu detenho ou tenho licença legal de todos os direitos autorais das gravações s…" at bounding box center [456, 160] width 228 height 64
checkbox input "true"
click at [350, 212] on div "Confirmo que indiquei com sinceridade a Origem da Trilha e as Propriedades da T…" at bounding box center [456, 239] width 228 height 73
checkbox input "true"
drag, startPoint x: 355, startPoint y: 296, endPoint x: 522, endPoint y: 296, distance: 166.8
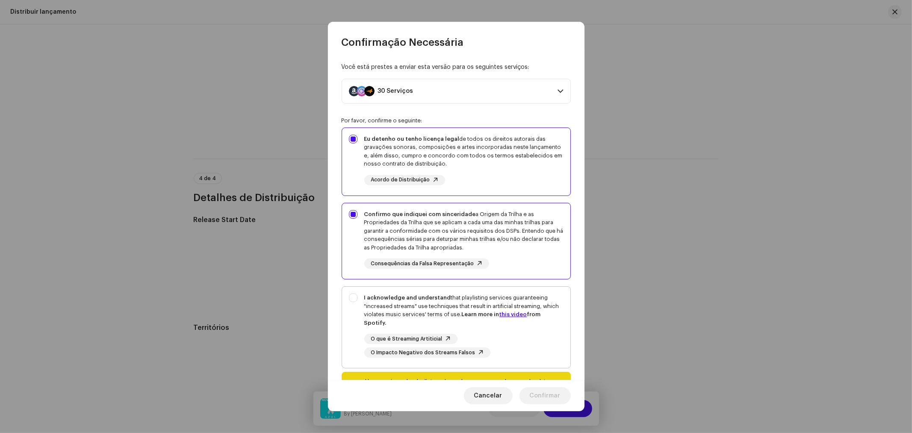
click at [356, 296] on div "I acknowledge and understand that playlisting services guaranteeing "increased …" at bounding box center [456, 326] width 228 height 78
checkbox input "true"
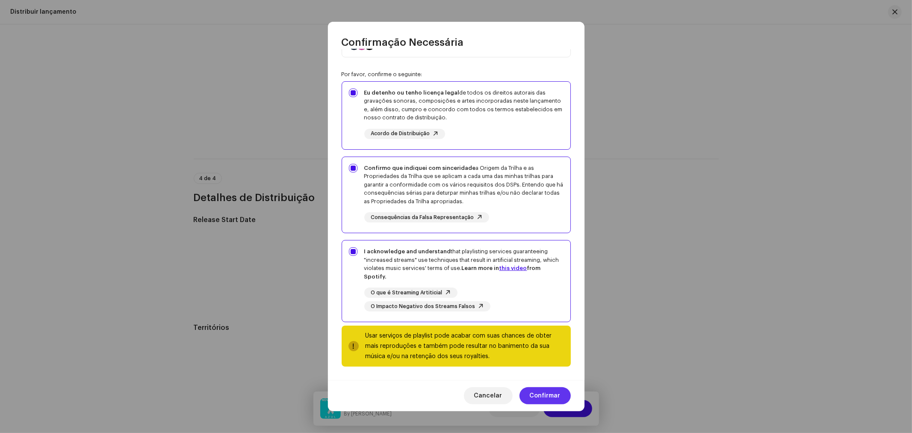
click at [551, 398] on span "Confirmar" at bounding box center [545, 395] width 31 height 17
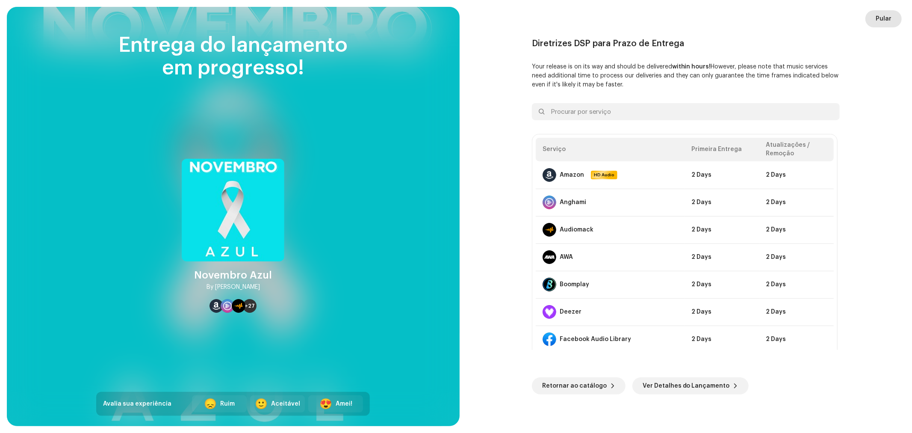
click at [894, 22] on button "Pular" at bounding box center [884, 18] width 36 height 17
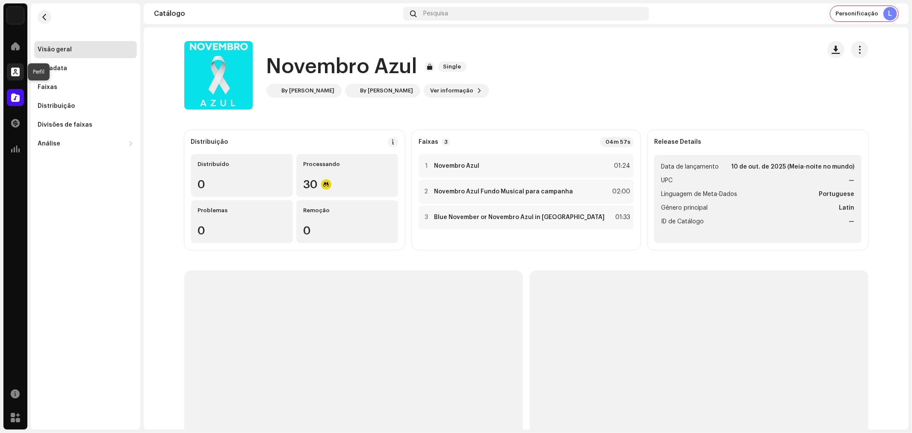
click at [15, 68] on span at bounding box center [15, 71] width 9 height 7
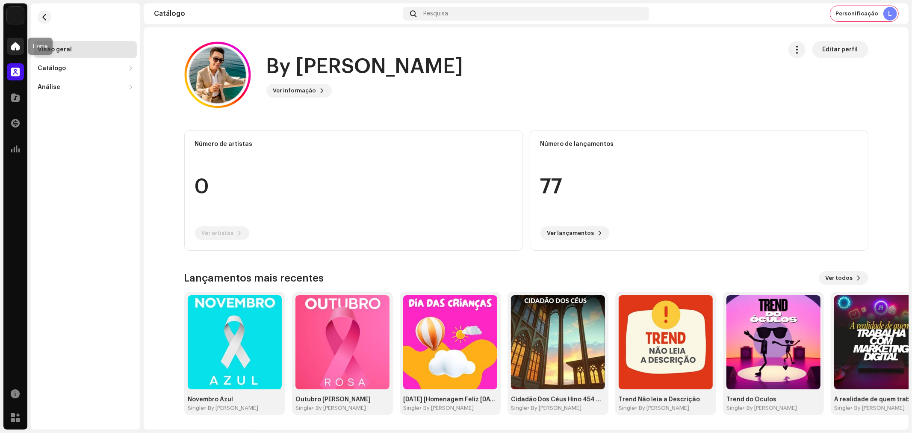
click at [13, 43] on span at bounding box center [15, 46] width 9 height 7
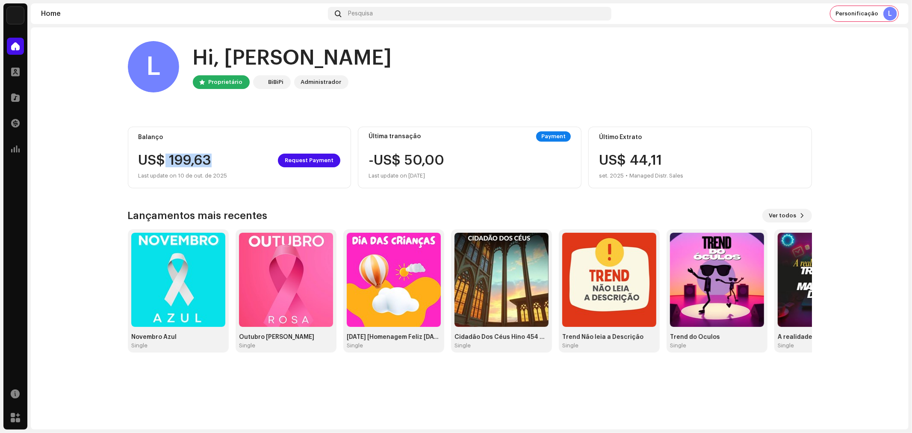
drag, startPoint x: 167, startPoint y: 161, endPoint x: 219, endPoint y: 160, distance: 51.8
click at [219, 160] on div "US$ 199,63 Request Payment" at bounding box center [240, 161] width 202 height 14
click at [221, 164] on div "US$ 199,63 Request Payment" at bounding box center [240, 161] width 202 height 14
drag, startPoint x: 163, startPoint y: 160, endPoint x: 222, endPoint y: 160, distance: 58.2
click at [222, 160] on div "US$ 199,63 Request Payment" at bounding box center [240, 161] width 202 height 14
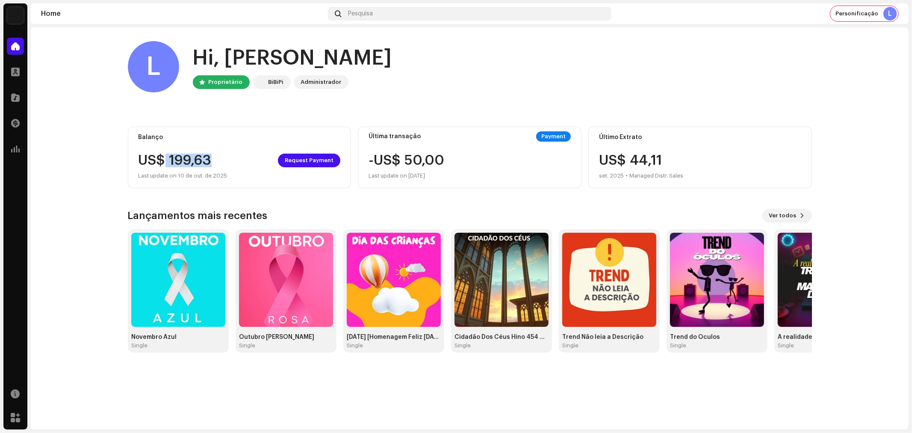
click at [238, 164] on div "US$ 199,63 Request Payment" at bounding box center [240, 161] width 202 height 14
drag, startPoint x: 210, startPoint y: 161, endPoint x: 172, endPoint y: 161, distance: 38.1
click at [172, 161] on div "US$ 199,63 Request Payment" at bounding box center [240, 161] width 202 height 14
copy div "199,63"
click at [314, 159] on span "Request Payment" at bounding box center [309, 160] width 49 height 17
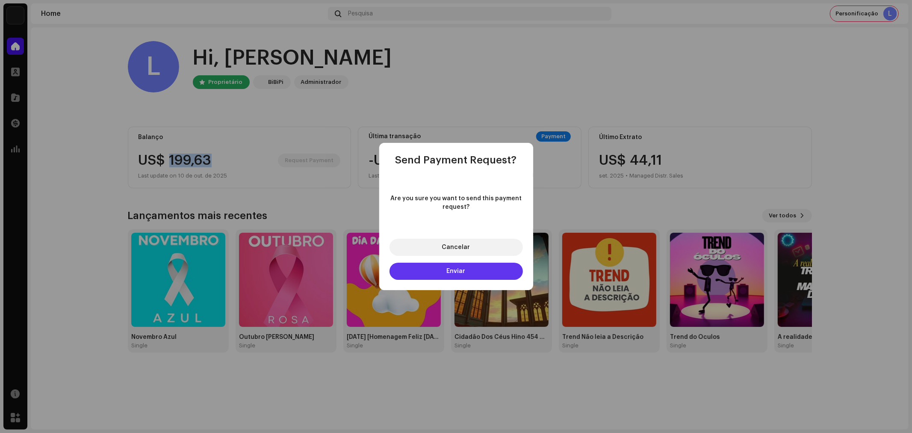
click at [460, 269] on span "Enviar" at bounding box center [456, 271] width 19 height 6
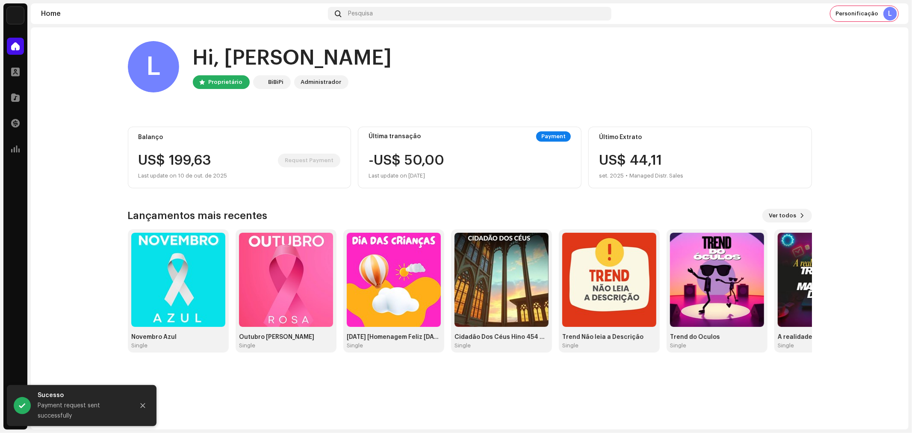
click at [264, 160] on div "US$ 199,63 Request Payment" at bounding box center [240, 161] width 202 height 14
click at [861, 14] on span "Personificação" at bounding box center [857, 13] width 43 height 7
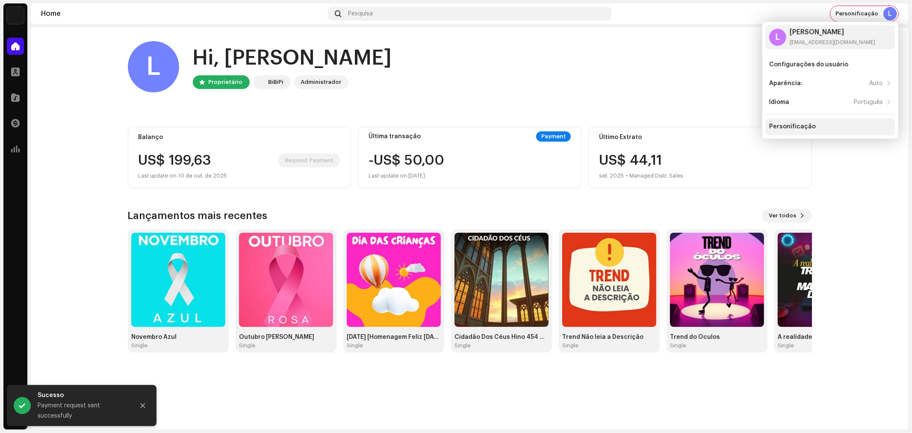
click at [810, 124] on div "Personificação" at bounding box center [792, 126] width 47 height 7
